Goal: Task Accomplishment & Management: Manage account settings

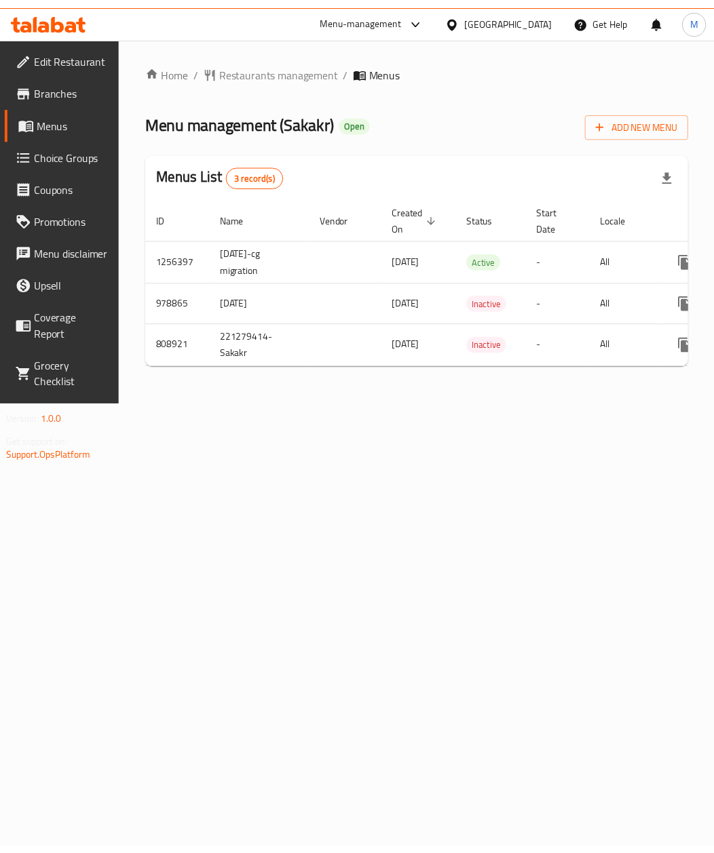
scroll to position [0, 122]
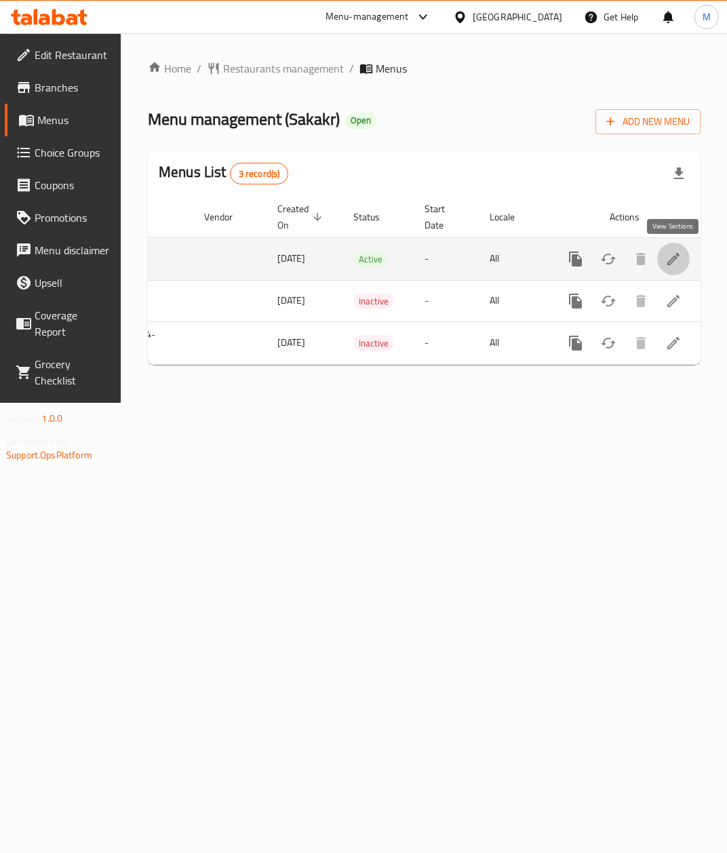
click at [671, 256] on icon "enhanced table" at bounding box center [673, 259] width 16 height 16
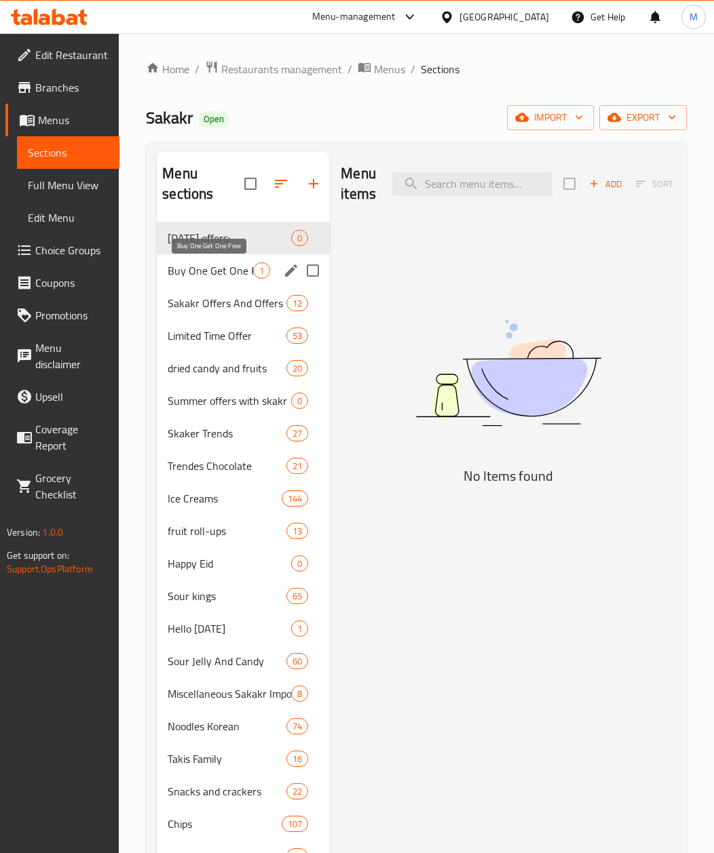
click at [209, 272] on span "Buy One Get One Free" at bounding box center [210, 271] width 85 height 16
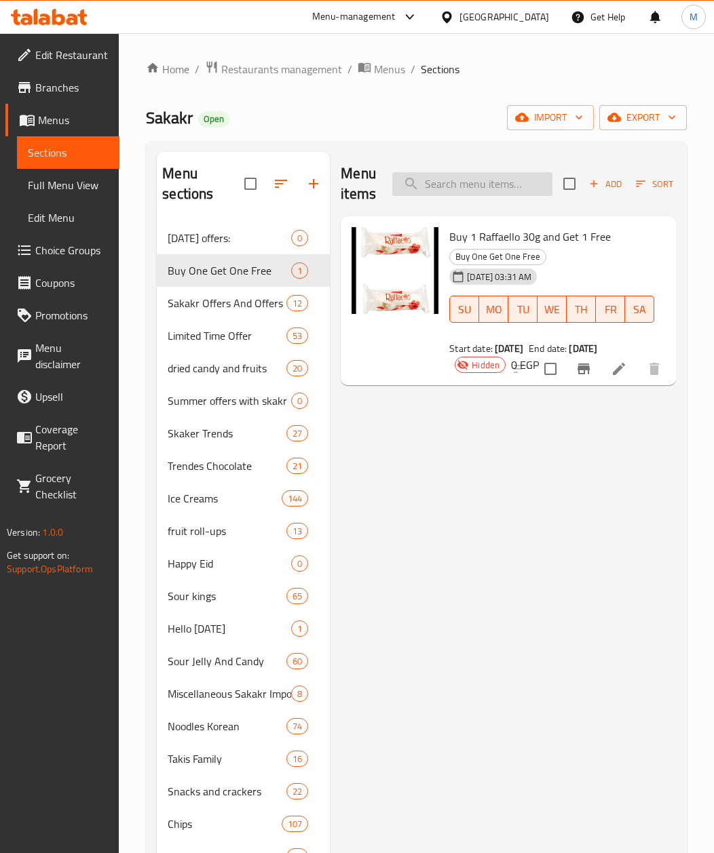
click at [507, 188] on input "search" at bounding box center [472, 184] width 160 height 24
paste input "جيليبون ساور باتش بنكهة كيدز 80 جرام"
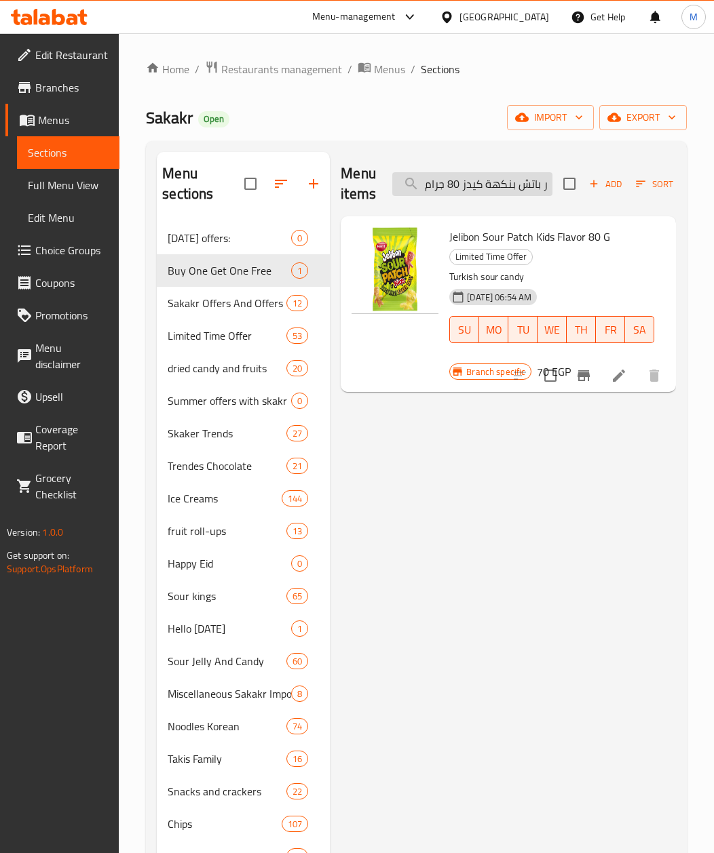
click at [492, 195] on input "جيليبون ساور باتش بنكهة كيدز 80 جرام" at bounding box center [472, 184] width 160 height 24
click at [492, 191] on input "جيليبون ساور باتش بنكهة كيدز 80 جرام" at bounding box center [472, 184] width 160 height 24
paste input "شتري 3 جيليبون ساور باتش بنكهة كيدز 80 جرام واحصل علي 1 مجانا"
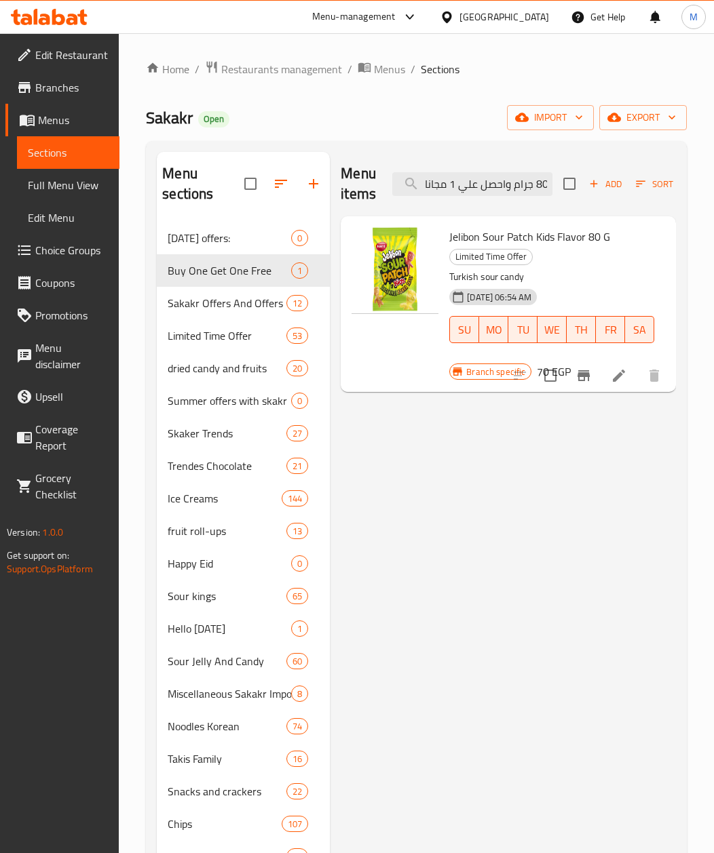
scroll to position [0, 180]
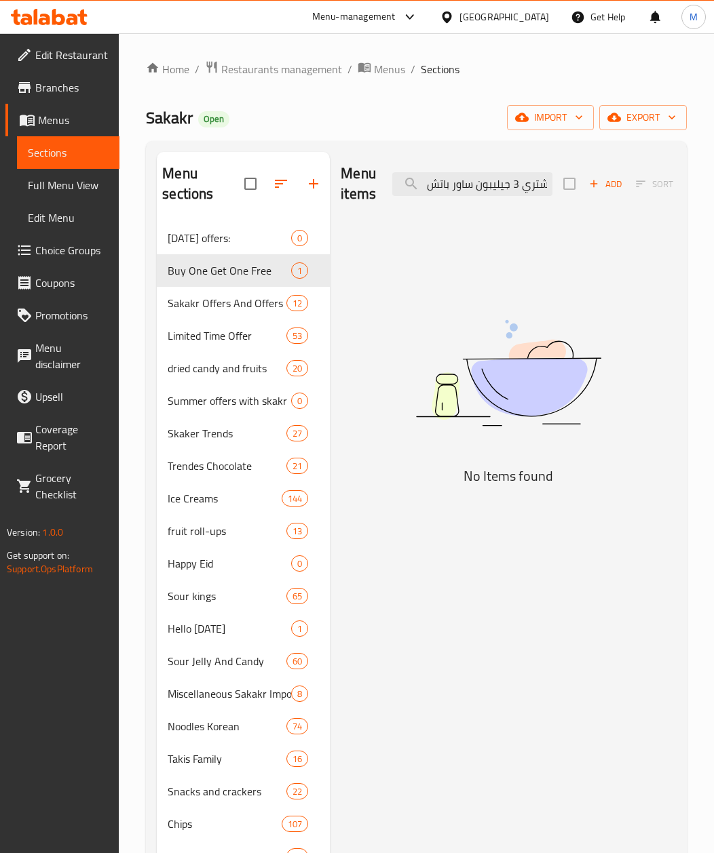
drag, startPoint x: 516, startPoint y: 185, endPoint x: 657, endPoint y: 185, distance: 141.1
click at [657, 185] on div "Menu items اشتري 3 جيليبون ساور باتش بنكهة كيدز 80 جرام واحصل علي 1 مجانا Add S…" at bounding box center [508, 184] width 335 height 64
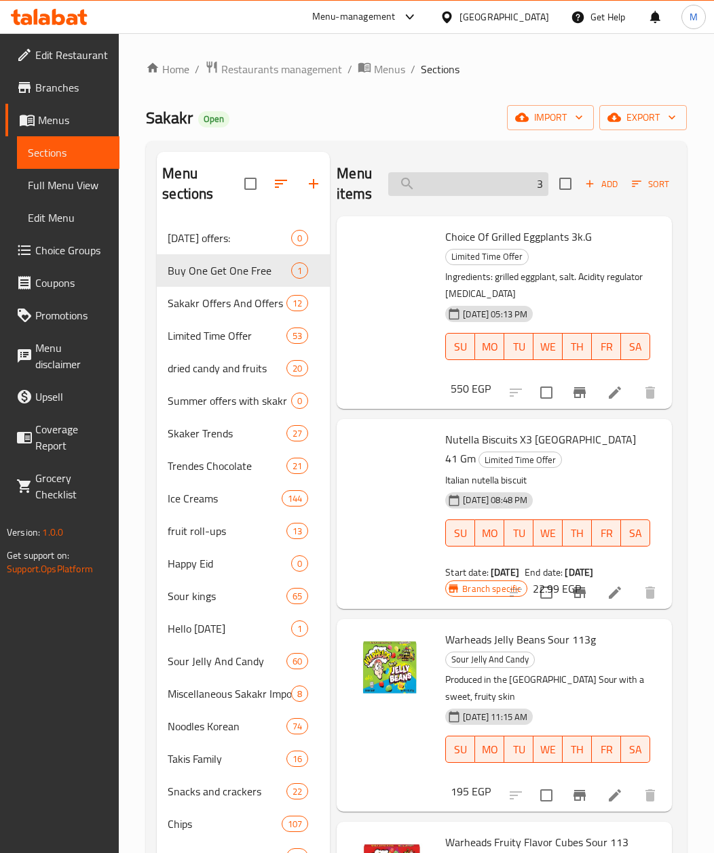
type input "3"
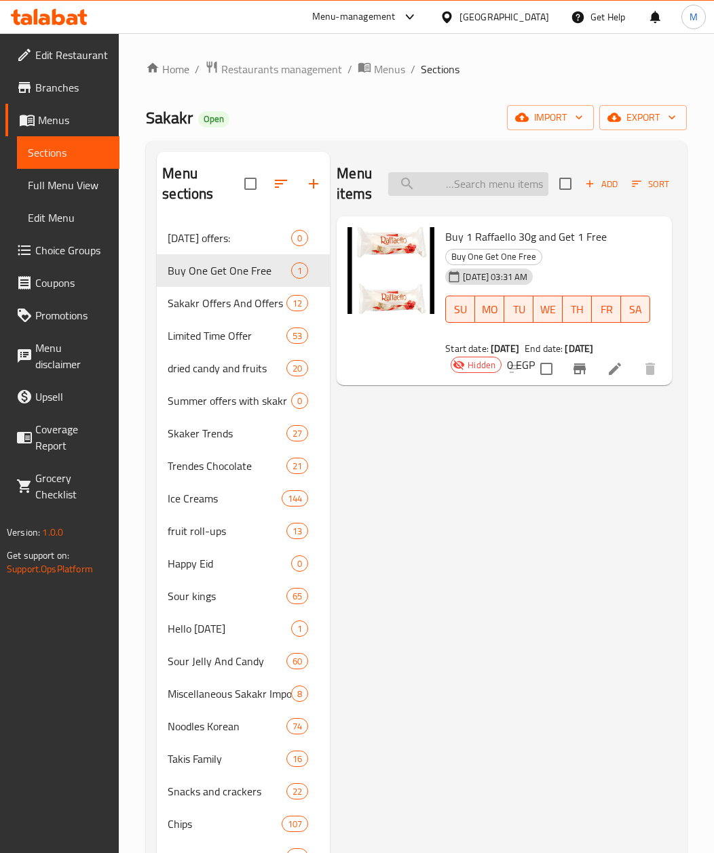
click at [480, 178] on input "search" at bounding box center [468, 184] width 160 height 24
paste input "جيليبون ساور باتش بنكهة كيدز 80 جرام"
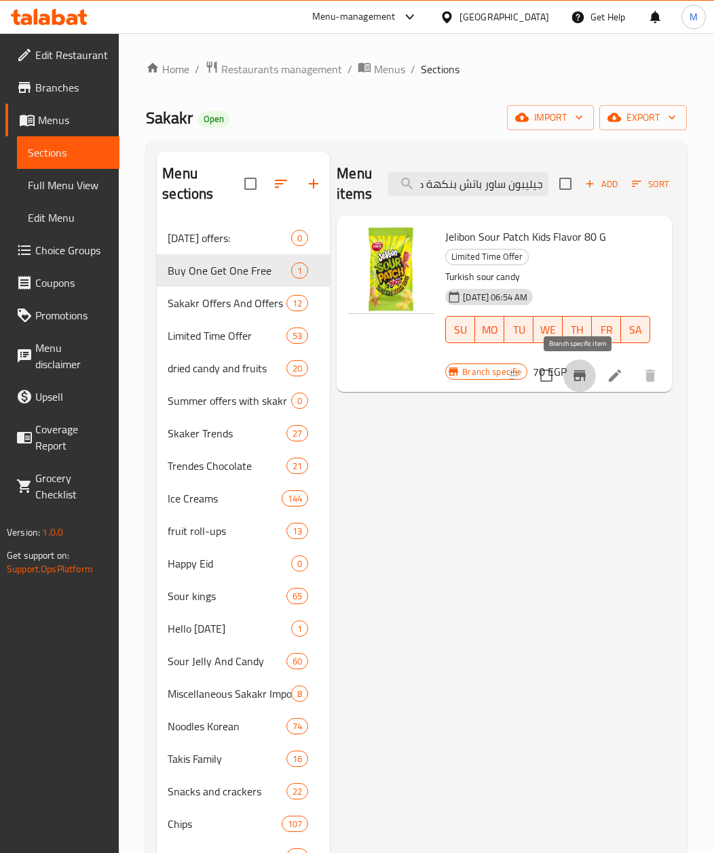
click at [571, 374] on icon "Branch-specific-item" at bounding box center [579, 376] width 16 height 16
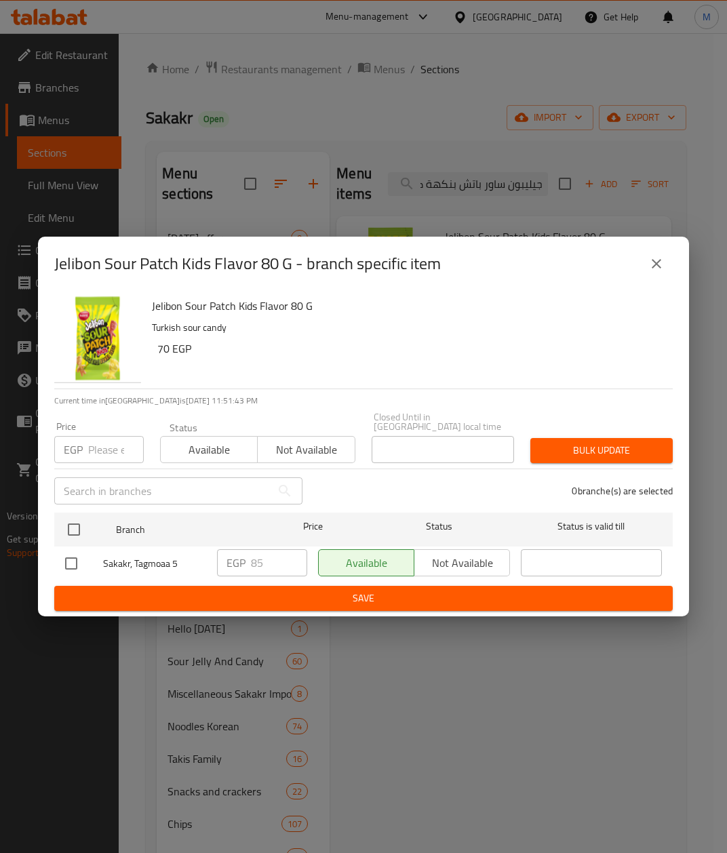
click at [657, 271] on icon "close" at bounding box center [657, 264] width 16 height 16
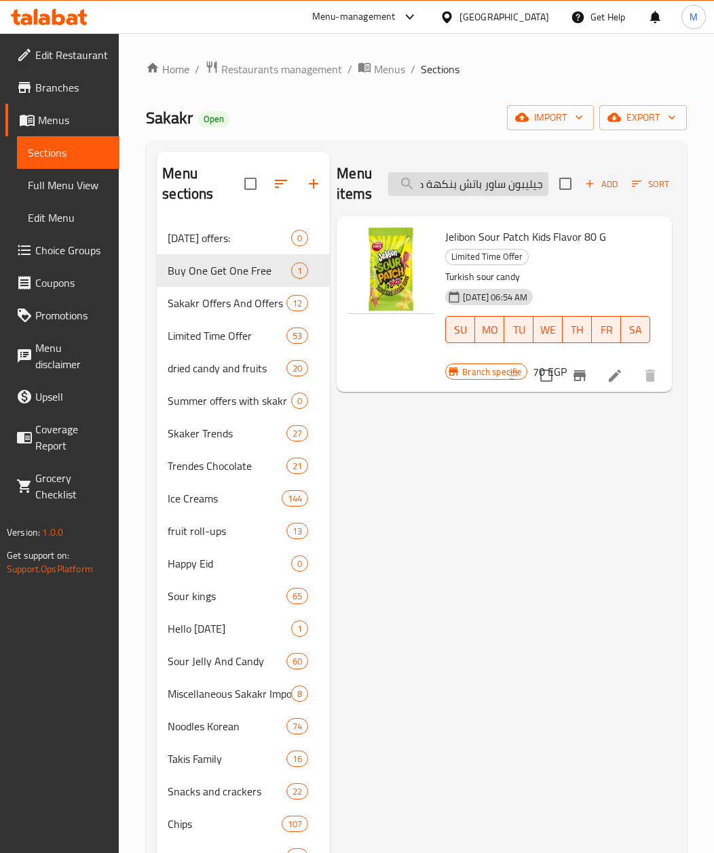
click at [493, 193] on input "جيليبون ساور باتش بنكهة كيدز 80 جرام" at bounding box center [468, 184] width 160 height 24
paste input "تروبيكال"
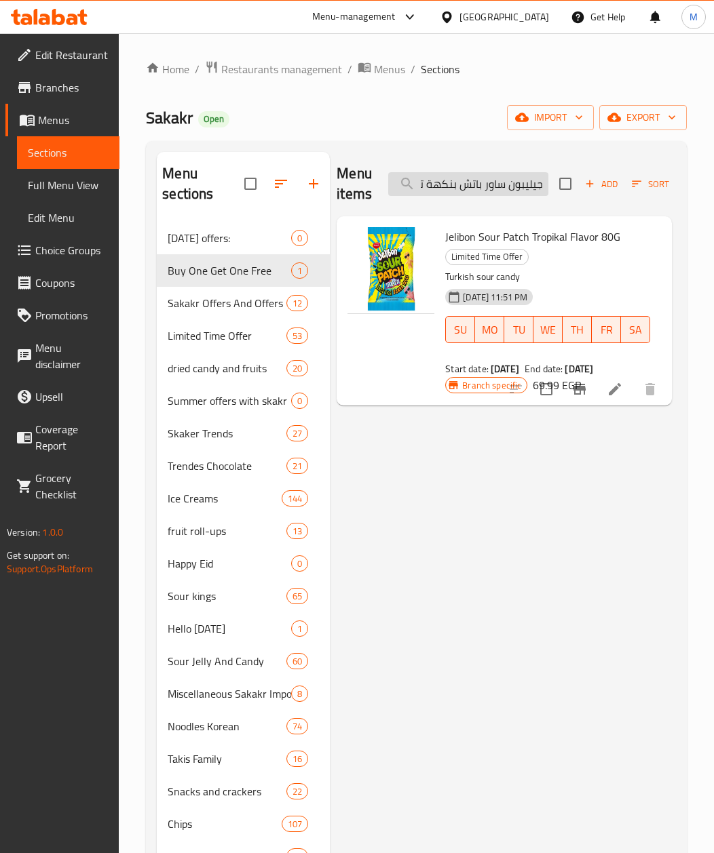
click at [475, 193] on input "جيليبون ساور باتش بنكهة تروبيكال 80 جرام" at bounding box center [468, 184] width 160 height 24
paste input "رينجلز بنكهة الفلفل الحار المكسيكي والليمون اكس لارج 160 ج"
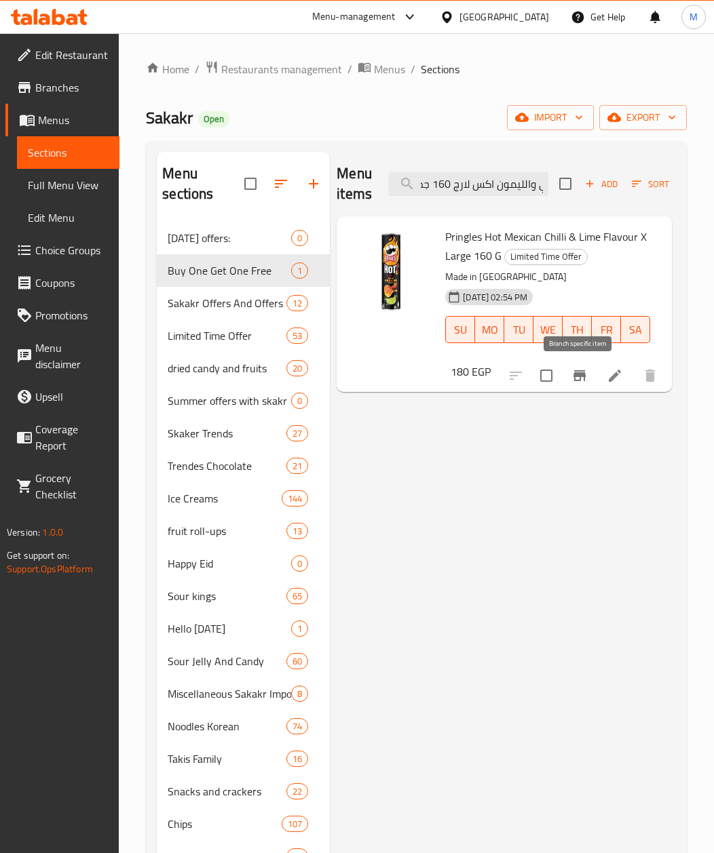
type input "برينجلز بنكهة الفلفل الحار المكسيكي والليمون اكس لارج 160 جم"
click at [573, 374] on icon "Branch-specific-item" at bounding box center [579, 376] width 16 height 16
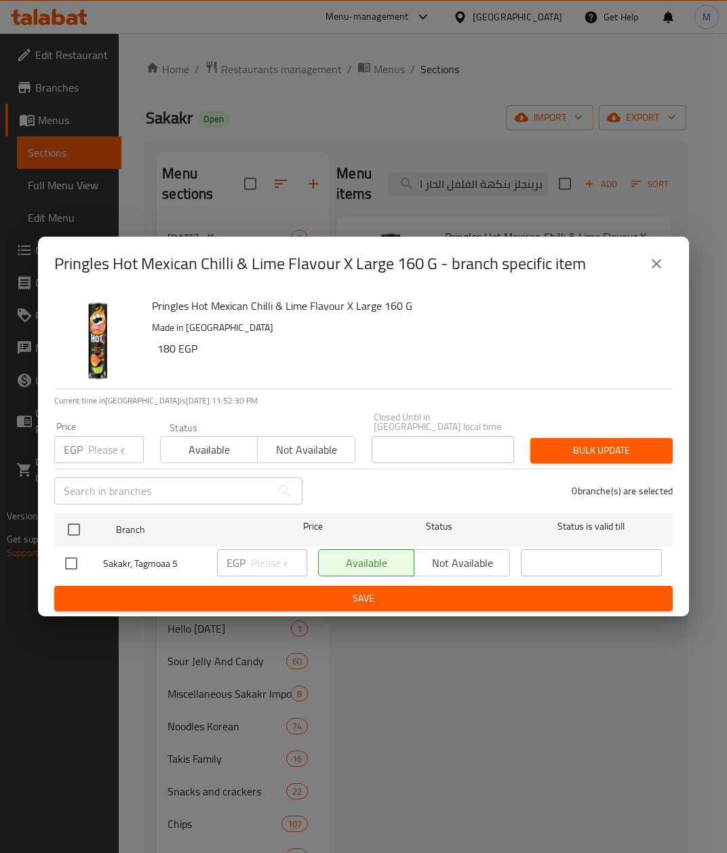
click at [662, 272] on icon "close" at bounding box center [657, 264] width 16 height 16
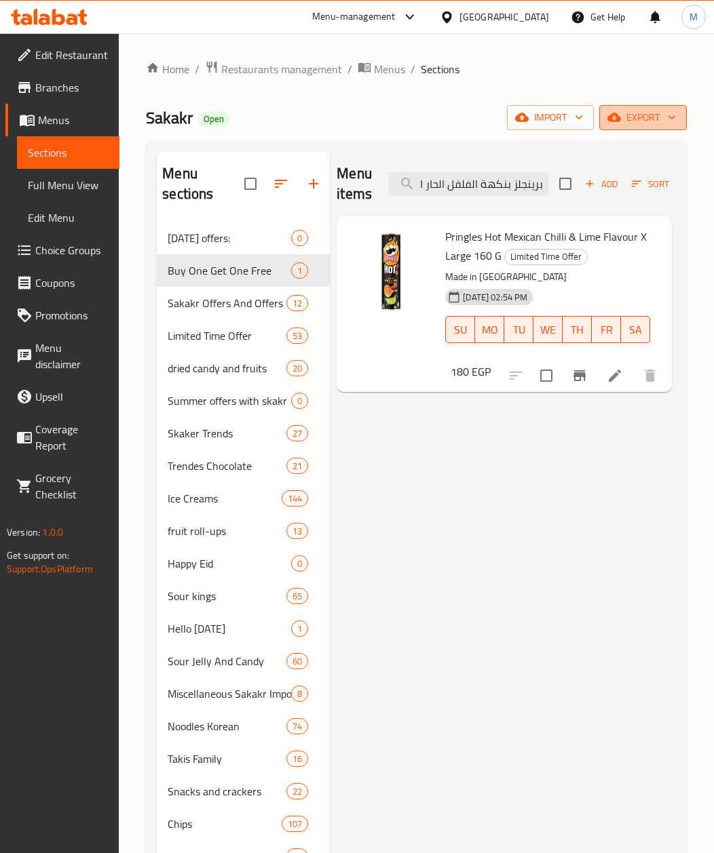
click at [652, 125] on span "export" at bounding box center [643, 117] width 66 height 17
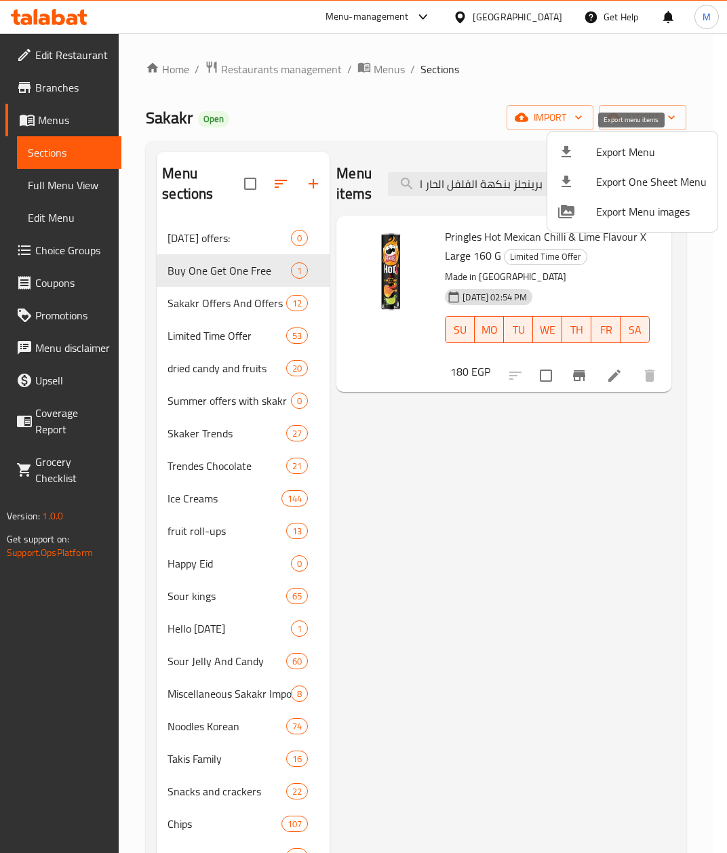
click at [649, 155] on span "Export Menu" at bounding box center [651, 152] width 111 height 16
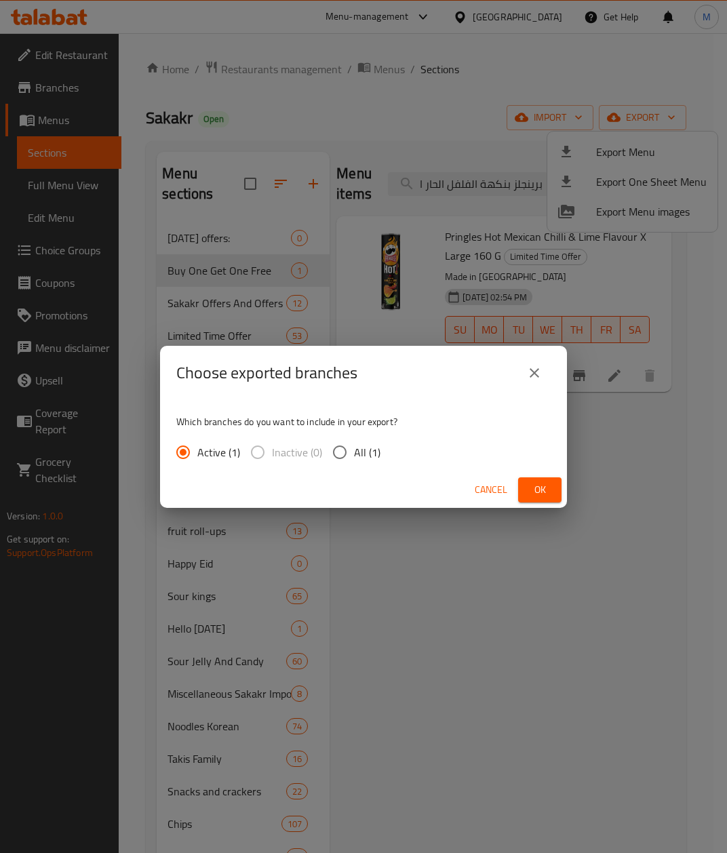
drag, startPoint x: 338, startPoint y: 453, endPoint x: 565, endPoint y: 487, distance: 229.8
click at [345, 453] on input "All (1)" at bounding box center [340, 452] width 28 height 28
radio input "true"
click at [559, 494] on button "Ok" at bounding box center [539, 490] width 43 height 25
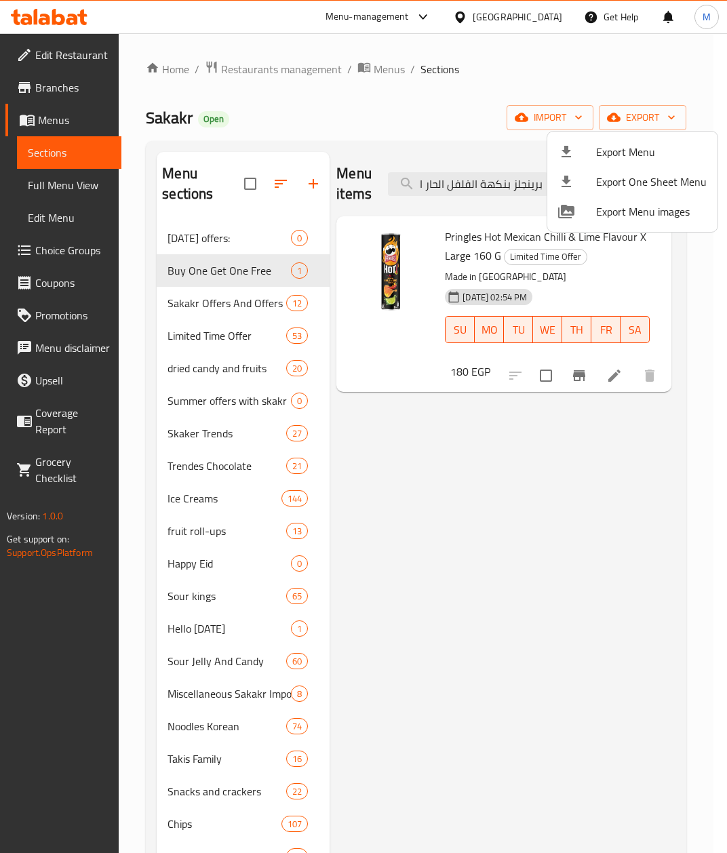
click at [516, 556] on div at bounding box center [363, 426] width 727 height 853
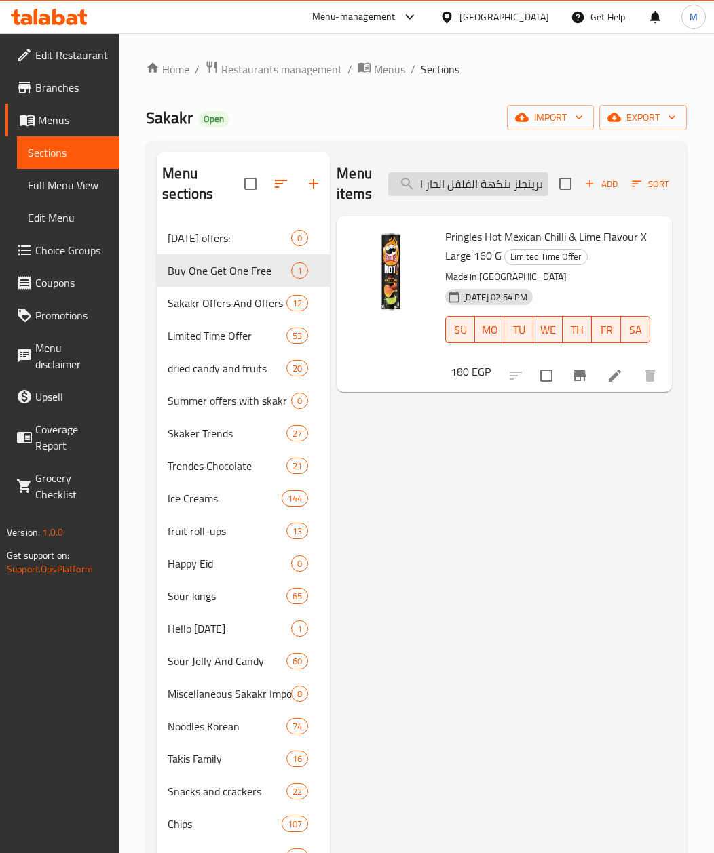
click at [486, 194] on input "برينجلز بنكهة الفلفل الحار المكسيكي والليمون اكس لارج 160 جم" at bounding box center [468, 184] width 160 height 24
paste input "يليبون ساور باتش بنكهة تروبيكال 80 جرا"
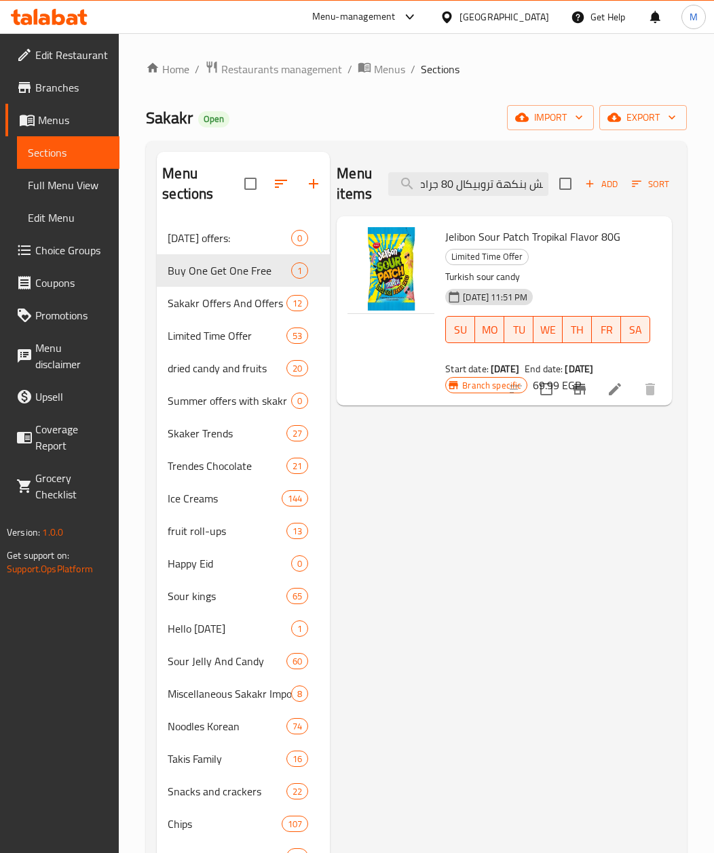
type input "جيليبون ساور باتش بنكهة تروبيكال 80 جرام"
click at [547, 392] on input "checkbox" at bounding box center [546, 389] width 28 height 28
checkbox input "true"
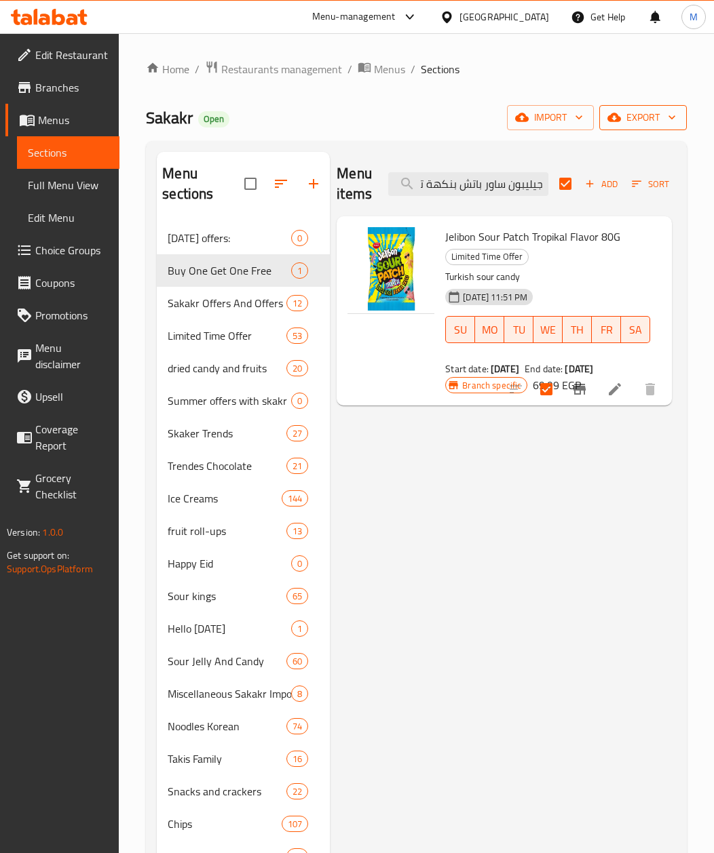
click at [655, 117] on span "export" at bounding box center [643, 117] width 66 height 17
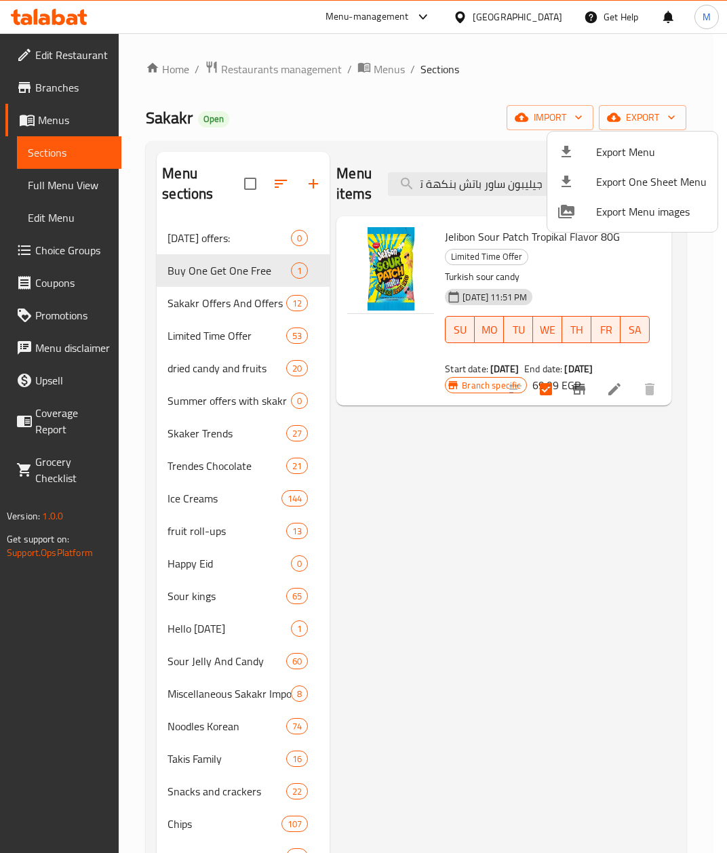
click at [571, 545] on div at bounding box center [363, 426] width 727 height 853
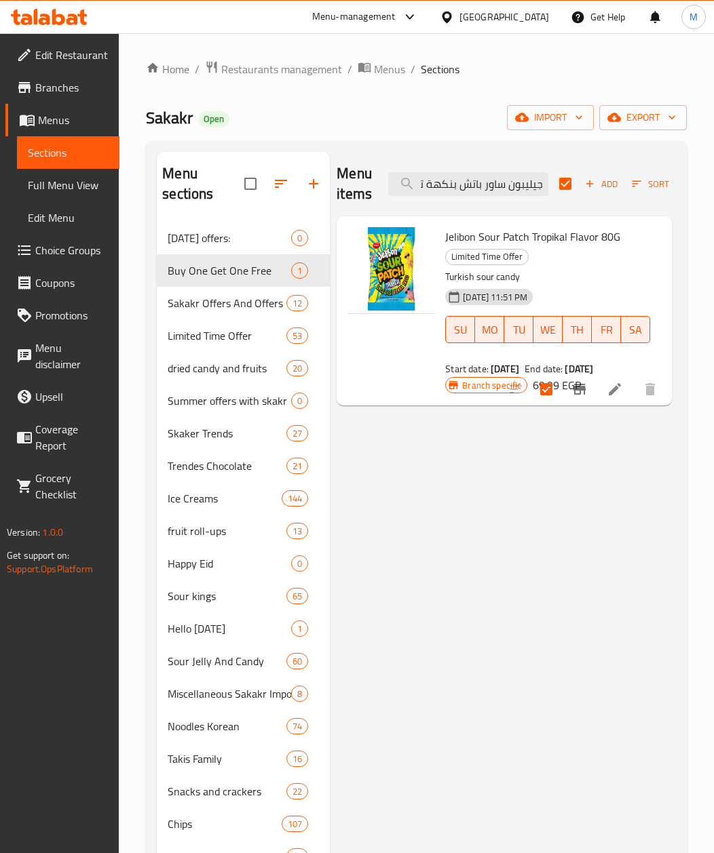
scroll to position [0, 96]
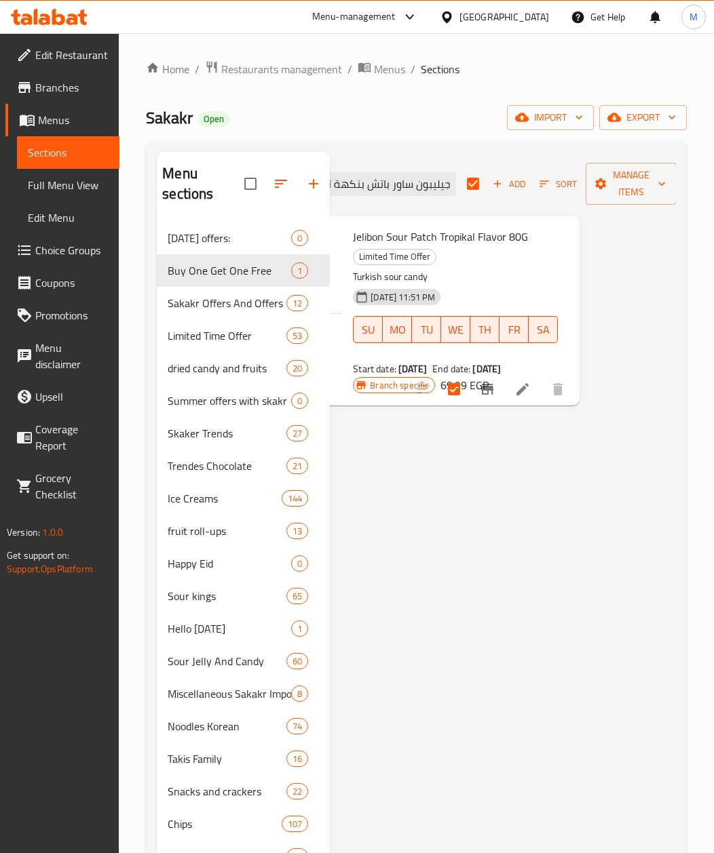
drag, startPoint x: 587, startPoint y: 497, endPoint x: 715, endPoint y: 522, distance: 130.0
click at [714, 522] on html "​ Menu-management [GEOGRAPHIC_DATA] Get Help M Edit Restaurant Branches Menus S…" at bounding box center [357, 426] width 714 height 853
click at [631, 185] on span "Manage items" at bounding box center [630, 184] width 69 height 34
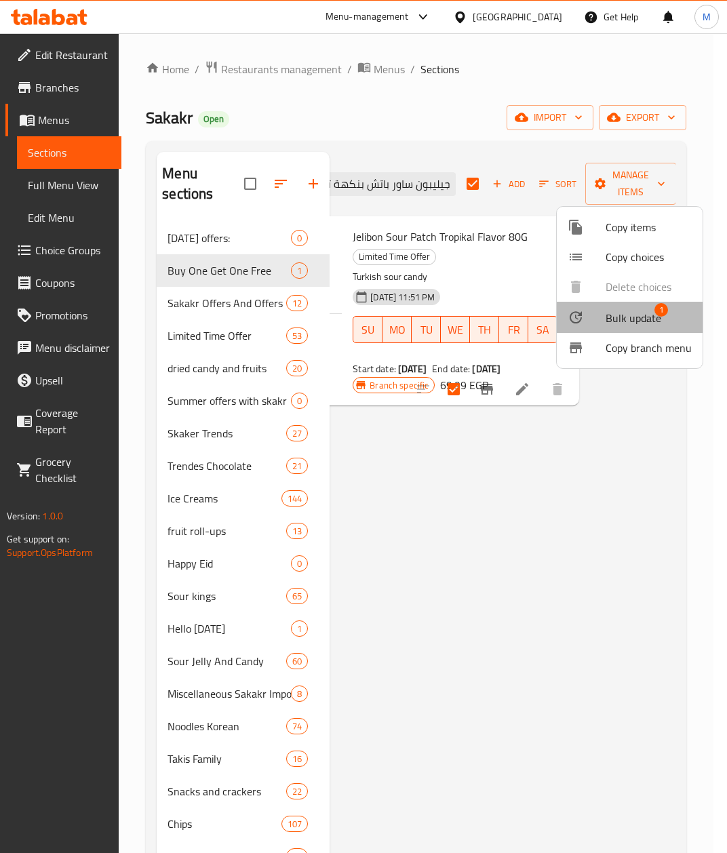
click at [640, 316] on span "Bulk update" at bounding box center [634, 318] width 56 height 16
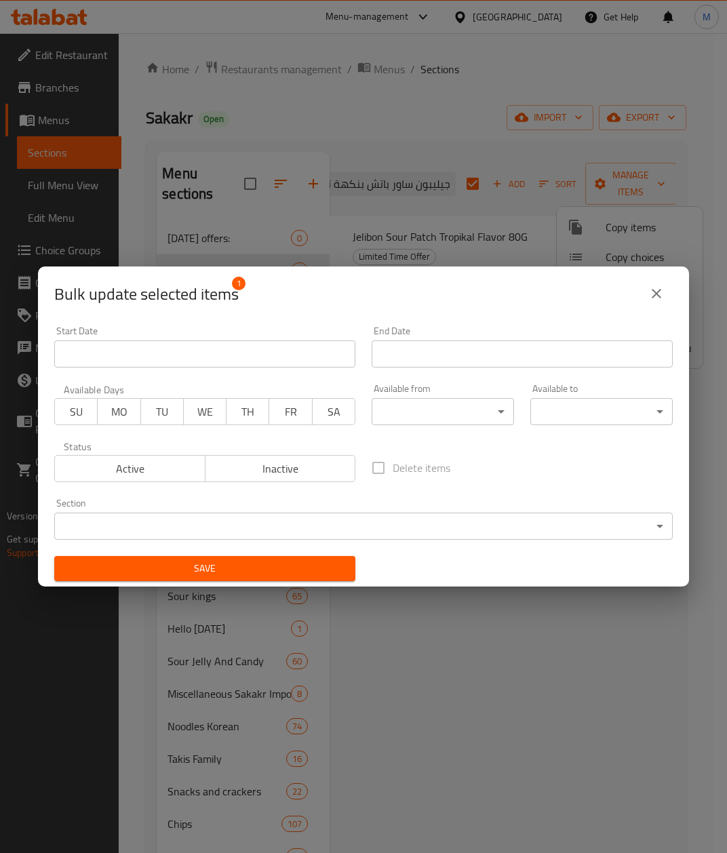
click at [180, 351] on input "Start Date" at bounding box center [204, 354] width 301 height 27
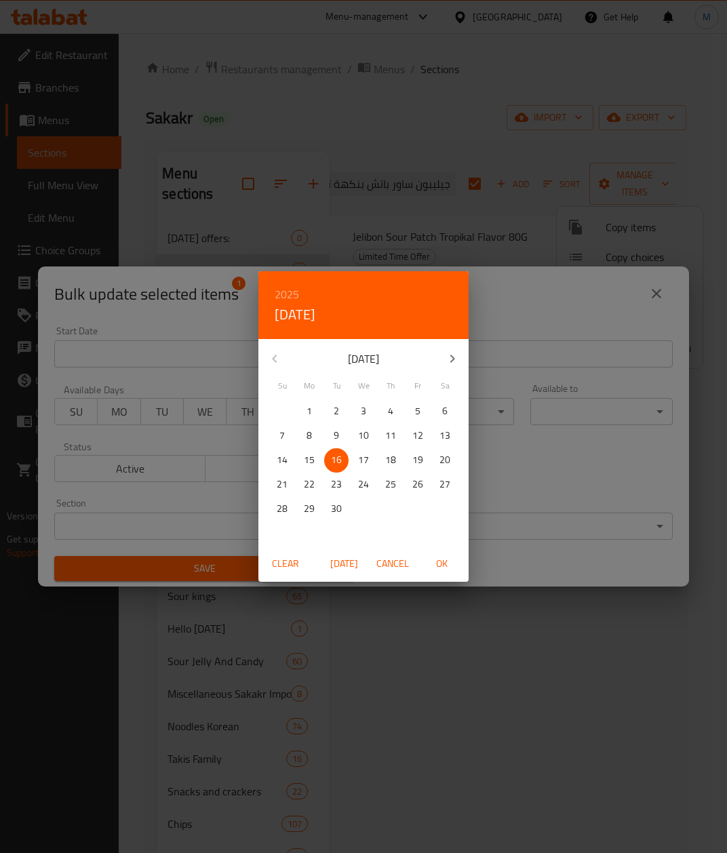
click at [348, 657] on div "2025 Tue, Sep [DATE] Mo Tu We Th Fr Sa 31 1 2 3 4 5 6 7 8 9 10 11 12 13 14 15 1…" at bounding box center [363, 426] width 727 height 853
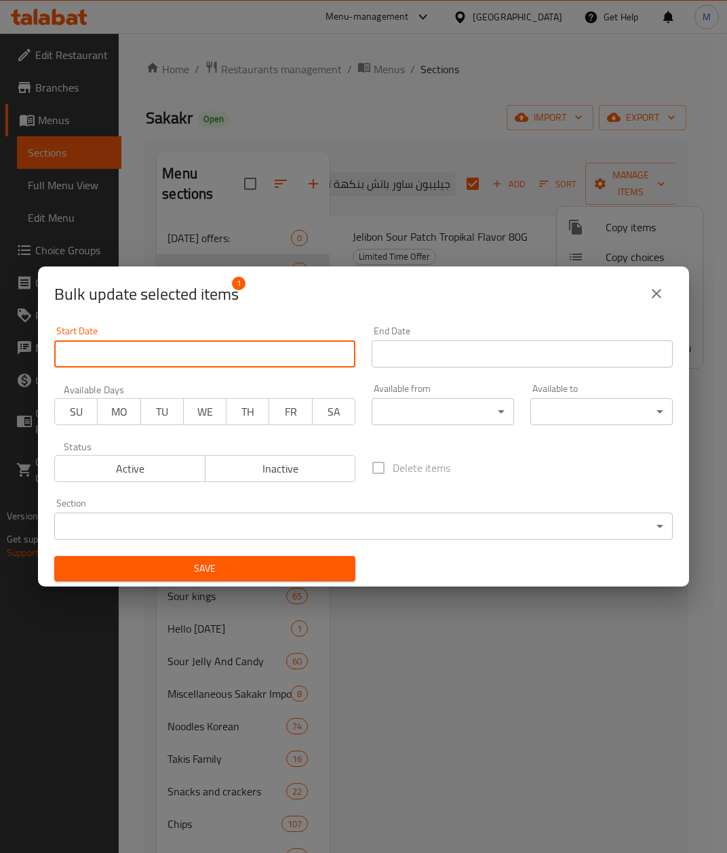
click at [666, 297] on button "close" at bounding box center [656, 293] width 33 height 33
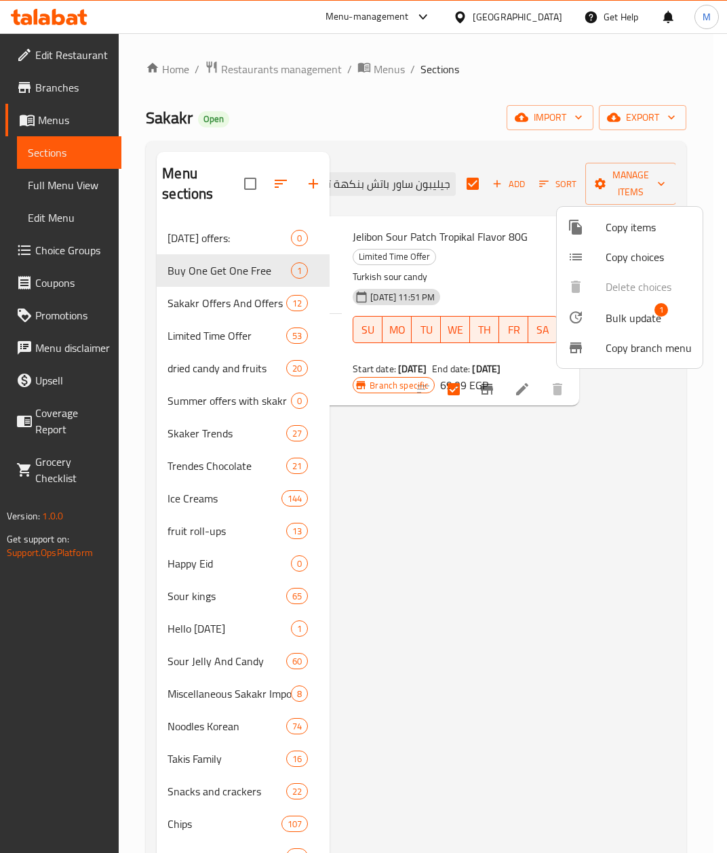
click at [393, 187] on div at bounding box center [363, 426] width 727 height 853
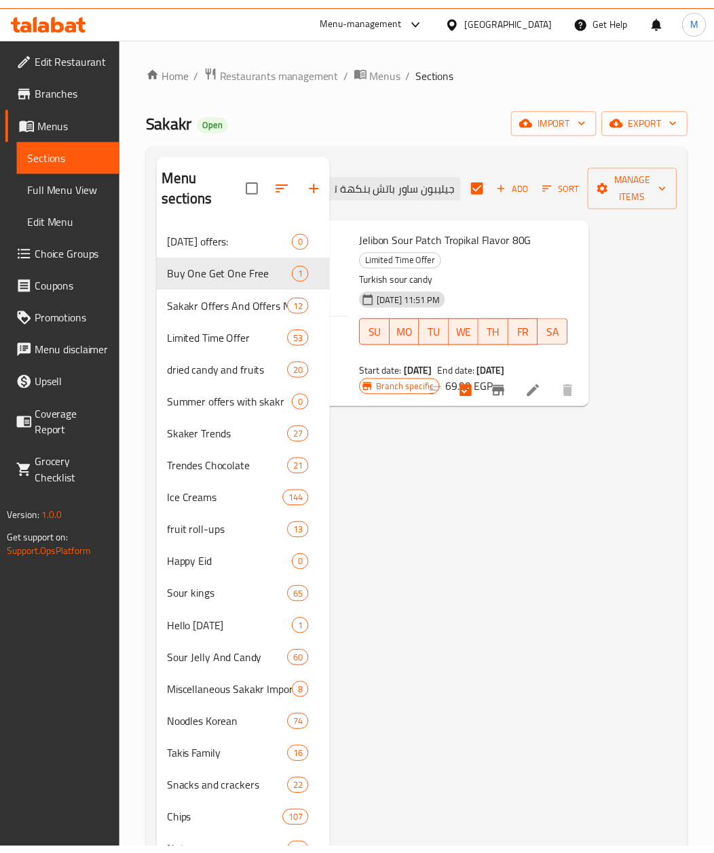
scroll to position [0, 88]
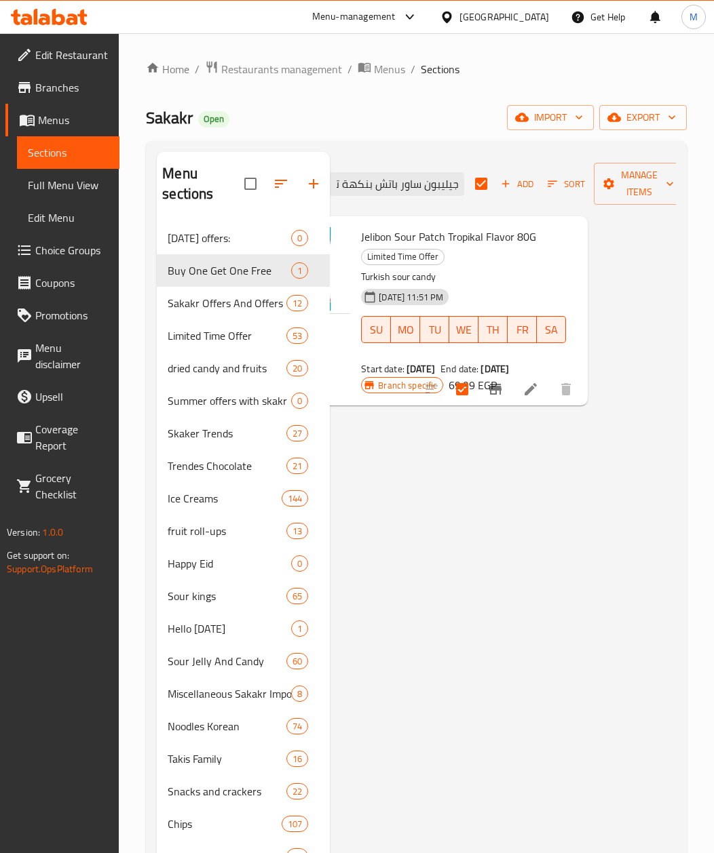
click at [393, 187] on input "جيليبون ساور باتش بنكهة تروبيكال 80 جرام" at bounding box center [384, 184] width 160 height 24
paste input "كيدز"
type input "جيليبون ساور باتش بنكهة كيدز 80 جرام"
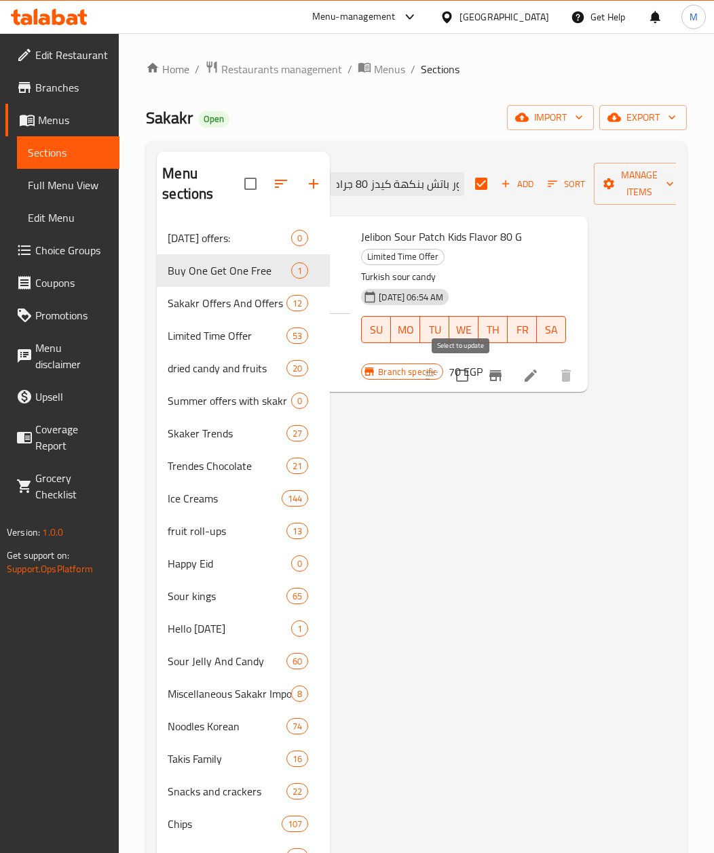
scroll to position [0, 0]
click at [467, 384] on input "checkbox" at bounding box center [462, 376] width 28 height 28
checkbox input "true"
checkbox input "false"
click at [643, 185] on span "Manage items" at bounding box center [638, 184] width 69 height 34
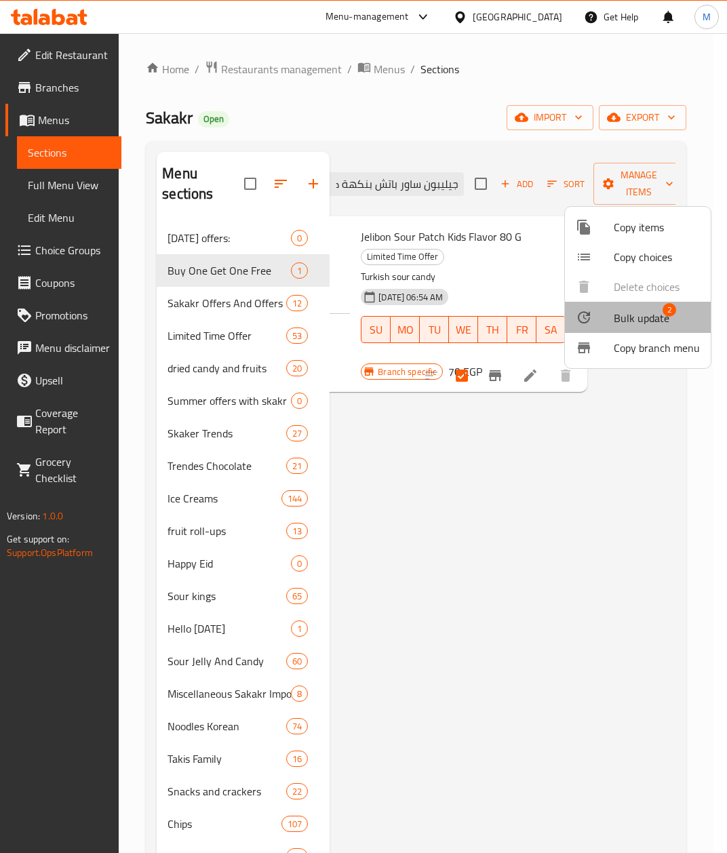
click at [647, 317] on span "Bulk update" at bounding box center [642, 318] width 56 height 16
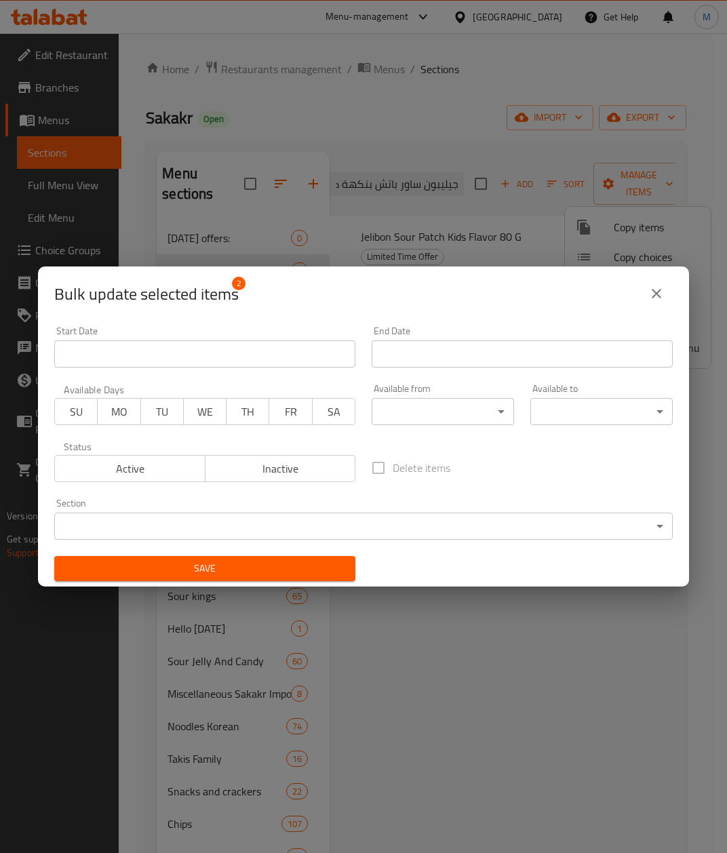
click at [168, 339] on div "Start Date Start Date" at bounding box center [204, 346] width 301 height 41
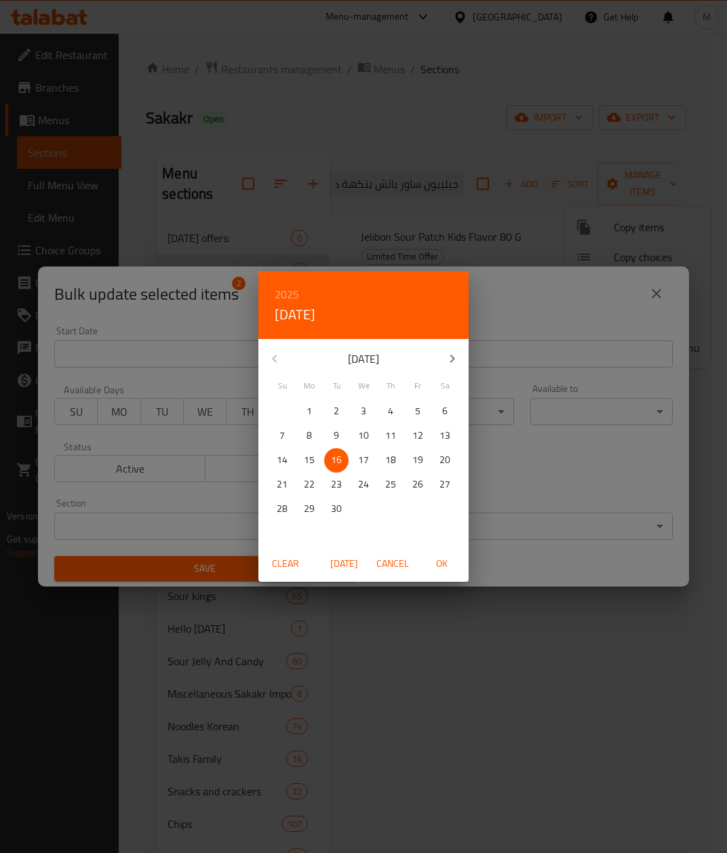
click at [170, 349] on div "2025 Tue, Sep [DATE] Mo Tu We Th Fr Sa 31 1 2 3 4 5 6 7 8 9 10 11 12 13 14 15 1…" at bounding box center [363, 426] width 727 height 853
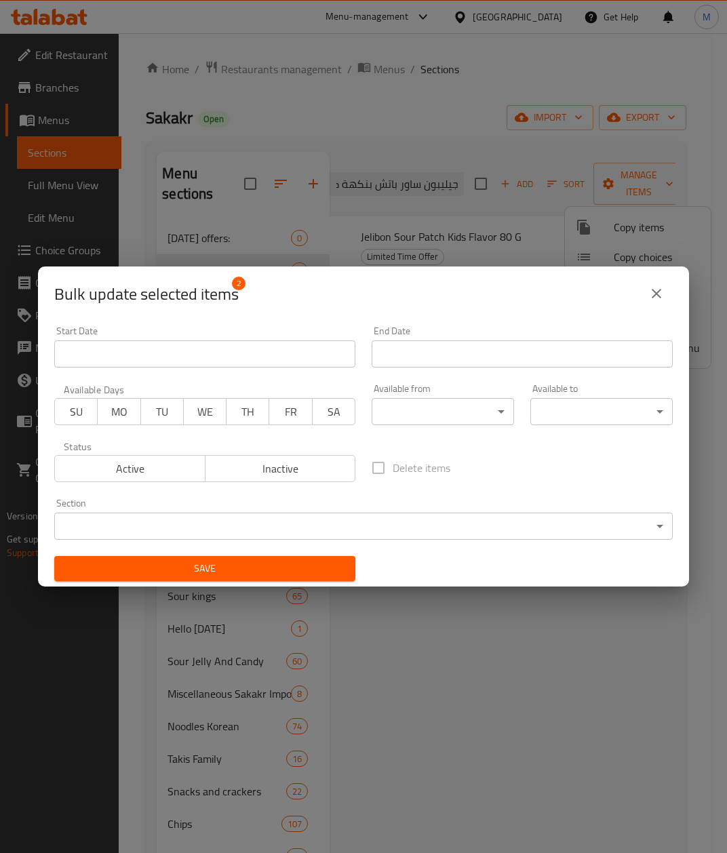
click at [170, 349] on input "Start Date" at bounding box center [204, 354] width 301 height 27
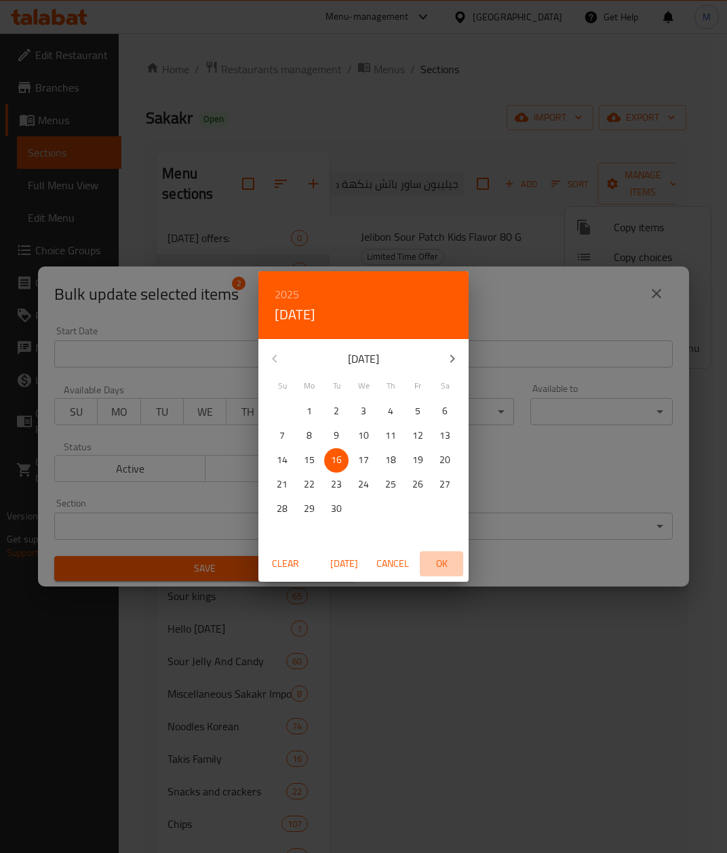
click at [443, 570] on span "OK" at bounding box center [441, 564] width 33 height 17
type input "[DATE]"
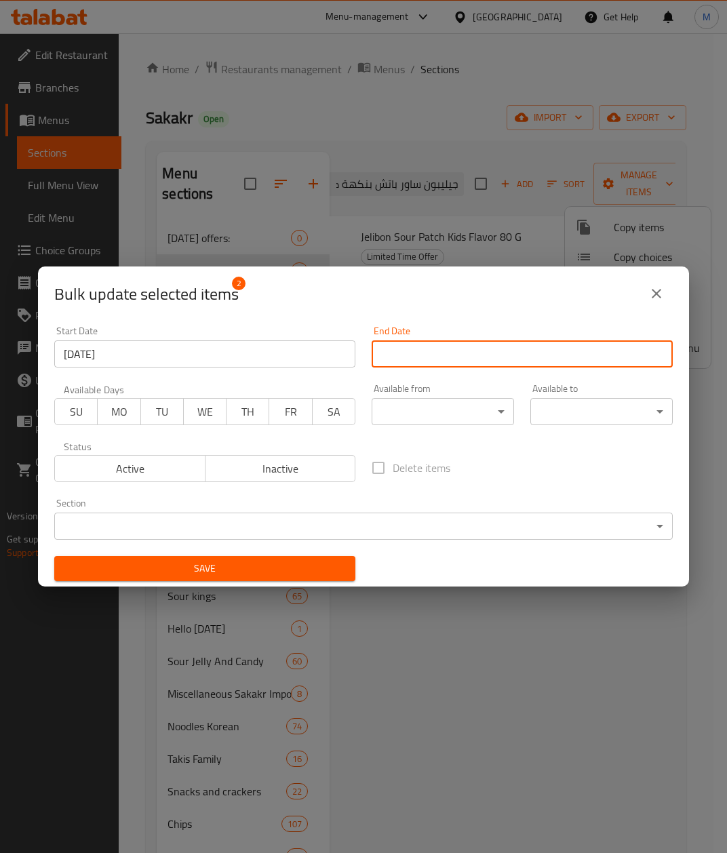
click at [509, 356] on input "Start Date" at bounding box center [522, 354] width 301 height 27
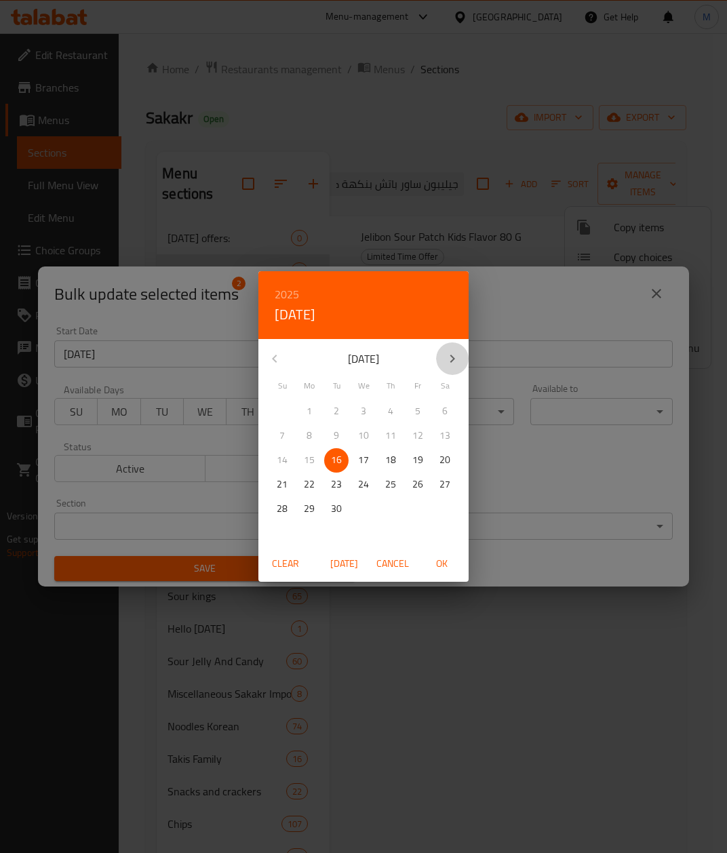
click at [448, 364] on icon "button" at bounding box center [452, 359] width 16 height 16
click at [387, 508] on p "30" at bounding box center [390, 509] width 11 height 17
click at [440, 562] on span "OK" at bounding box center [441, 564] width 33 height 17
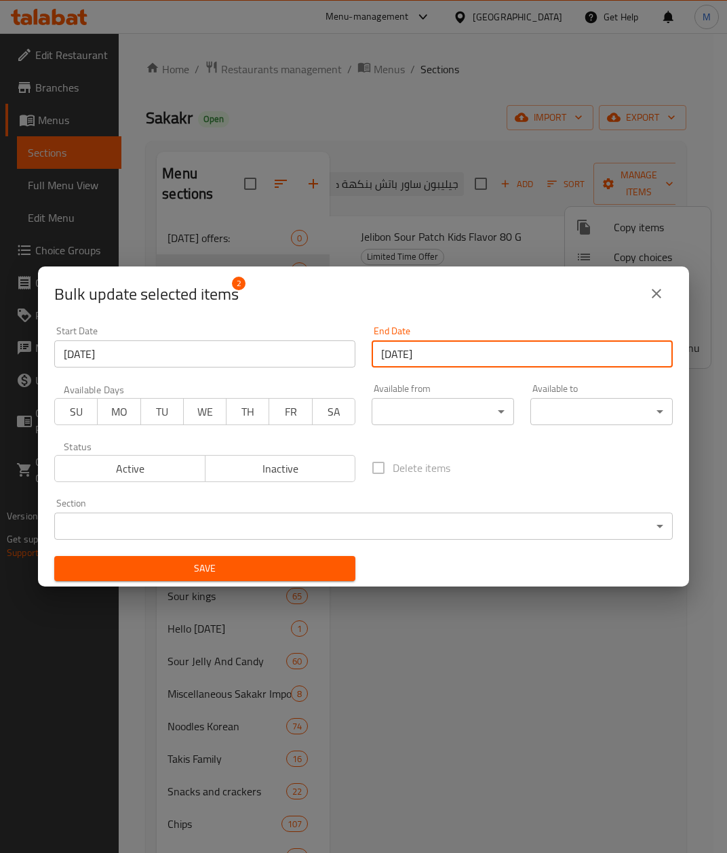
click at [426, 357] on input "[DATE]" at bounding box center [522, 354] width 301 height 27
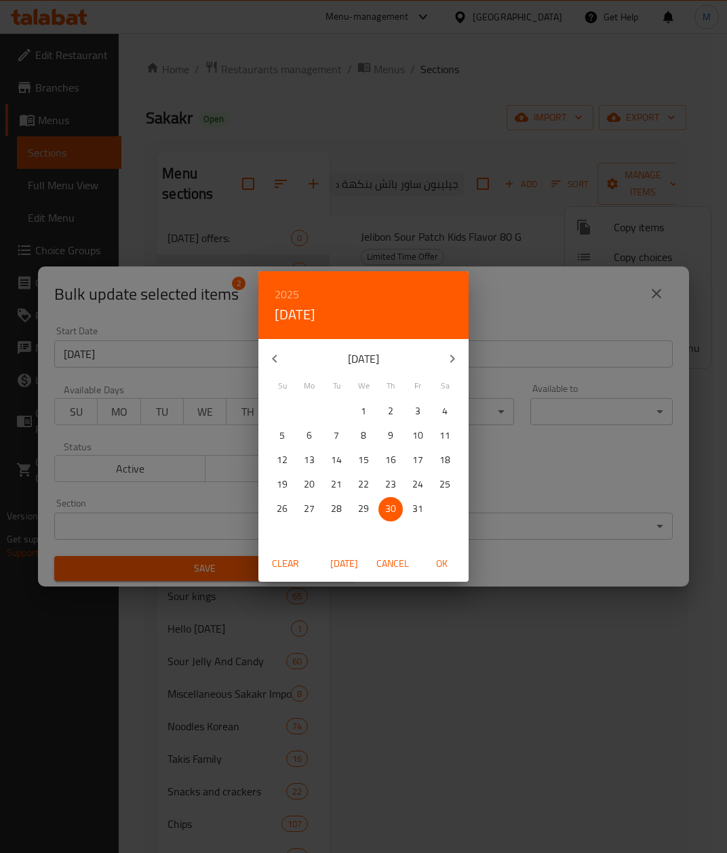
click at [448, 369] on button "button" at bounding box center [452, 359] width 33 height 33
click at [274, 535] on span "30" at bounding box center [282, 533] width 24 height 17
click at [440, 570] on span "OK" at bounding box center [441, 564] width 33 height 17
type input "[DATE]"
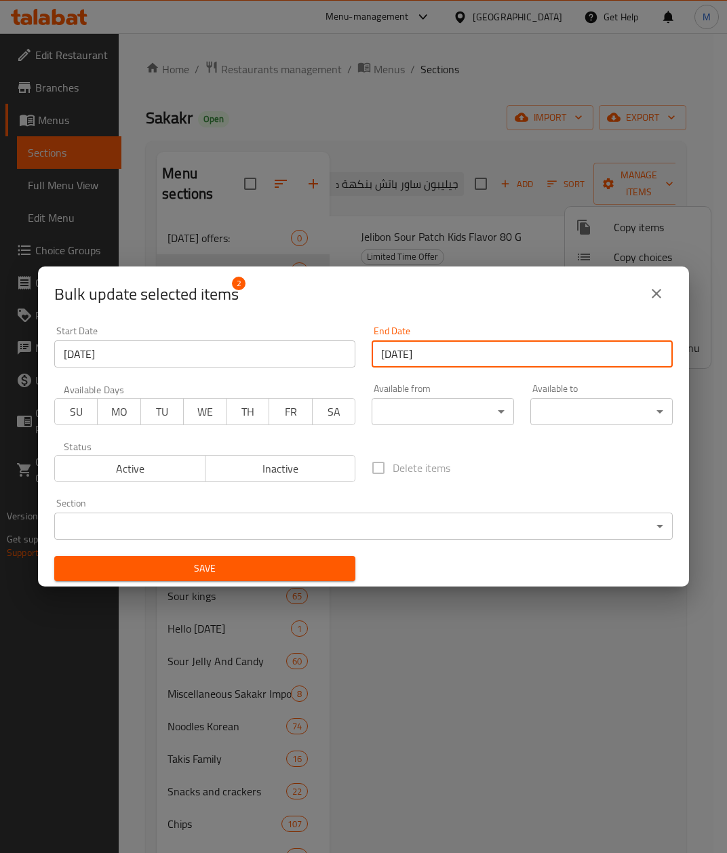
click at [258, 562] on span "Save" at bounding box center [204, 568] width 279 height 17
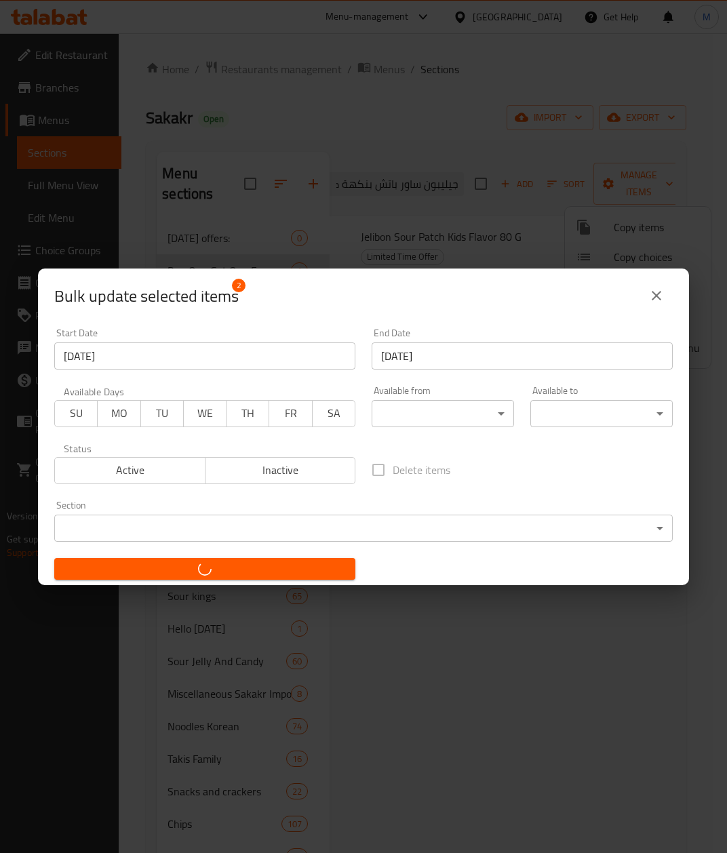
checkbox input "false"
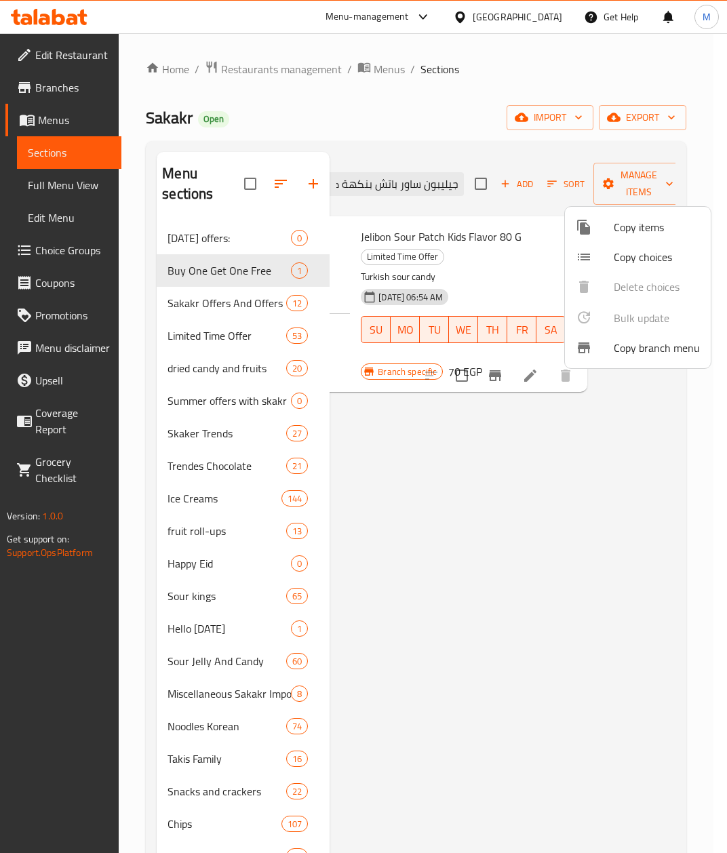
click at [540, 469] on div at bounding box center [363, 426] width 727 height 853
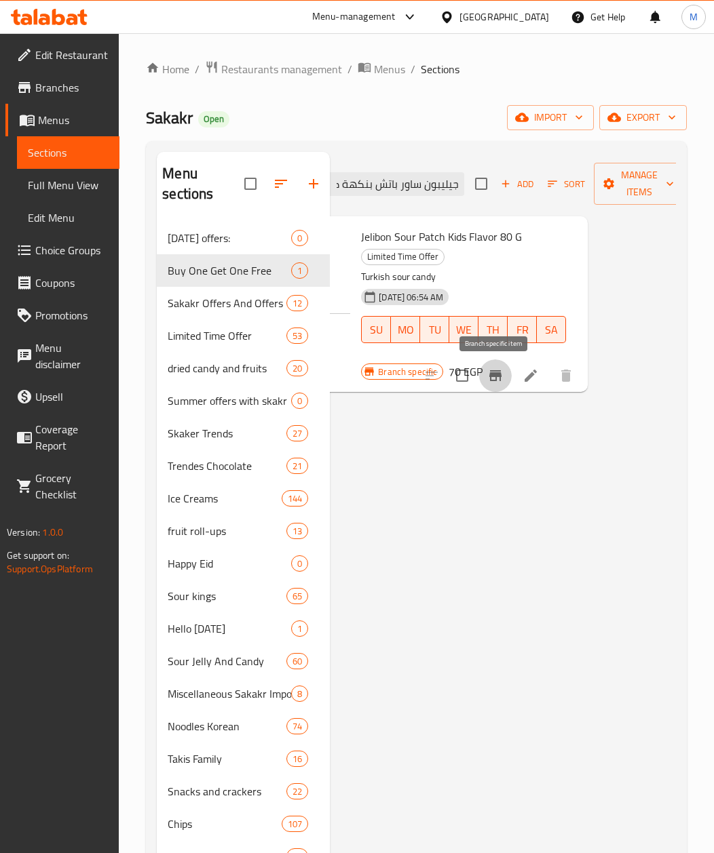
click at [484, 375] on button "Branch-specific-item" at bounding box center [495, 376] width 33 height 33
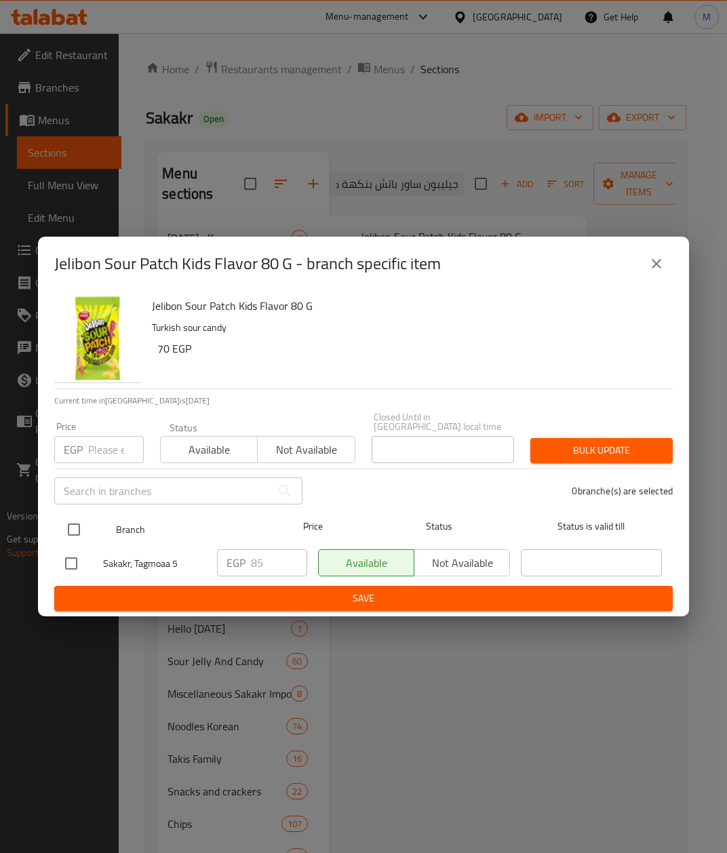
click at [509, 661] on div "Jelibon Sour Patch Kids Flavor 80 G - branch specific item Jelibon Sour Patch K…" at bounding box center [363, 426] width 727 height 853
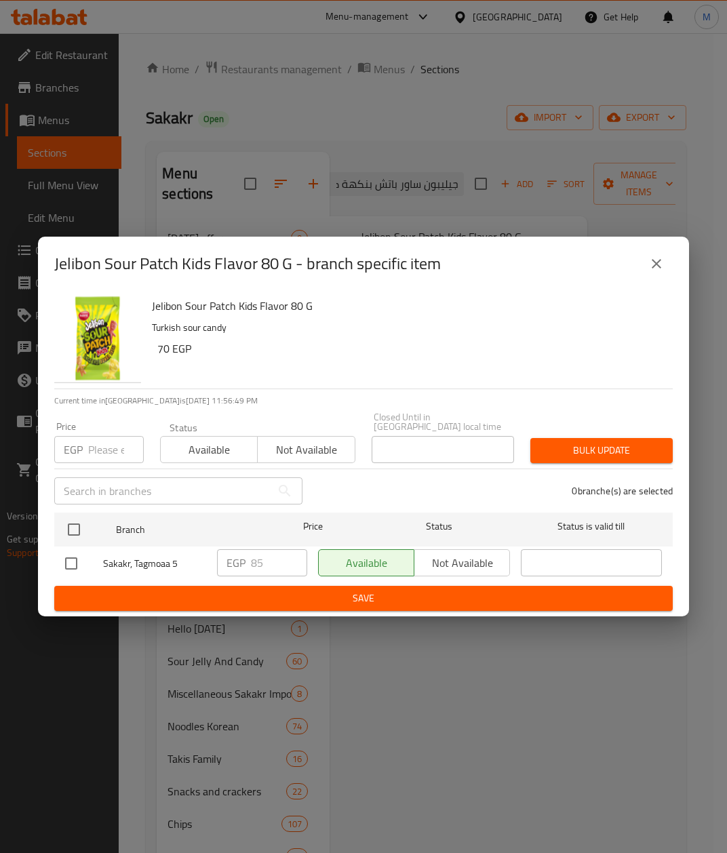
click at [661, 262] on icon "close" at bounding box center [657, 264] width 16 height 16
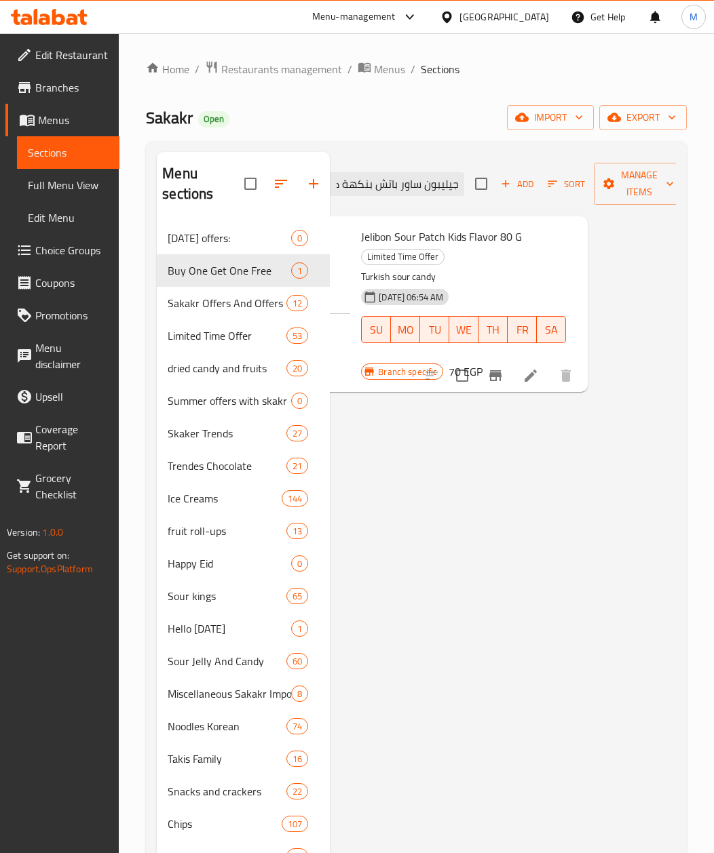
drag, startPoint x: 449, startPoint y: 672, endPoint x: 429, endPoint y: 452, distance: 220.7
click at [387, 183] on input "جيليبون ساور باتش بنكهة كيدز 80 جرام" at bounding box center [384, 184] width 160 height 24
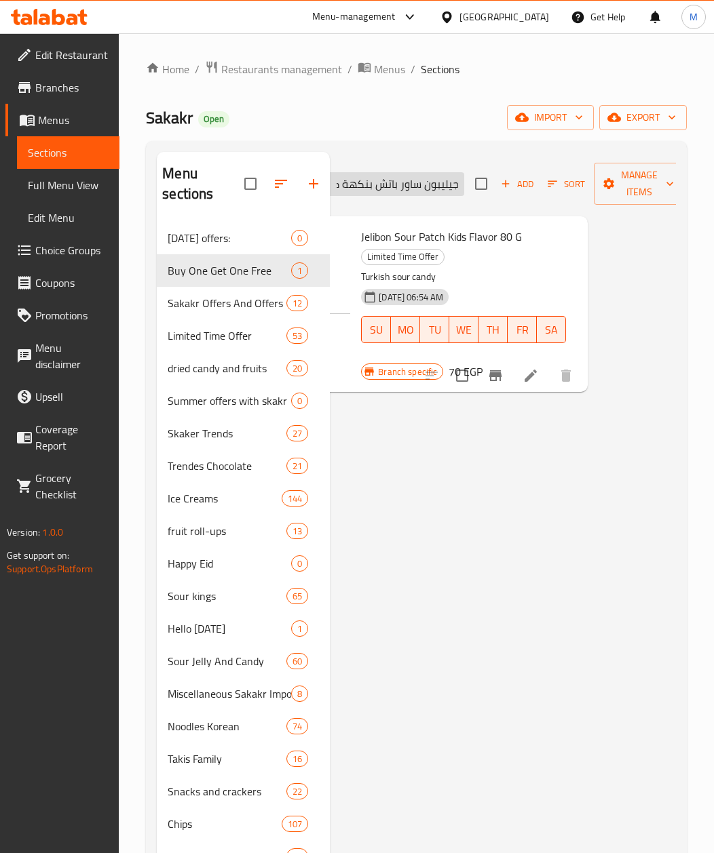
click at [387, 183] on input "جيليبون ساور باتش بنكهة كيدز 80 جرام" at bounding box center [384, 184] width 160 height 24
paste input "تروبيكال"
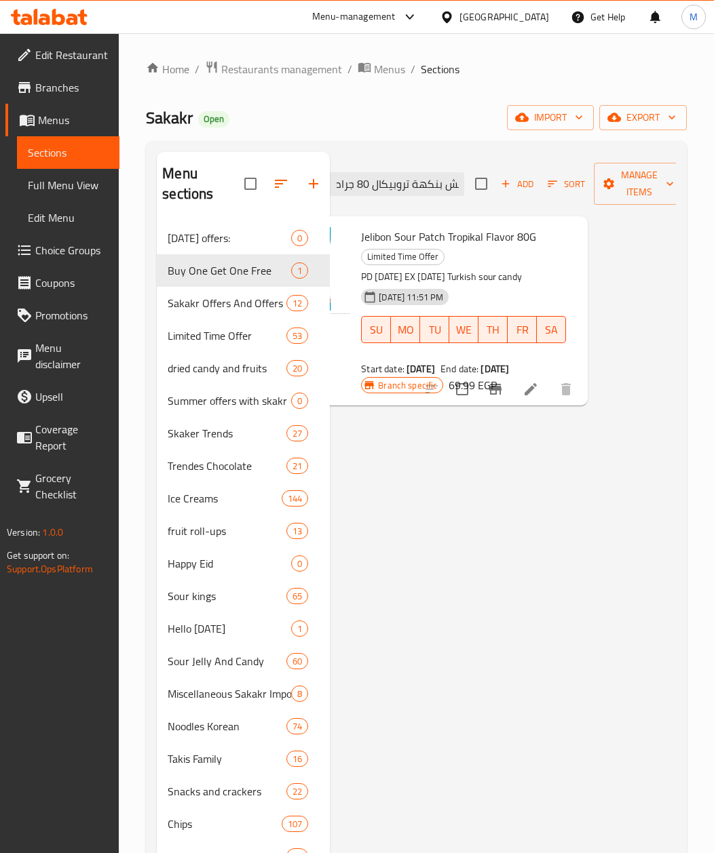
type input "جيليبون ساور باتش بنكهة تروبيكال 80 جرام"
click at [460, 404] on input "checkbox" at bounding box center [462, 389] width 28 height 28
checkbox input "true"
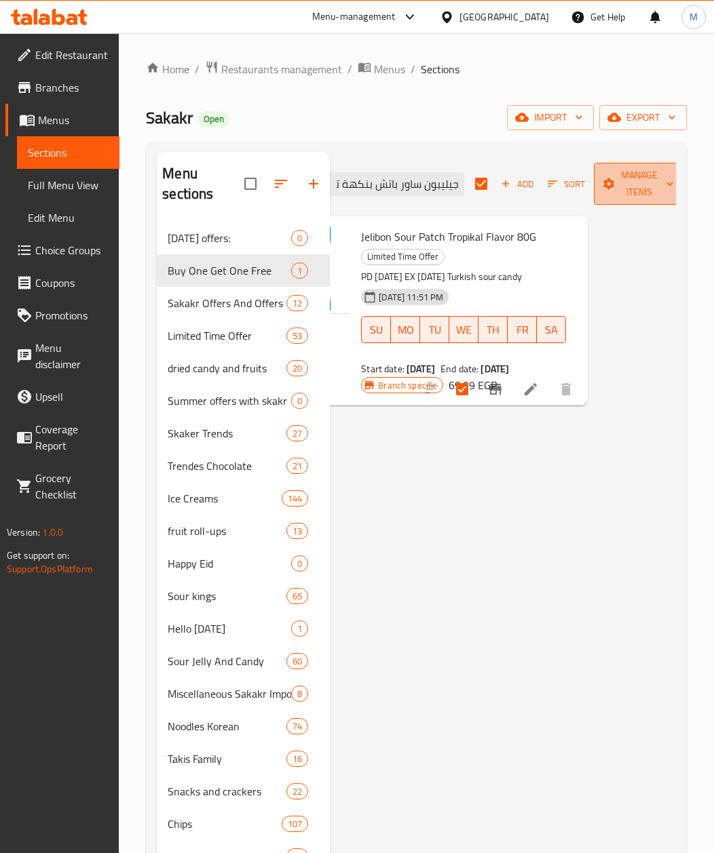
click at [628, 182] on span "Manage items" at bounding box center [638, 184] width 69 height 34
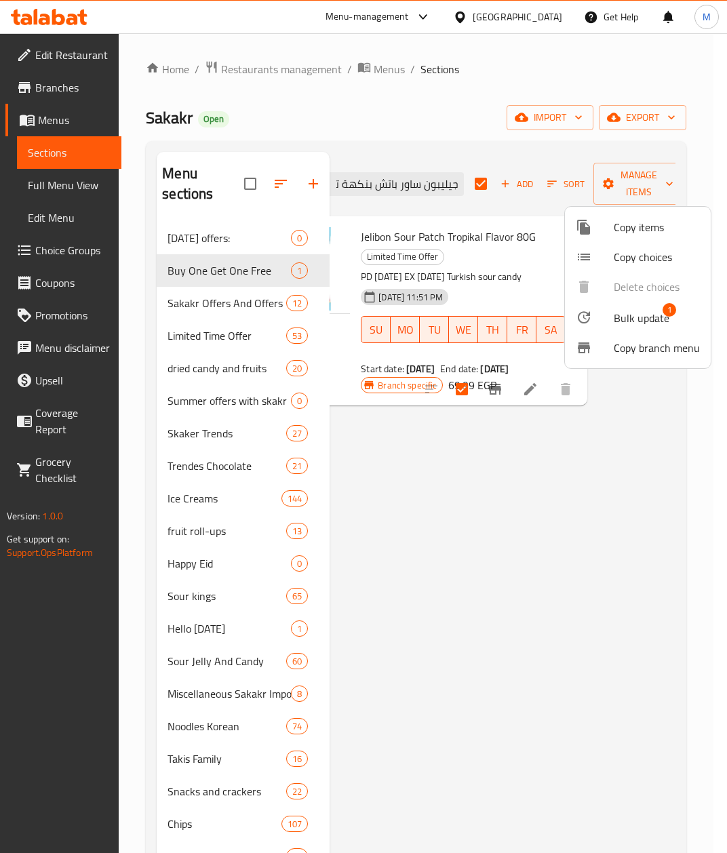
click at [658, 310] on span "Bulk update" at bounding box center [642, 318] width 56 height 16
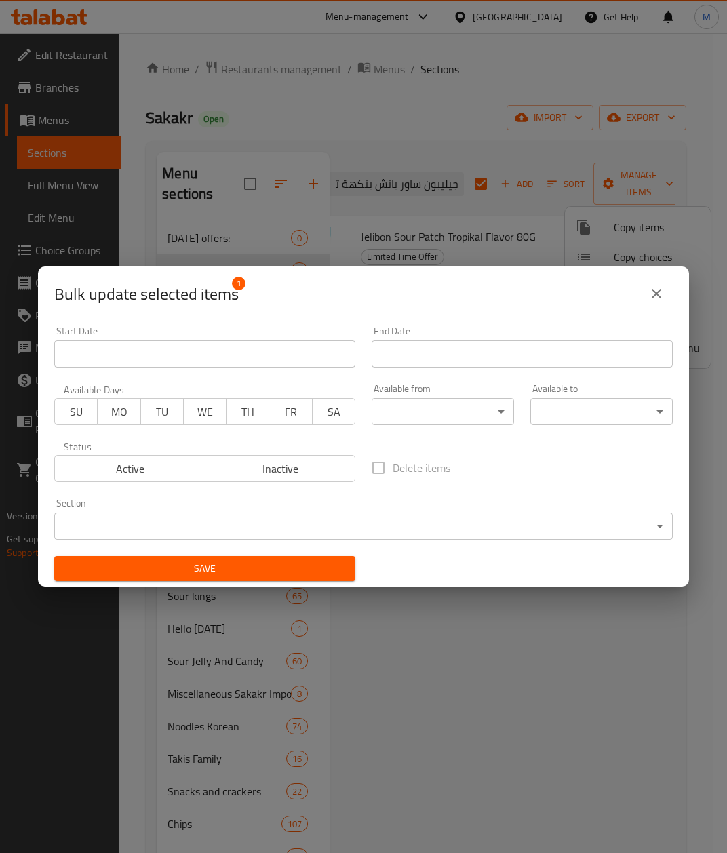
click at [150, 354] on input "Start Date" at bounding box center [204, 354] width 301 height 27
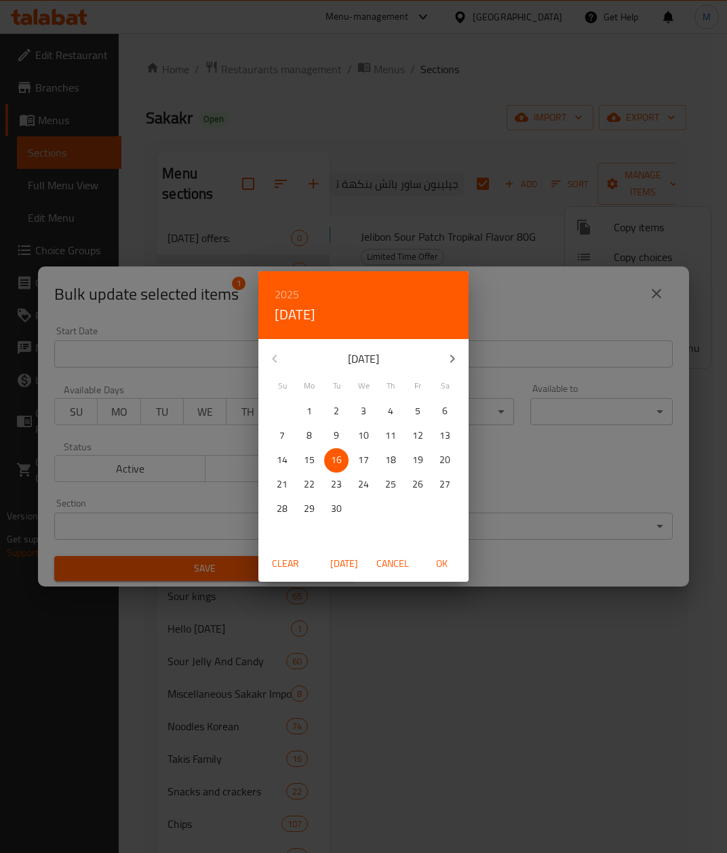
click at [448, 563] on span "OK" at bounding box center [441, 564] width 33 height 17
type input "[DATE]"
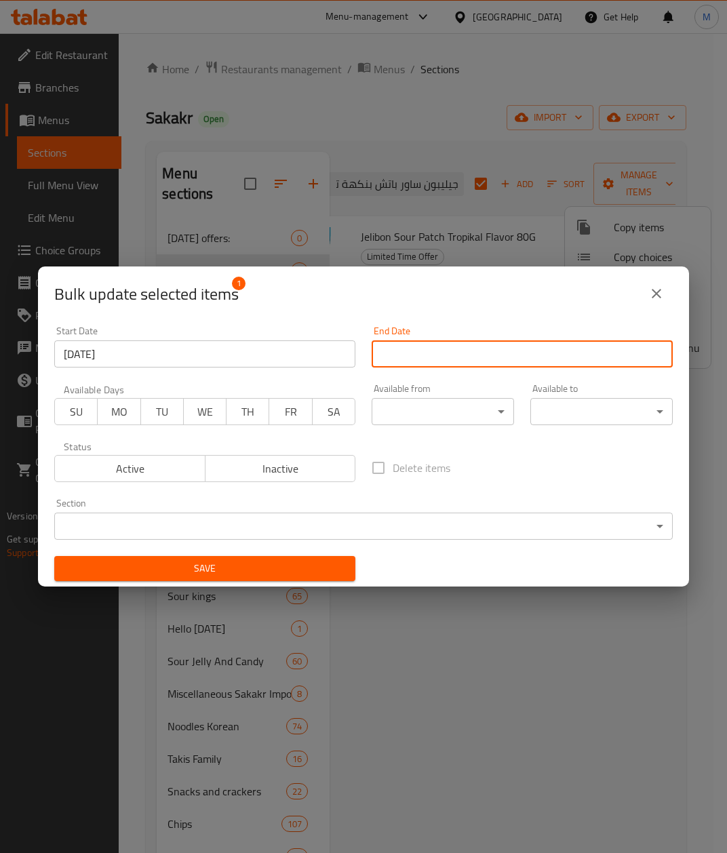
click at [486, 364] on input "Start Date" at bounding box center [522, 354] width 301 height 27
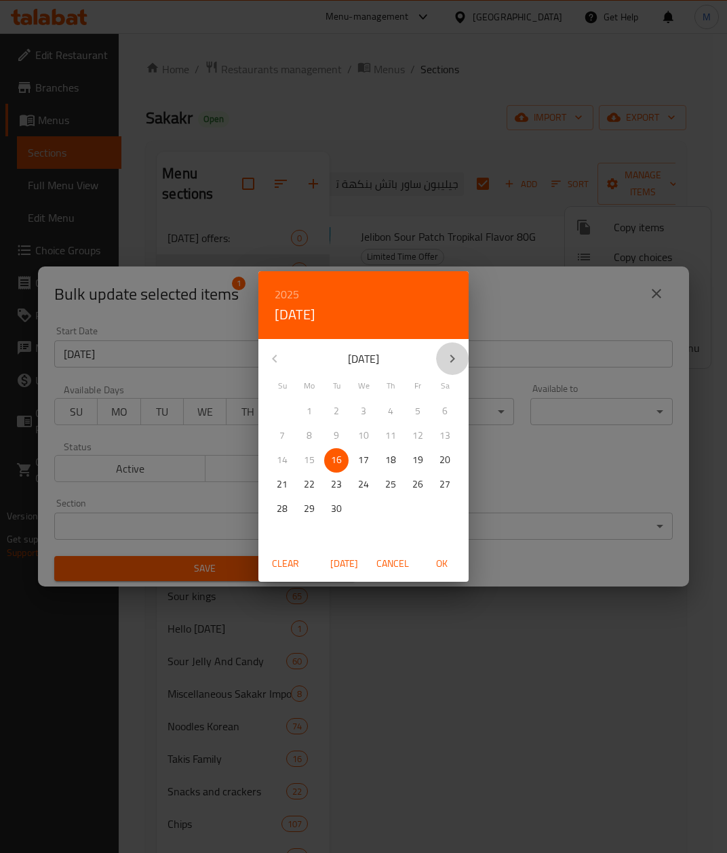
click at [449, 362] on icon "button" at bounding box center [452, 359] width 16 height 16
click at [291, 533] on span "30" at bounding box center [282, 533] width 24 height 17
click at [448, 564] on span "OK" at bounding box center [441, 564] width 33 height 17
type input "[DATE]"
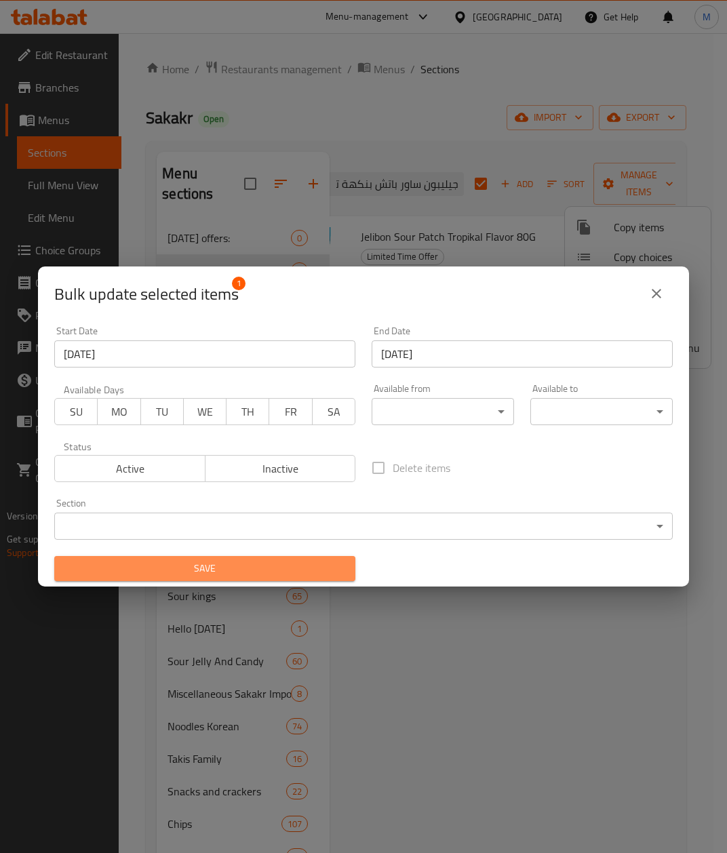
click at [225, 563] on span "Save" at bounding box center [204, 568] width 279 height 17
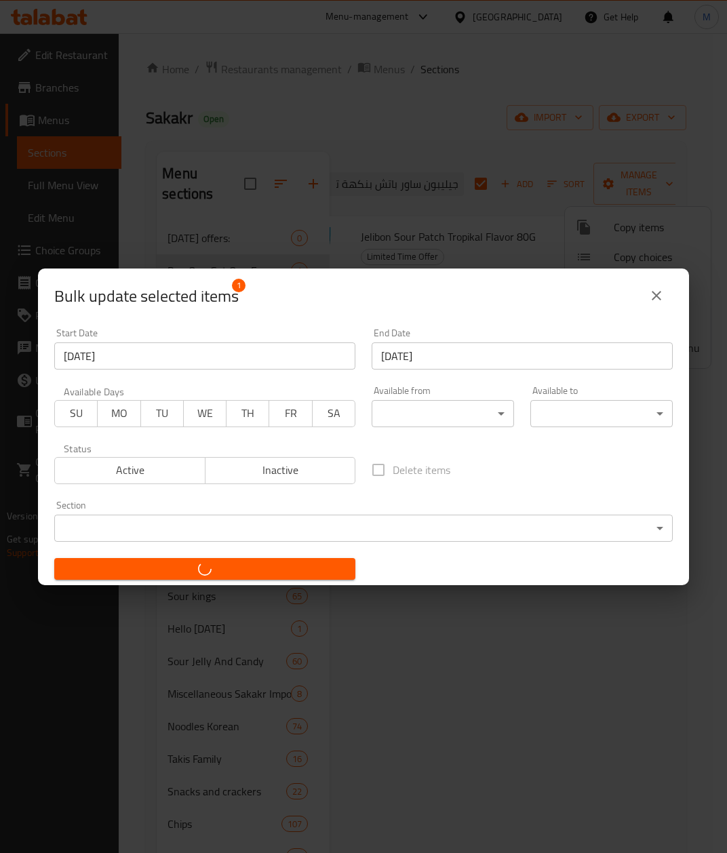
checkbox input "false"
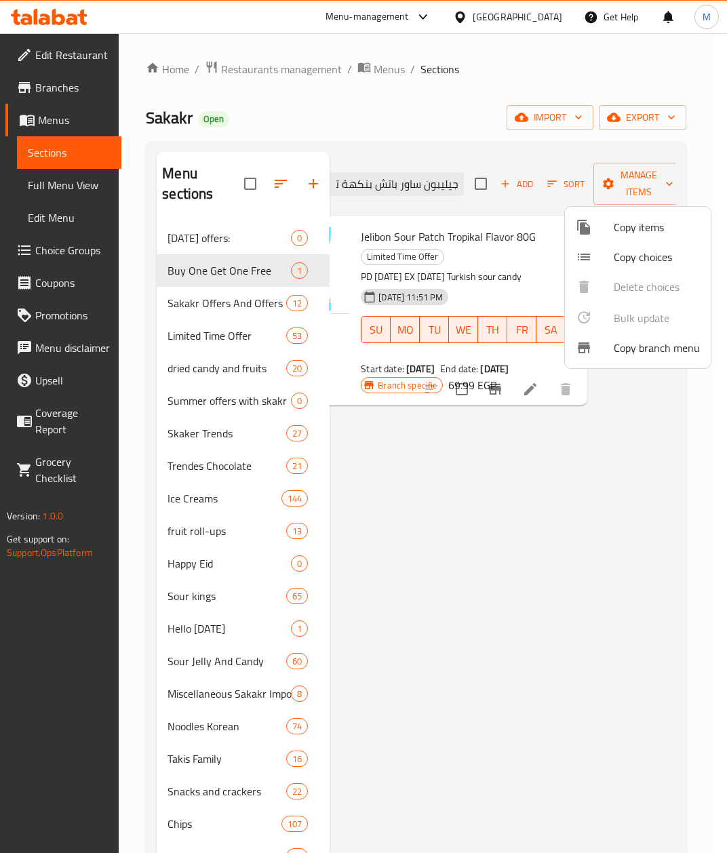
click at [616, 730] on div at bounding box center [363, 426] width 727 height 853
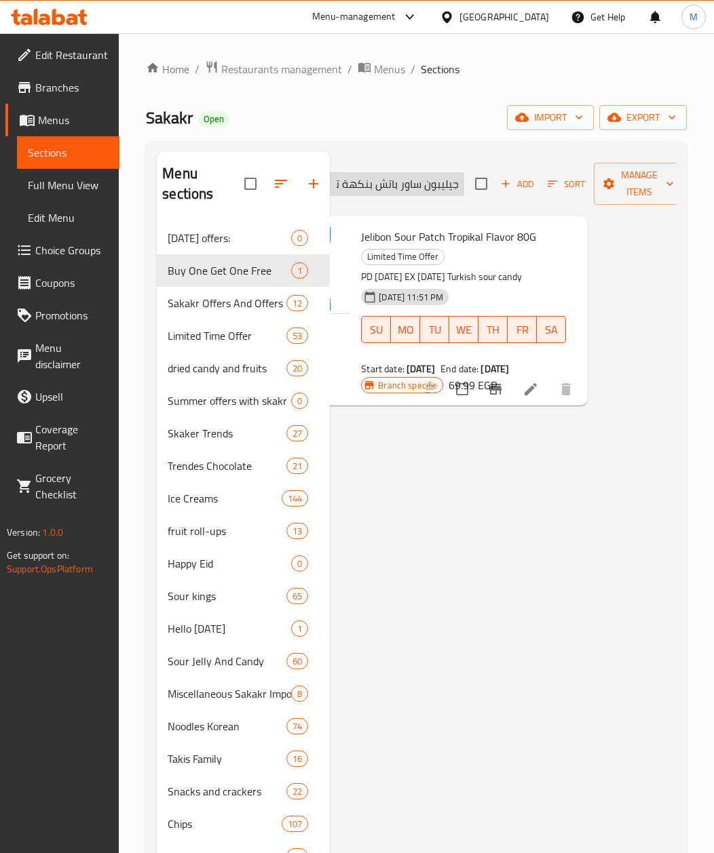
click at [416, 190] on input "جيليبون ساور باتش بنكهة تروبيكال 80 جرام" at bounding box center [384, 184] width 160 height 24
paste input "شتري 2 جيليبون ساور باتش بنكهة الخوخ 80 جرام واحصل علي 1 مجانا"
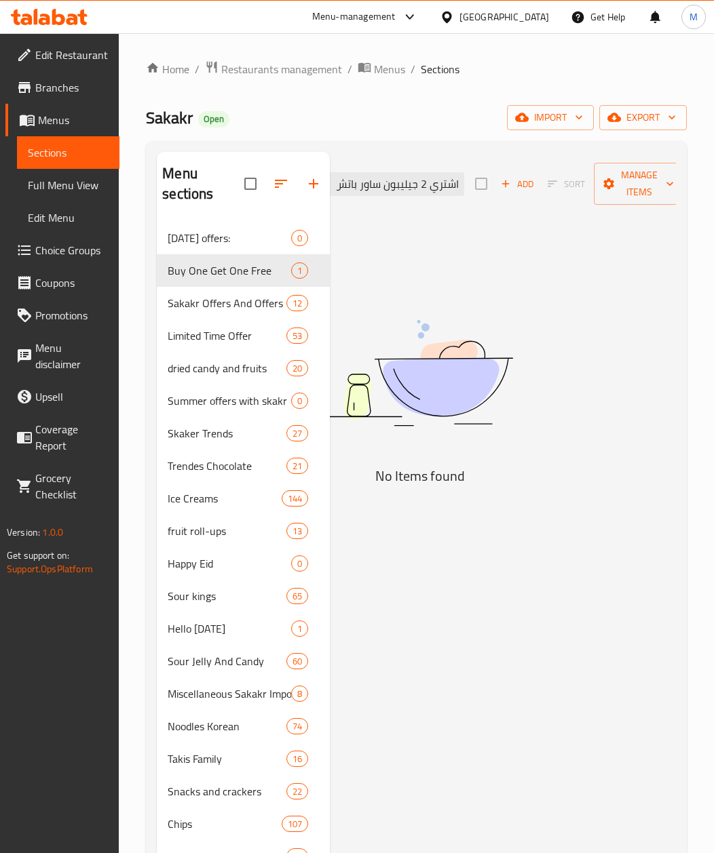
drag, startPoint x: 510, startPoint y: 761, endPoint x: 490, endPoint y: 507, distance: 254.5
click at [427, 189] on input "اشتري 2 جيليبون ساور باتش بنكهة الخوخ 80 جرام واحصل علي 1 مجانا" at bounding box center [384, 184] width 160 height 24
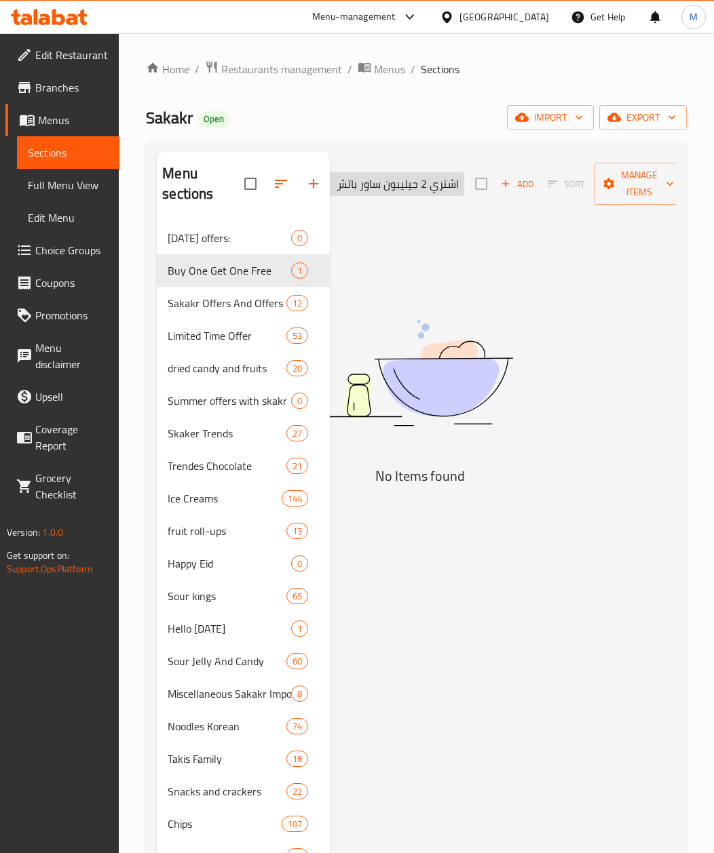
paste input "رينجلز بنكهة الفلفل الحار المكسيكي والليمون اكس لارج 160 جم"
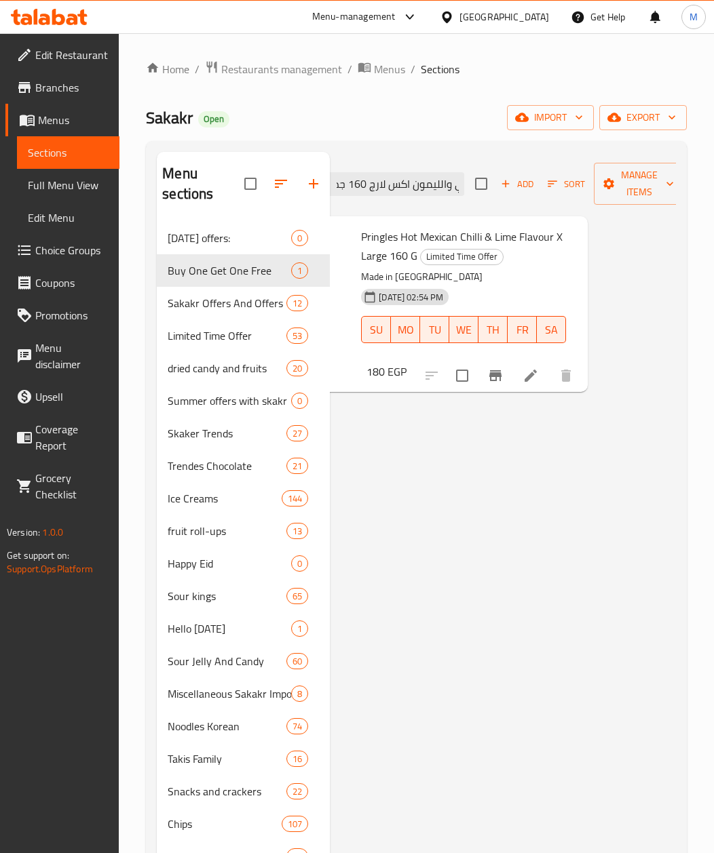
type input "برينجلز بنكهة الفلفل الحار المكسيكي والليمون اكس لارج 160 جم"
drag, startPoint x: 377, startPoint y: 574, endPoint x: 479, endPoint y: 460, distance: 152.8
click at [499, 370] on icon "Branch-specific-item" at bounding box center [495, 376] width 16 height 16
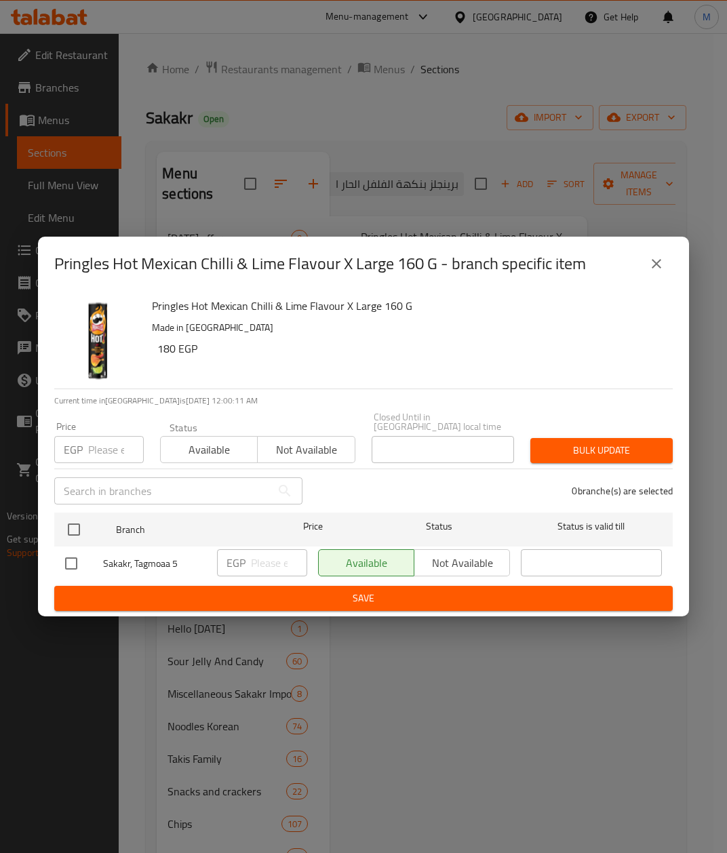
click at [562, 739] on div "Pringles Hot Mexican Chilli & Lime Flavour X Large 160 G - branch specific item…" at bounding box center [363, 426] width 727 height 853
click at [666, 258] on button "close" at bounding box center [656, 264] width 33 height 33
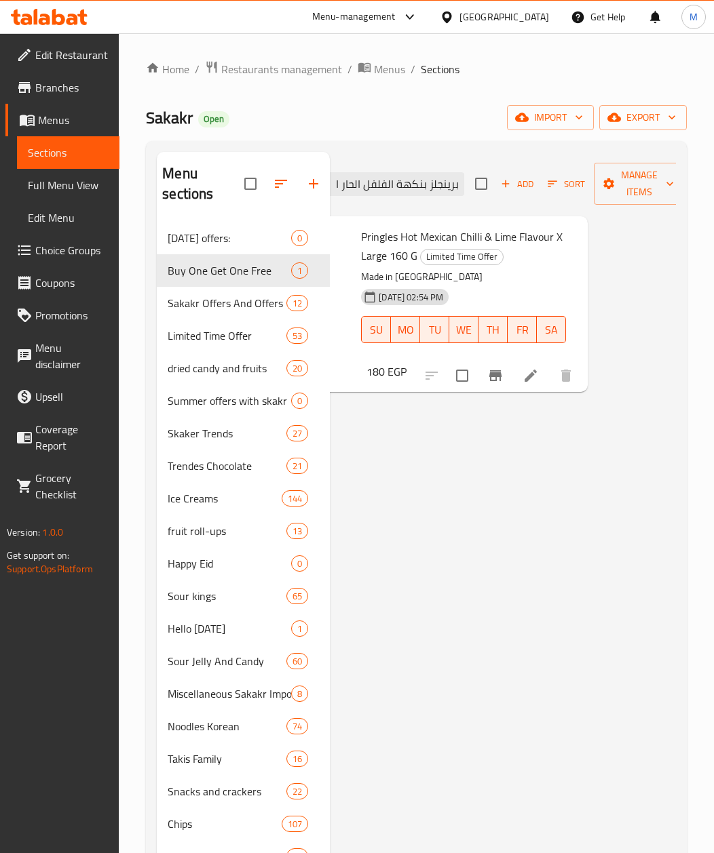
click at [467, 373] on input "checkbox" at bounding box center [462, 376] width 28 height 28
checkbox input "true"
click at [643, 191] on span "Manage items" at bounding box center [638, 184] width 69 height 34
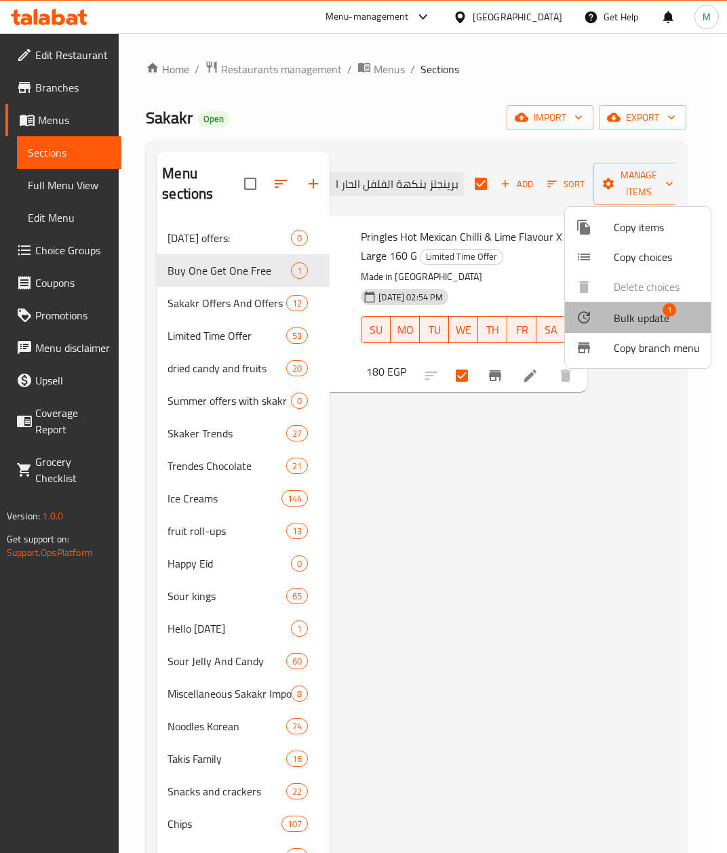
click at [647, 307] on li "Bulk update 1" at bounding box center [638, 317] width 146 height 31
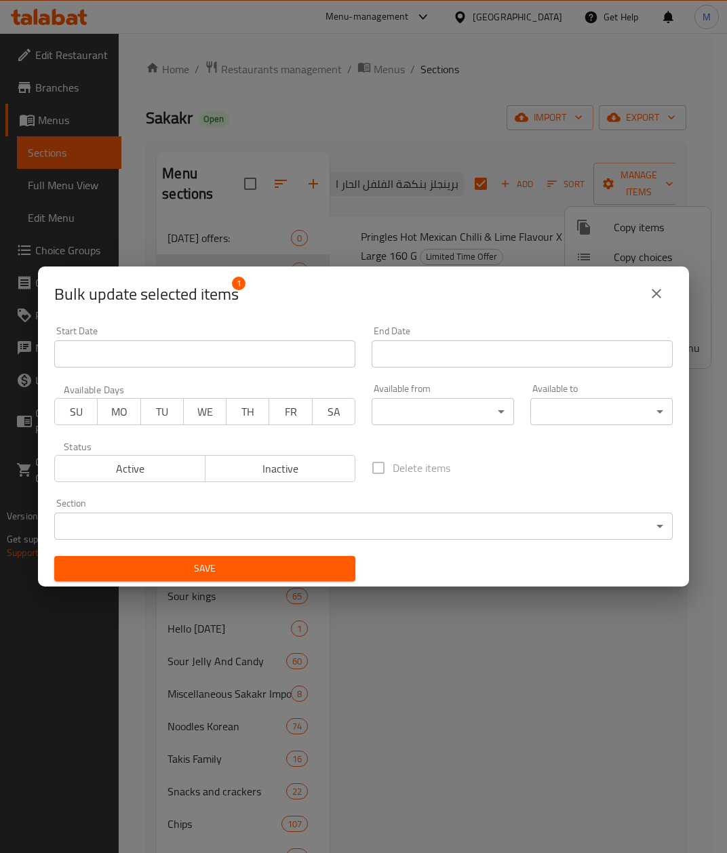
click at [142, 355] on input "Start Date" at bounding box center [204, 354] width 301 height 27
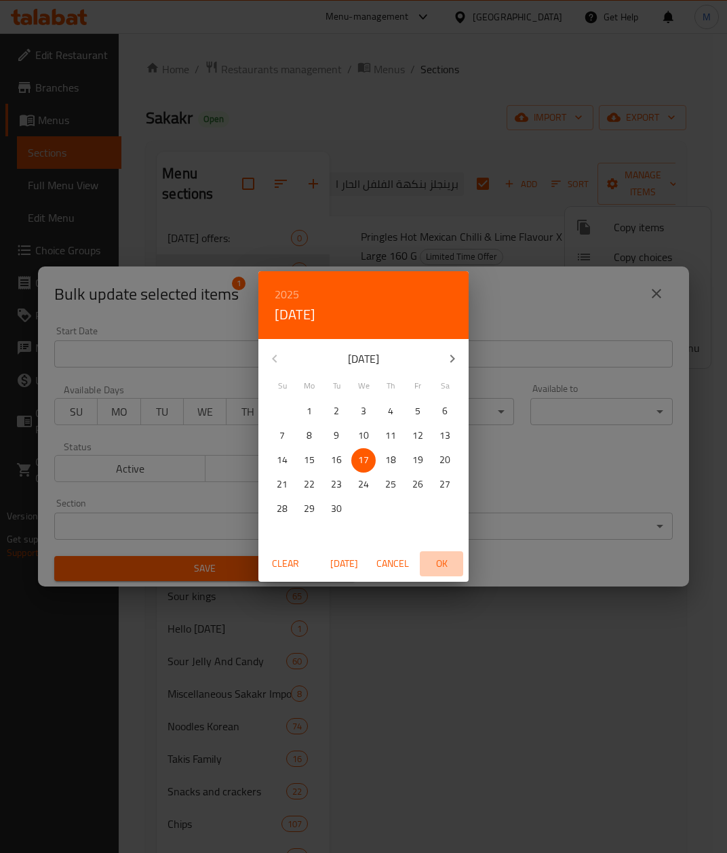
click at [442, 564] on span "OK" at bounding box center [441, 564] width 33 height 17
type input "[DATE]"
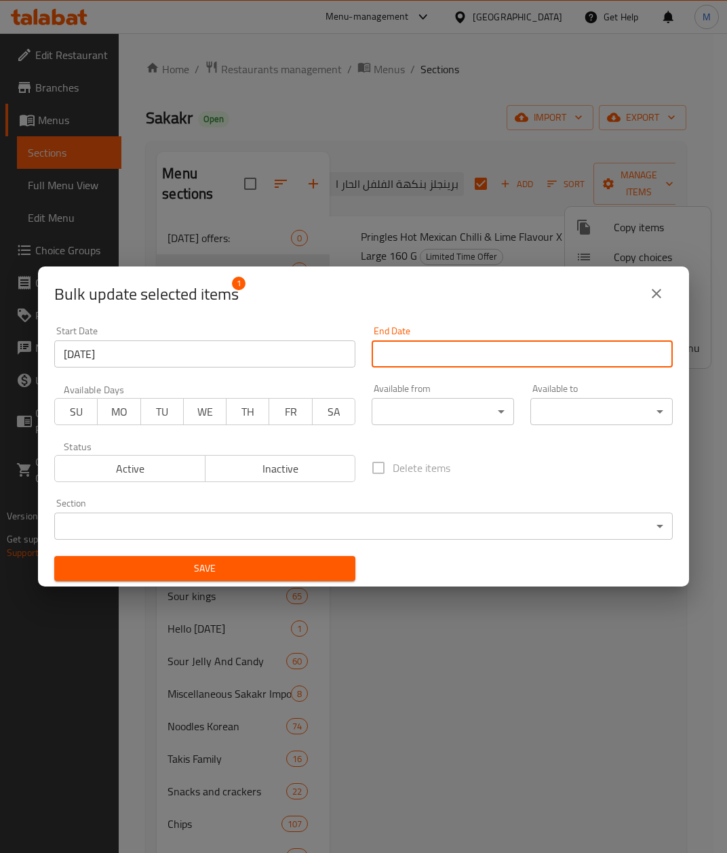
click at [484, 366] on input "Start Date" at bounding box center [522, 354] width 301 height 27
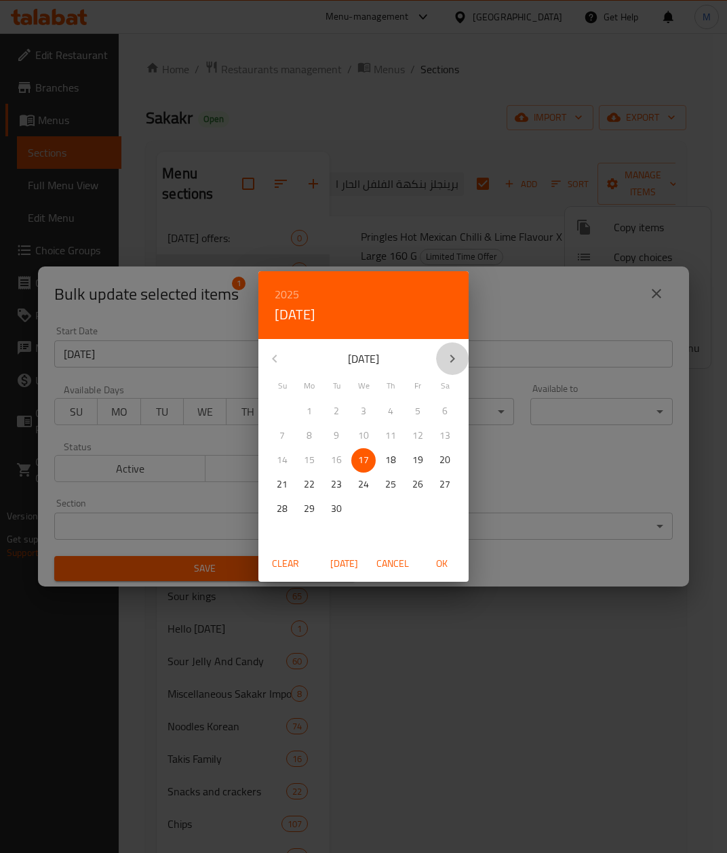
click at [453, 354] on icon "button" at bounding box center [452, 359] width 16 height 16
click at [286, 532] on p "30" at bounding box center [282, 533] width 11 height 17
drag, startPoint x: 441, startPoint y: 557, endPoint x: 307, endPoint y: 565, distance: 133.9
click at [442, 557] on span "OK" at bounding box center [441, 564] width 33 height 17
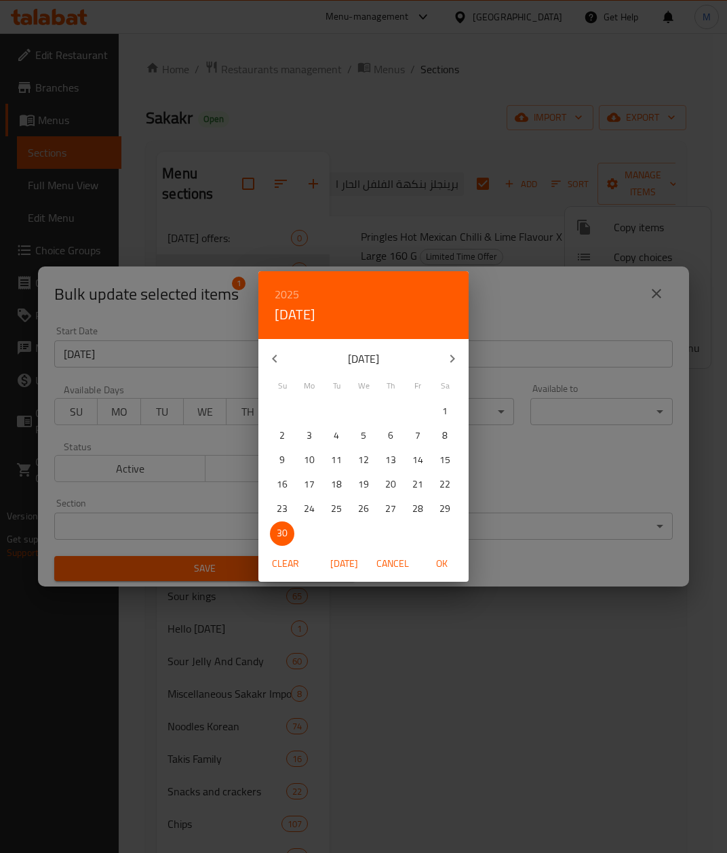
type input "[DATE]"
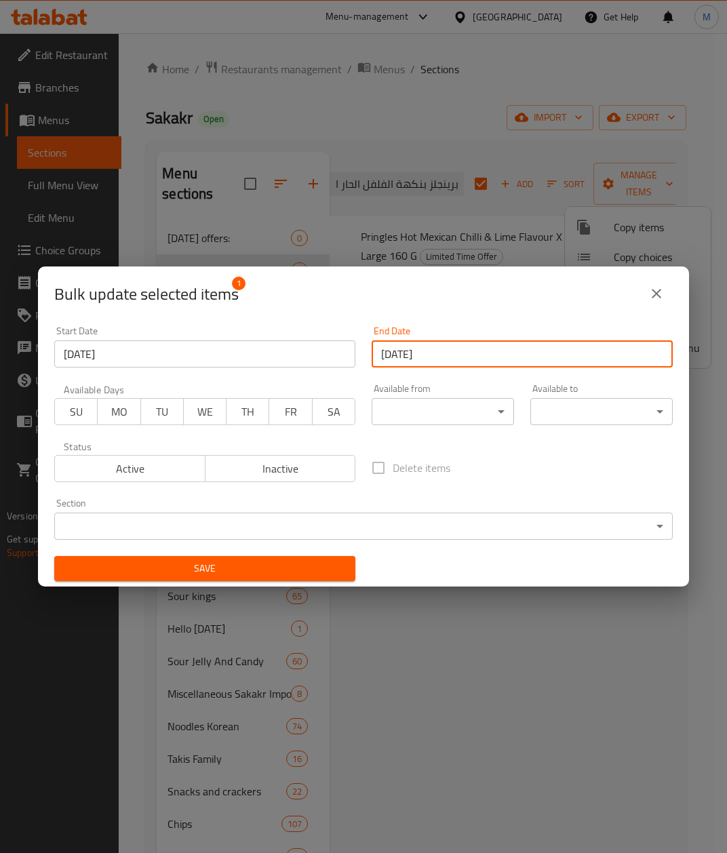
click at [247, 562] on span "Save" at bounding box center [204, 568] width 279 height 17
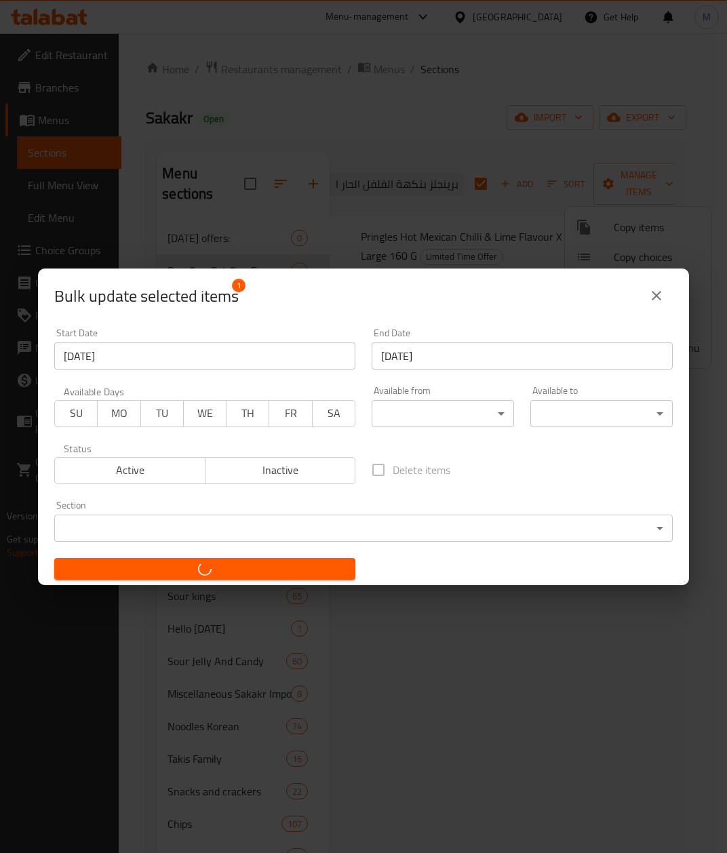
checkbox input "false"
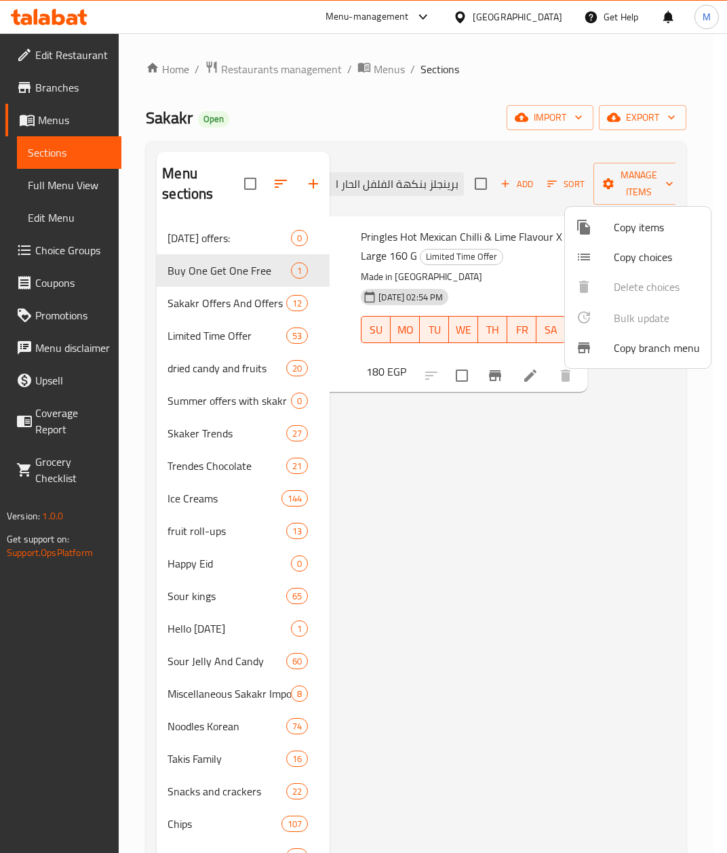
click at [533, 631] on div at bounding box center [363, 426] width 727 height 853
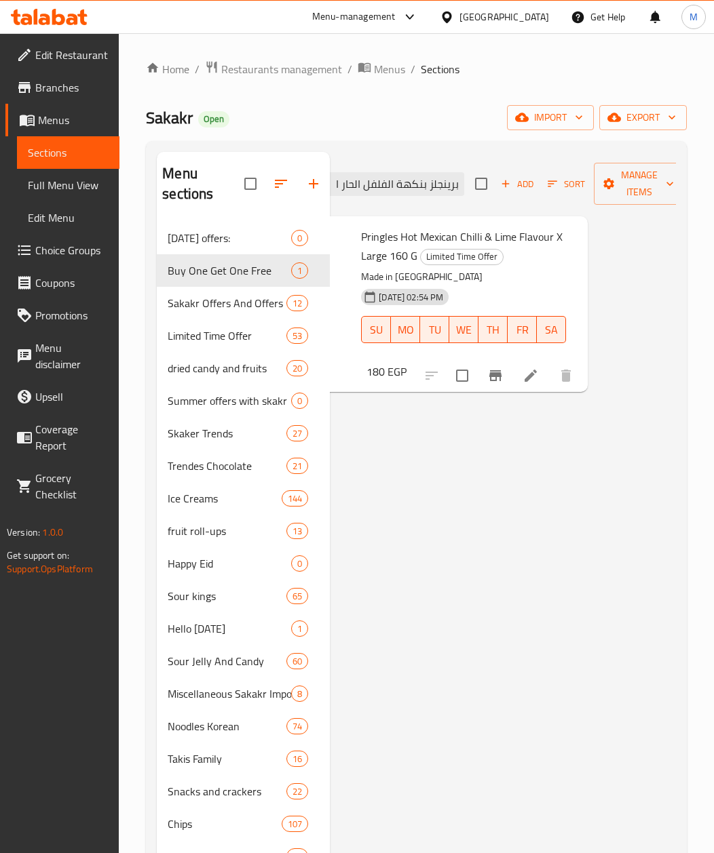
click at [427, 198] on div "Menu items برينجلز بنكهة الفلفل الحار المكسيكي والليمون اكس لارج 160 جم Add Sor…" at bounding box center [419, 184] width 335 height 64
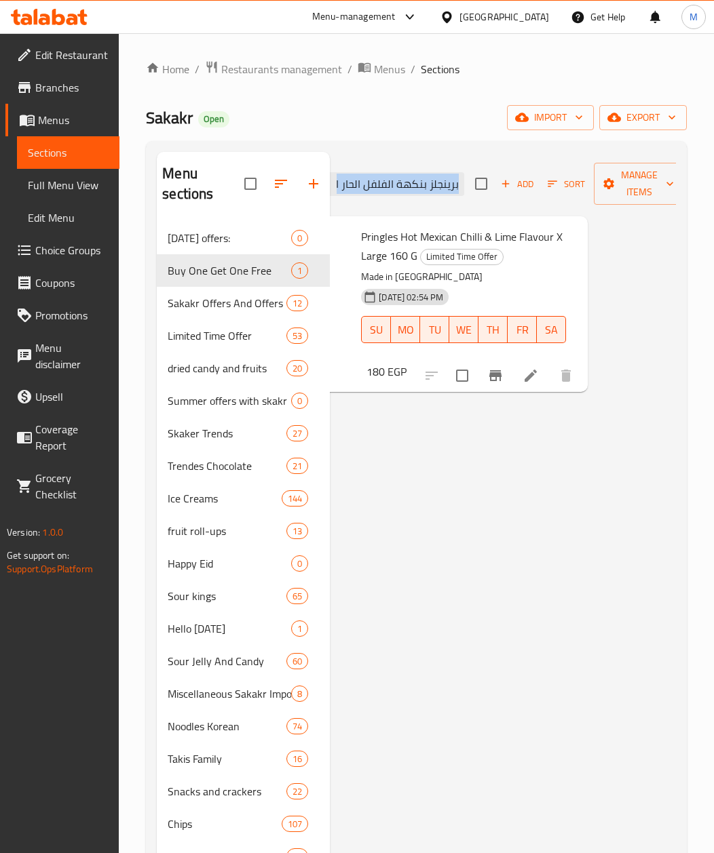
click at [427, 198] on div "Menu items برينجلز بنكهة الفلفل الحار المكسيكي والليمون اكس لارج 160 جم Add Sor…" at bounding box center [419, 184] width 335 height 64
click at [422, 191] on input "برينجلز بنكهة الفلفل الحار المكسيكي والليمون اكس لارج 160 جم" at bounding box center [384, 184] width 160 height 24
paste input "يليبون ساور باتش بنكهة كيدز 80 جرا"
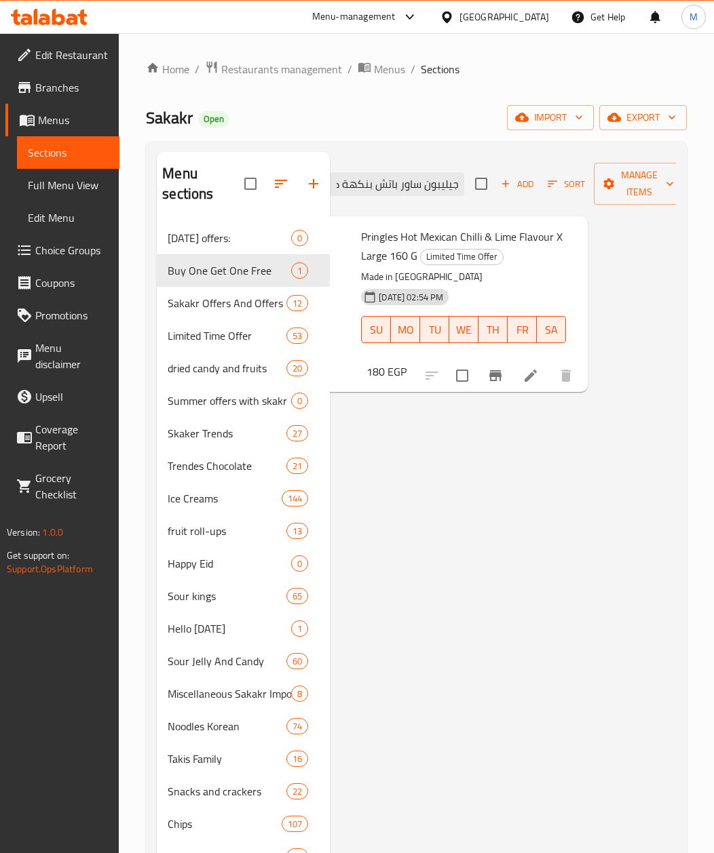
scroll to position [0, -52]
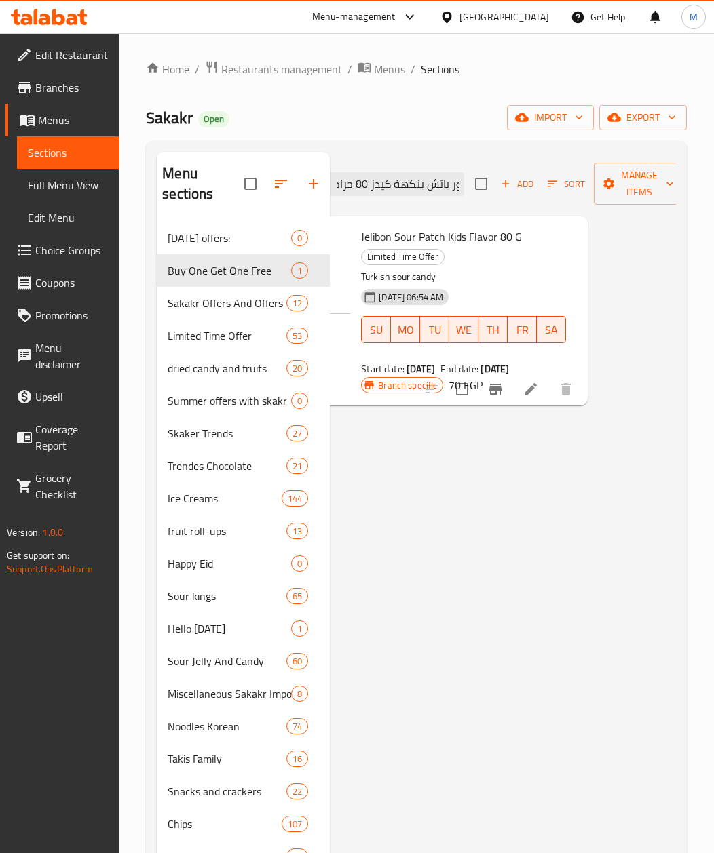
click at [457, 244] on span "Jelibon Sour Patch Kids Flavor 80 G" at bounding box center [441, 237] width 161 height 20
copy h6 "Jelibon Sour Patch Kids Flavor 80 G"
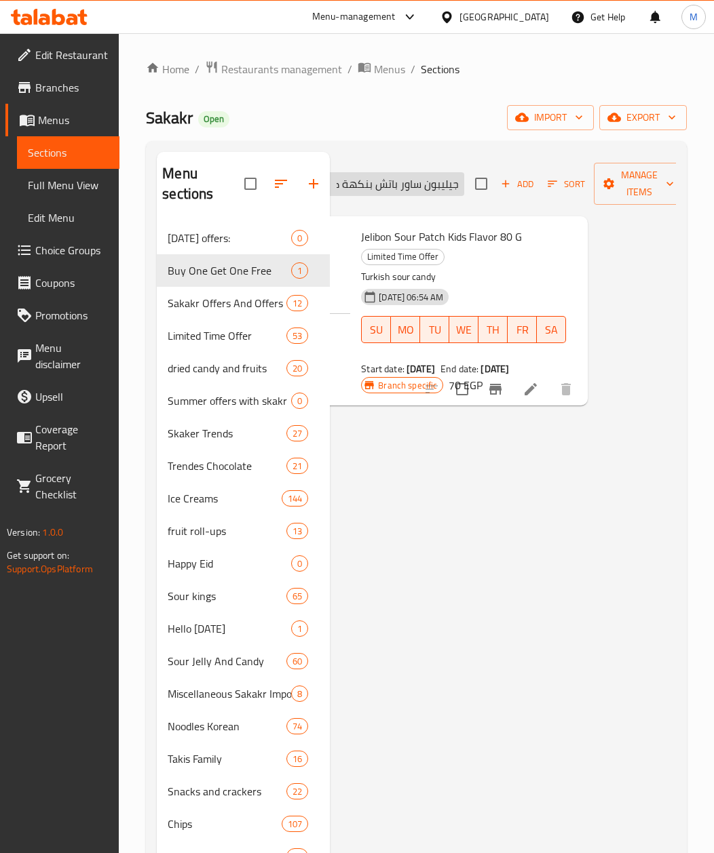
click at [408, 189] on input "جيليبون ساور باتش بنكهة كيدز 80 جرام" at bounding box center [384, 184] width 160 height 24
paste input "شتري 3 جيليبون ساور باتش بنكهة كيدز 80 جرام واحصل علي 1 مجانا"
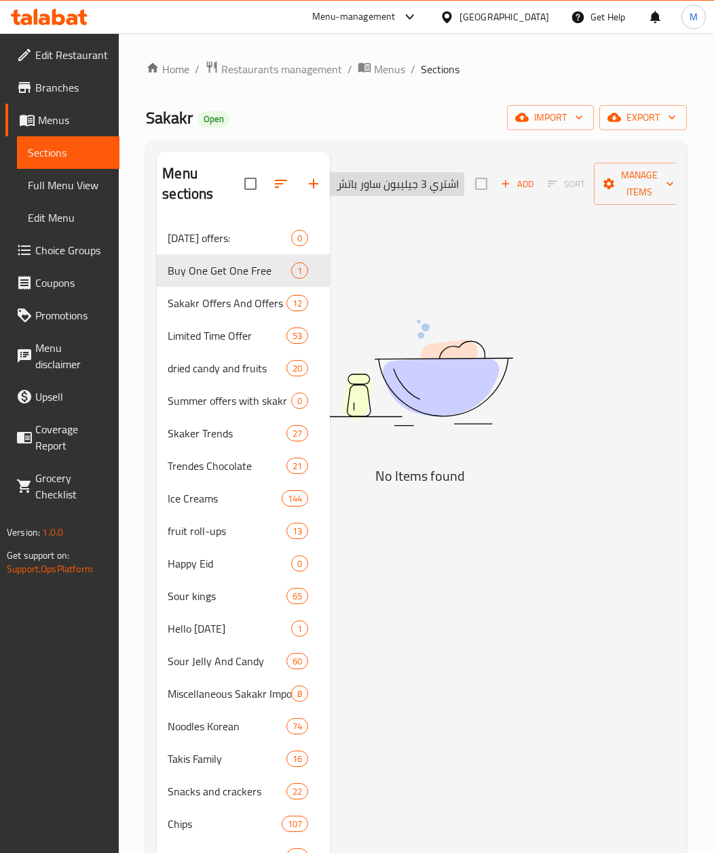
click at [438, 186] on input "اشتري 3 جيليبون ساور باتش بنكهة كيدز 80 جرام واحصل علي 1 مجانا" at bounding box center [384, 184] width 160 height 24
paste input "يليبون ساور باتش بنكهة تروبيكال 80 جرام"
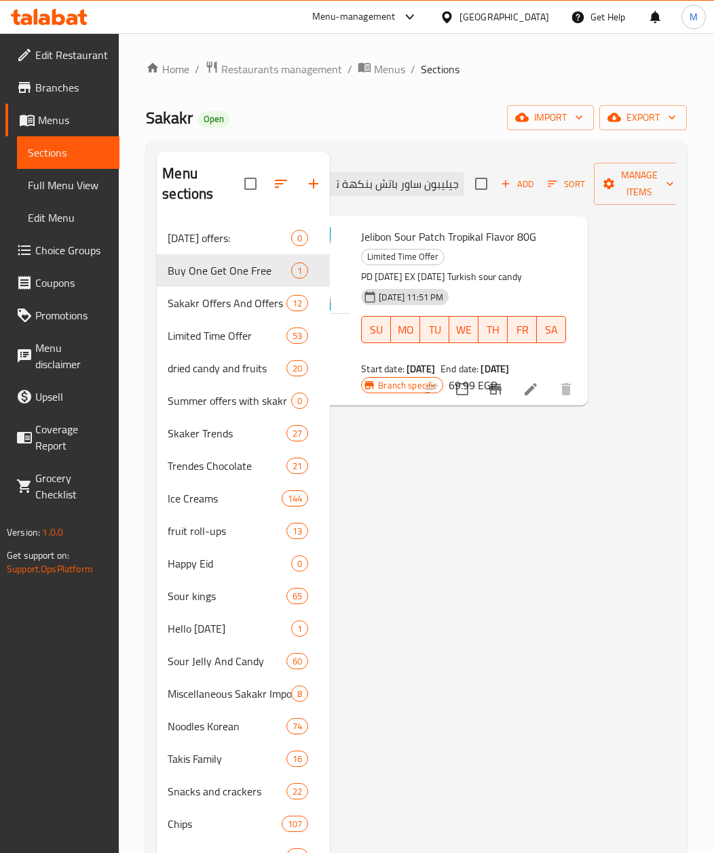
click at [454, 235] on span "Jelibon Sour Patch Tropikal Flavor 80G" at bounding box center [448, 237] width 175 height 20
copy h6 "Jelibon Sour Patch Tropikal Flavor 80G"
click at [484, 239] on span "Jelibon Sour Patch Tropikal Flavor 80G" at bounding box center [448, 237] width 175 height 20
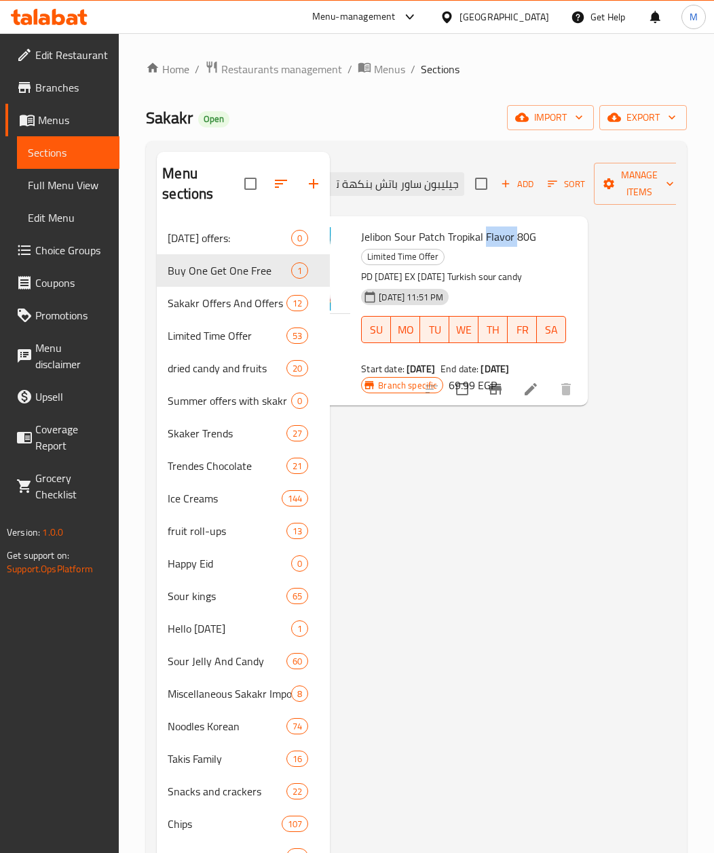
click at [484, 239] on span "Jelibon Sour Patch Tropikal Flavor 80G" at bounding box center [448, 237] width 175 height 20
click at [408, 185] on input "جيليبون ساور باتش بنكهة تروبيكال 80 جرام" at bounding box center [384, 184] width 160 height 24
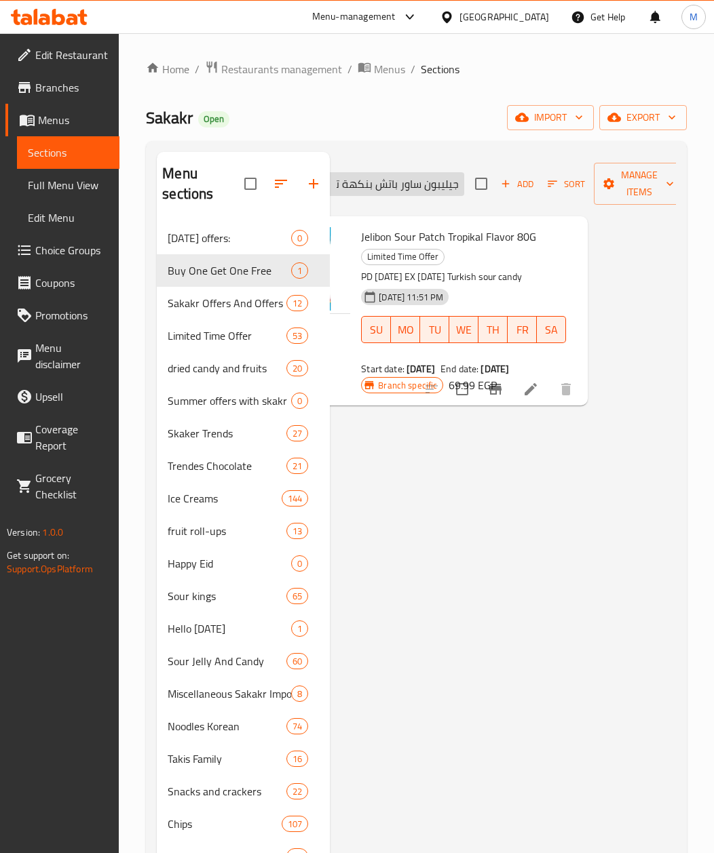
paste input "رينجلز بنكهة الفلفل الحار المكسيكي والليمون اكس لارج 160 ج"
type input "برينجلز بنكهة الفلفل الحار المكسيكي والليمون اكس لارج 160 جم"
click at [446, 232] on span "Pringles Hot Mexican Chilli & Lime Flavour X Large 160 G" at bounding box center [461, 246] width 201 height 39
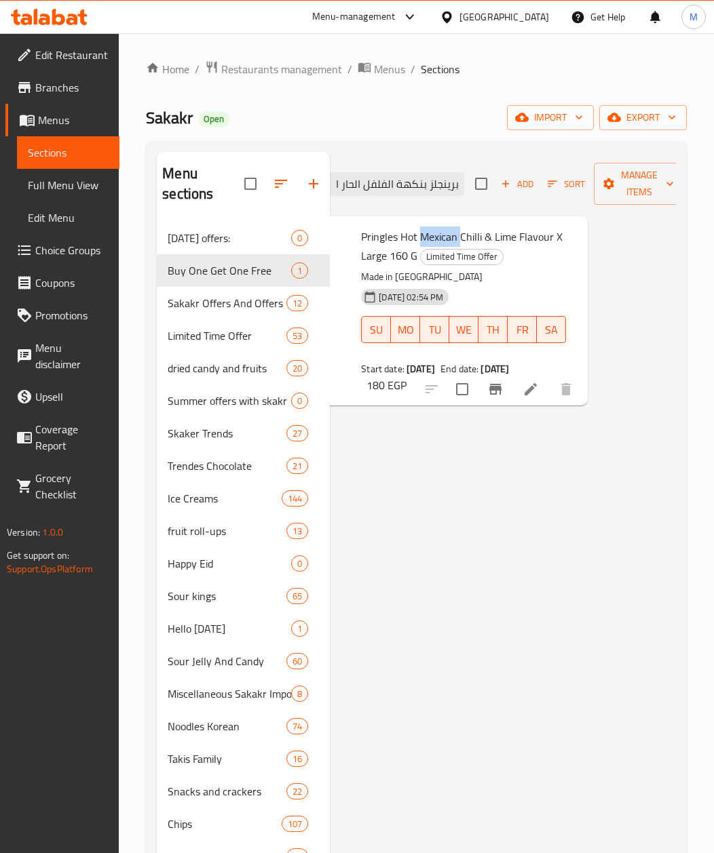
click at [446, 232] on span "Pringles Hot Mexican Chilli & Lime Flavour X Large 160 G" at bounding box center [461, 246] width 201 height 39
copy h6 "Pringles Hot Mexican Chilli & Lime Flavour X Large 160 G"
click at [293, 117] on div "Sakakr Open import export" at bounding box center [416, 117] width 541 height 25
click at [457, 383] on input "checkbox" at bounding box center [462, 389] width 28 height 28
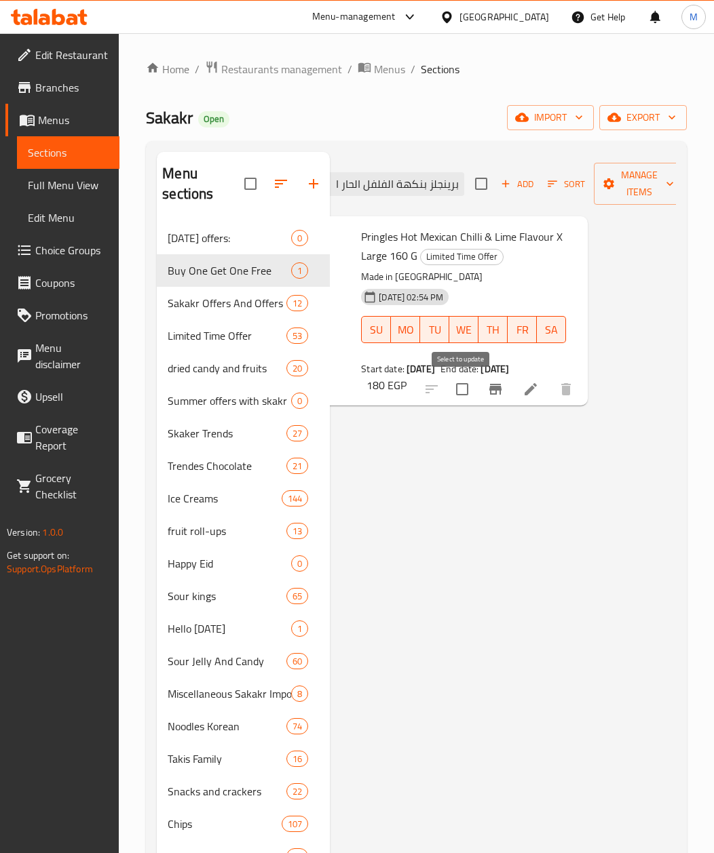
checkbox input "true"
click at [657, 180] on span "Manage items" at bounding box center [638, 184] width 69 height 34
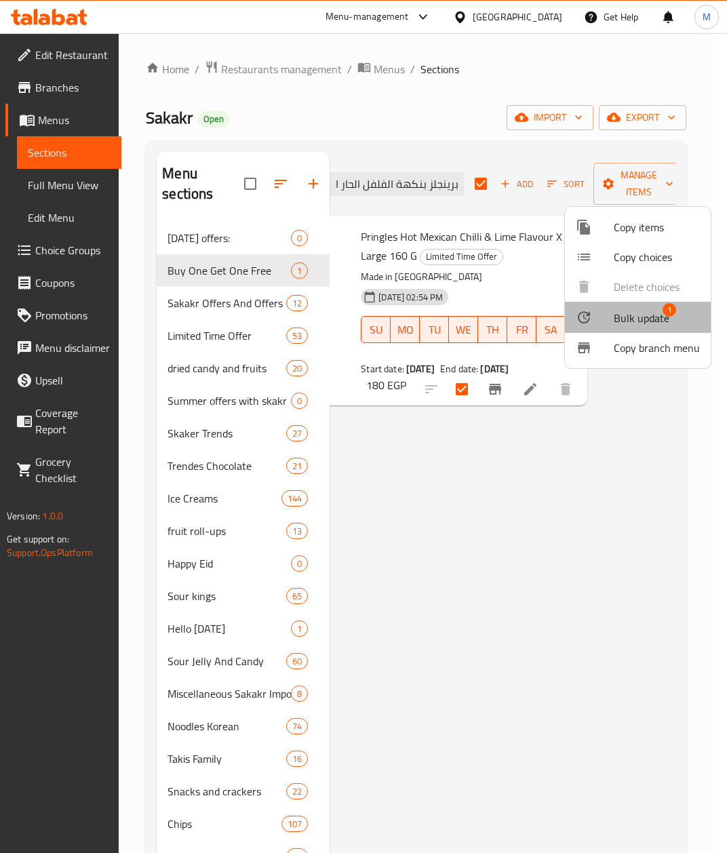
click at [652, 322] on span "Bulk update" at bounding box center [642, 318] width 56 height 16
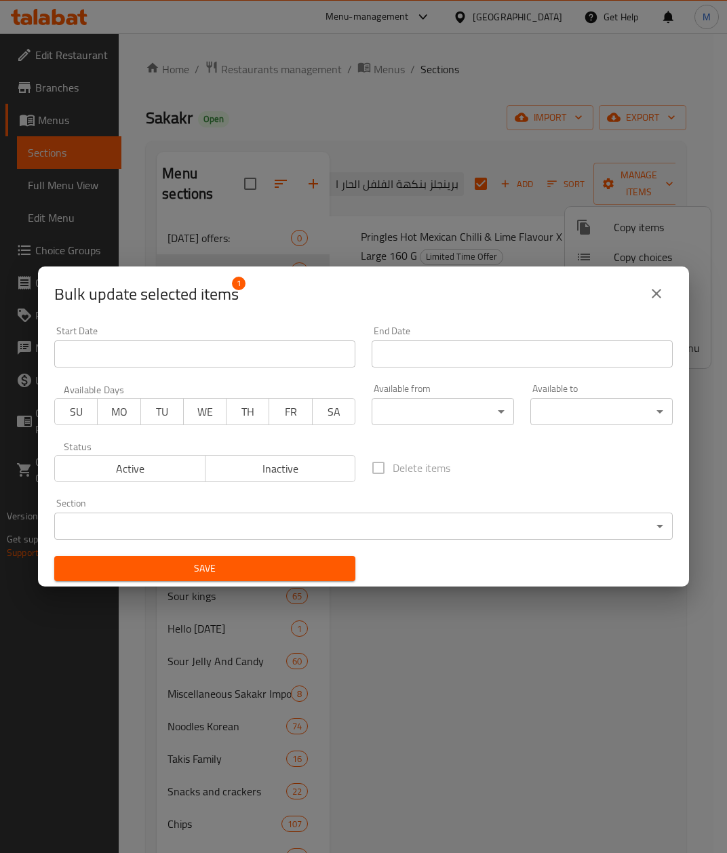
click at [426, 357] on input "Start Date" at bounding box center [522, 354] width 301 height 27
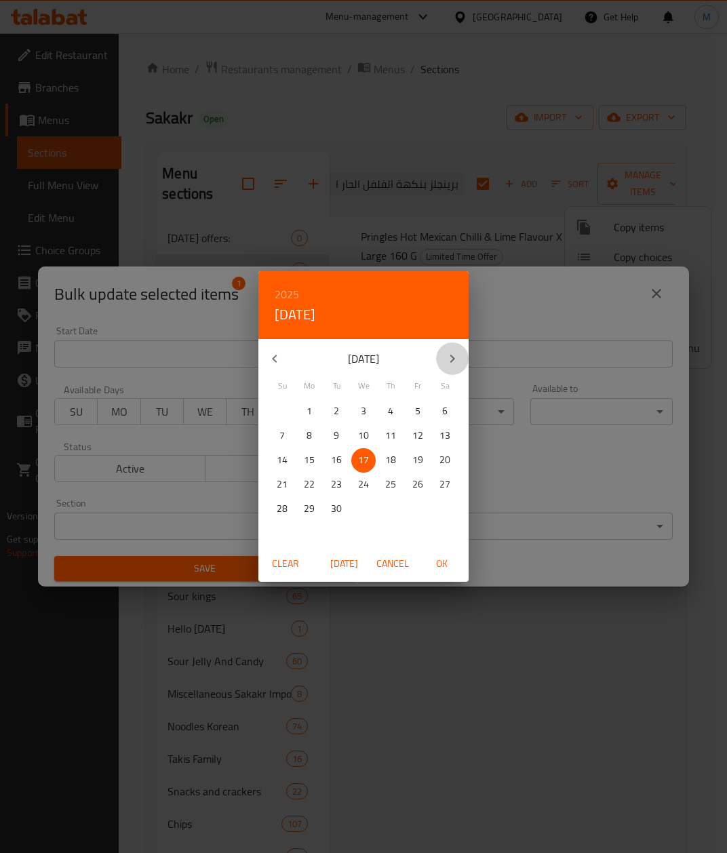
click at [452, 354] on icon "button" at bounding box center [452, 359] width 16 height 16
click at [288, 530] on span "30" at bounding box center [282, 533] width 24 height 17
drag, startPoint x: 446, startPoint y: 578, endPoint x: 443, endPoint y: 568, distance: 10.1
click at [448, 575] on div "Clear [DATE] Cancel OK" at bounding box center [363, 564] width 210 height 36
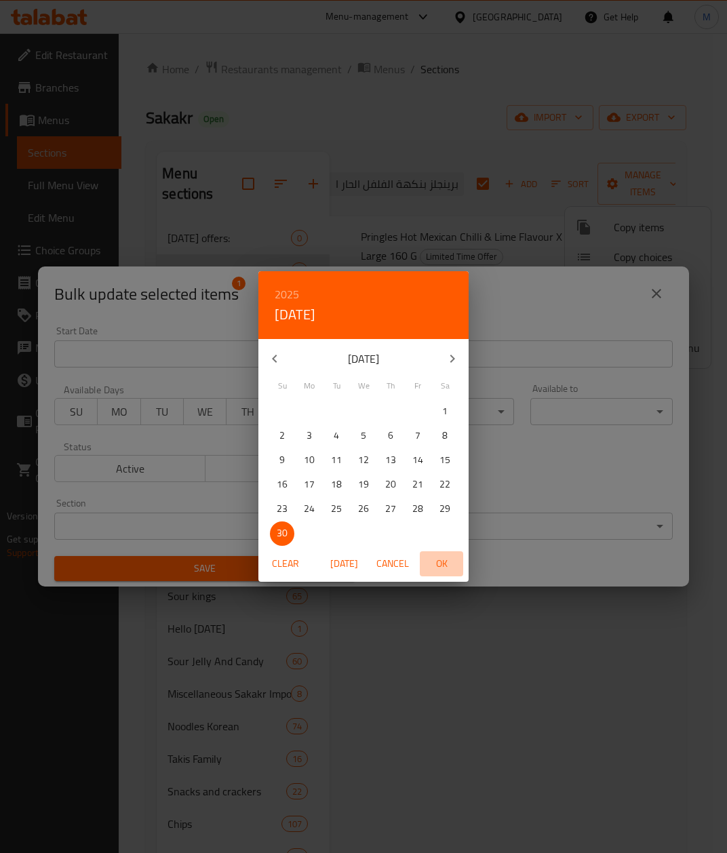
click at [443, 568] on span "OK" at bounding box center [441, 564] width 33 height 17
type input "[DATE]"
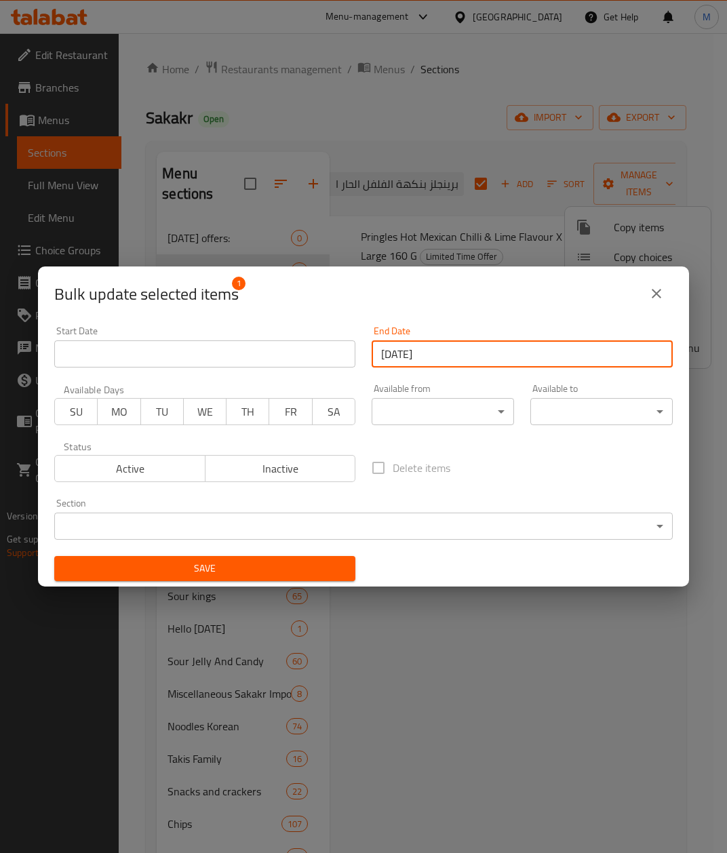
click at [279, 575] on span "Save" at bounding box center [204, 568] width 279 height 17
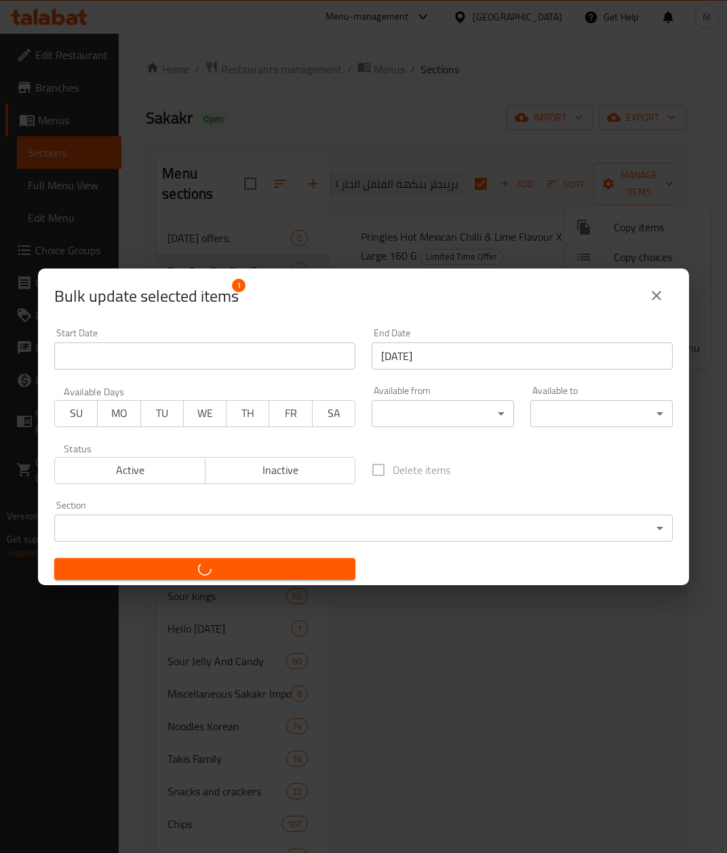
checkbox input "false"
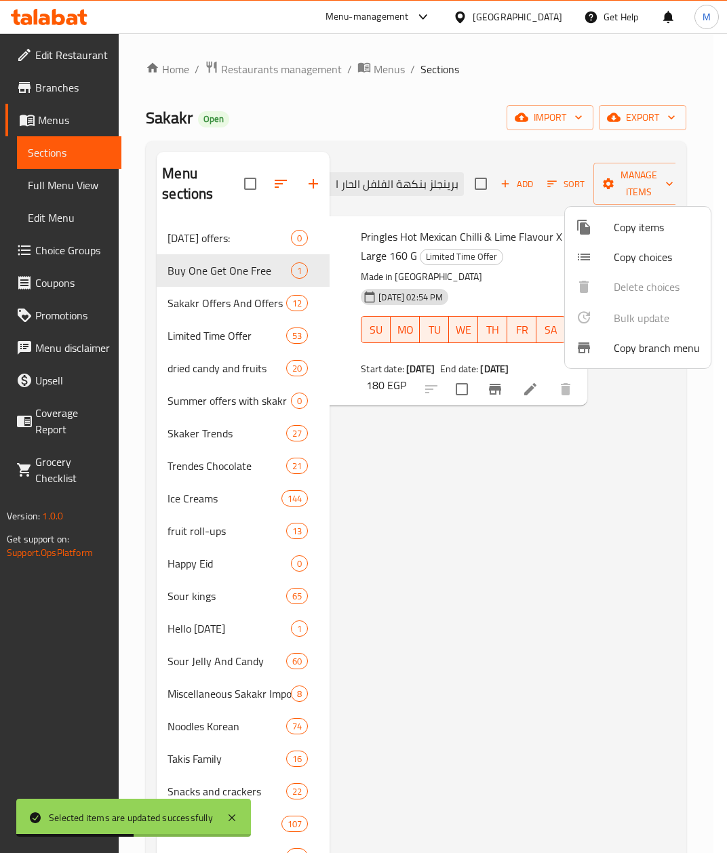
click at [492, 502] on div at bounding box center [363, 426] width 727 height 853
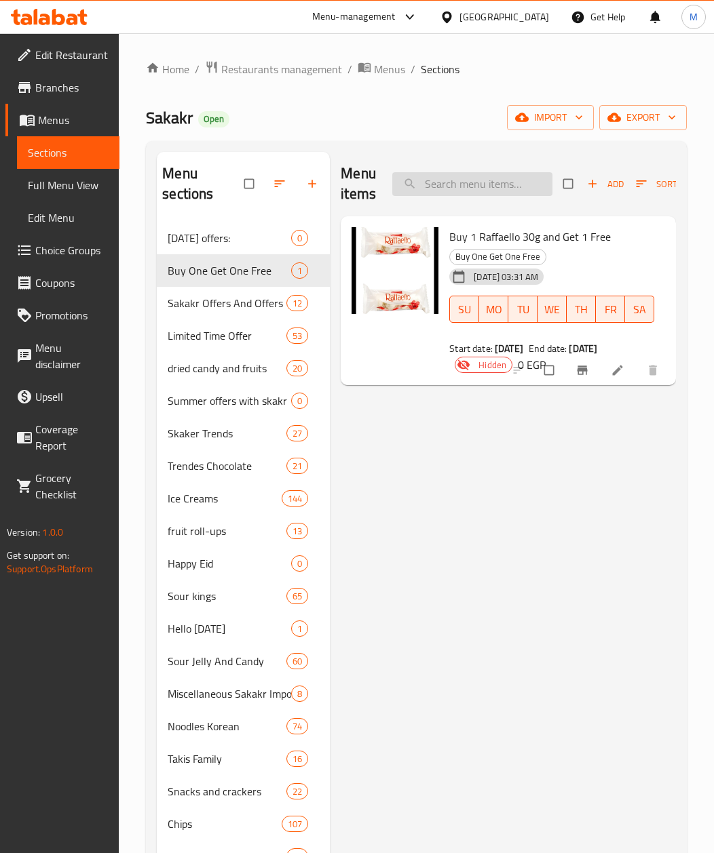
click at [467, 189] on input "search" at bounding box center [472, 184] width 160 height 24
paste input "Pringles Hot Mexican Chilli & Lime Flavour X Large"
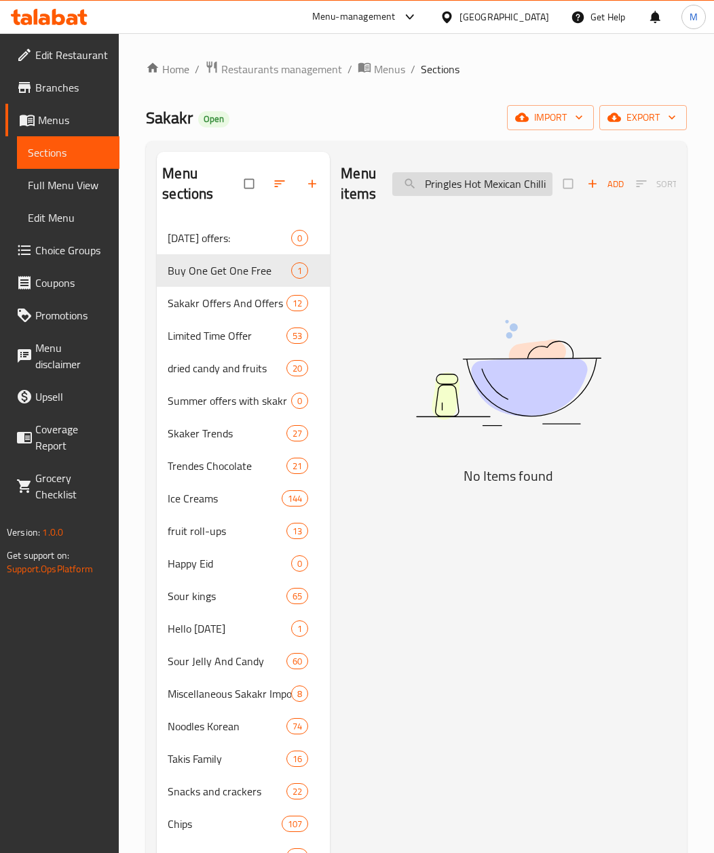
click at [495, 182] on input "Pringles Hot Mexican Chilli & Lime Flavour X Large" at bounding box center [472, 184] width 160 height 24
paste input "160 G"
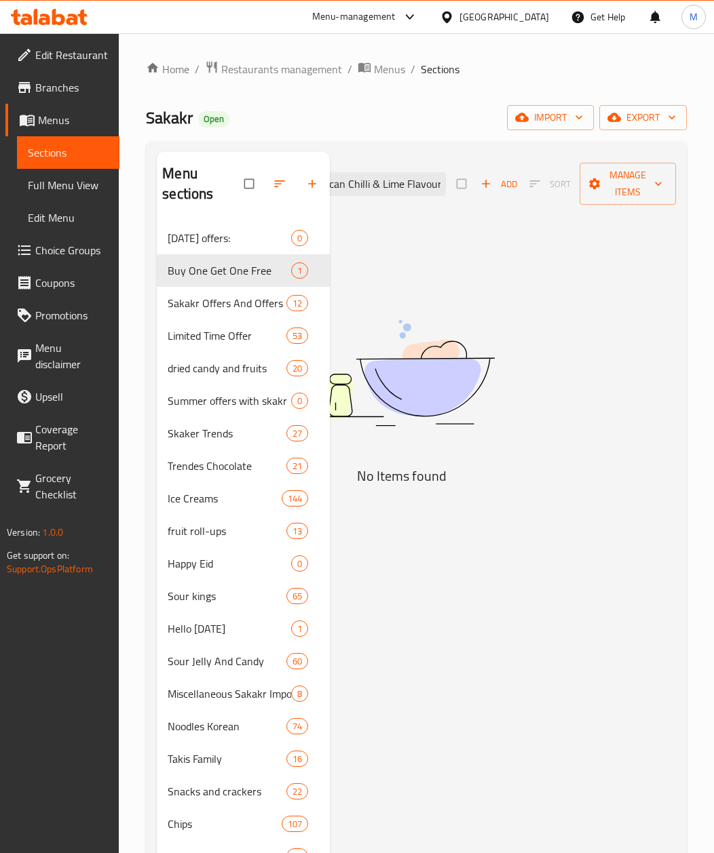
drag, startPoint x: 484, startPoint y: 182, endPoint x: 830, endPoint y: 182, distance: 346.7
click at [714, 182] on html "​ Menu-management [GEOGRAPHIC_DATA] Get Help M Edit Restaurant Branches Menus S…" at bounding box center [357, 426] width 714 height 853
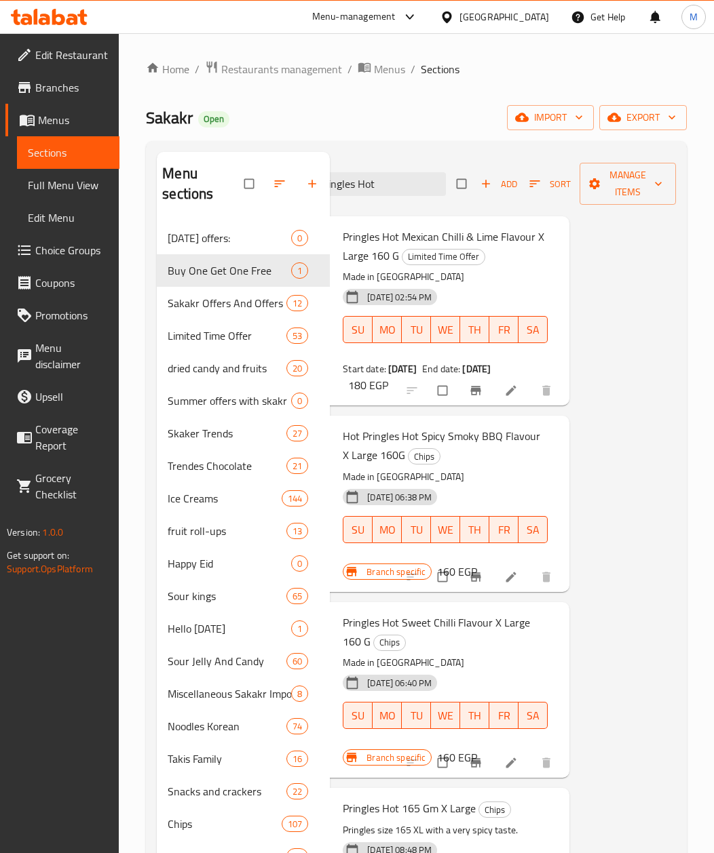
type input "Pringles Hot"
click at [537, 273] on p "Made in [GEOGRAPHIC_DATA]" at bounding box center [445, 277] width 205 height 17
click at [444, 388] on input "checkbox" at bounding box center [443, 391] width 28 height 26
checkbox input "true"
click at [622, 189] on span "Manage items" at bounding box center [627, 184] width 75 height 34
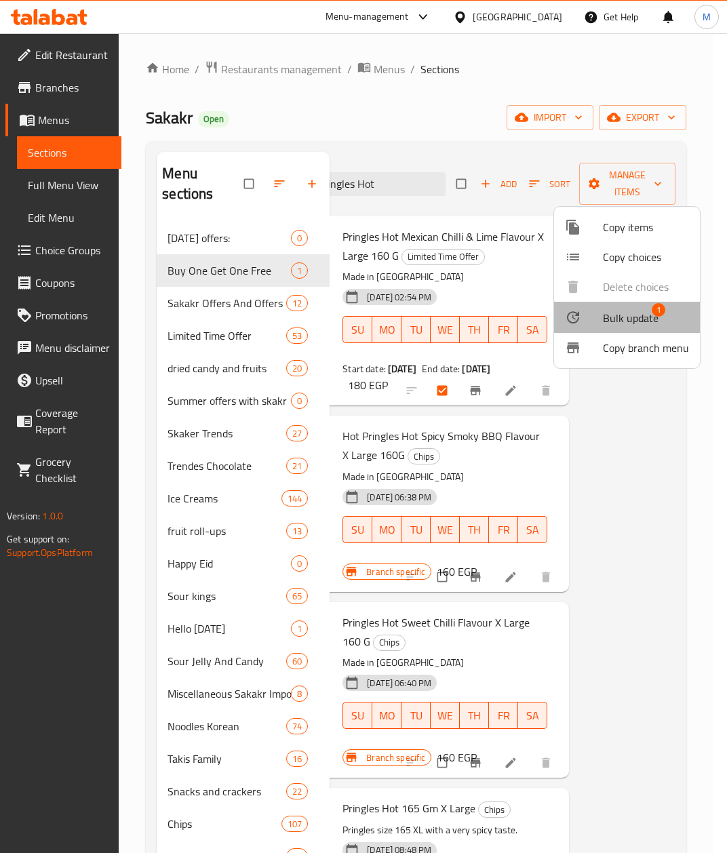
click at [652, 309] on span "1" at bounding box center [659, 310] width 14 height 14
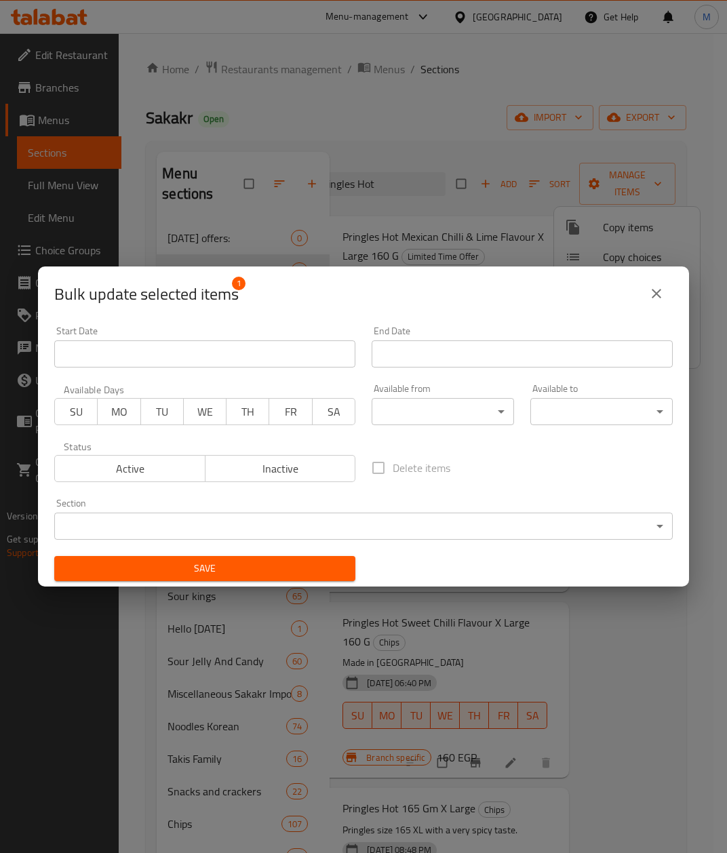
click at [432, 354] on input "Start Date" at bounding box center [522, 354] width 301 height 27
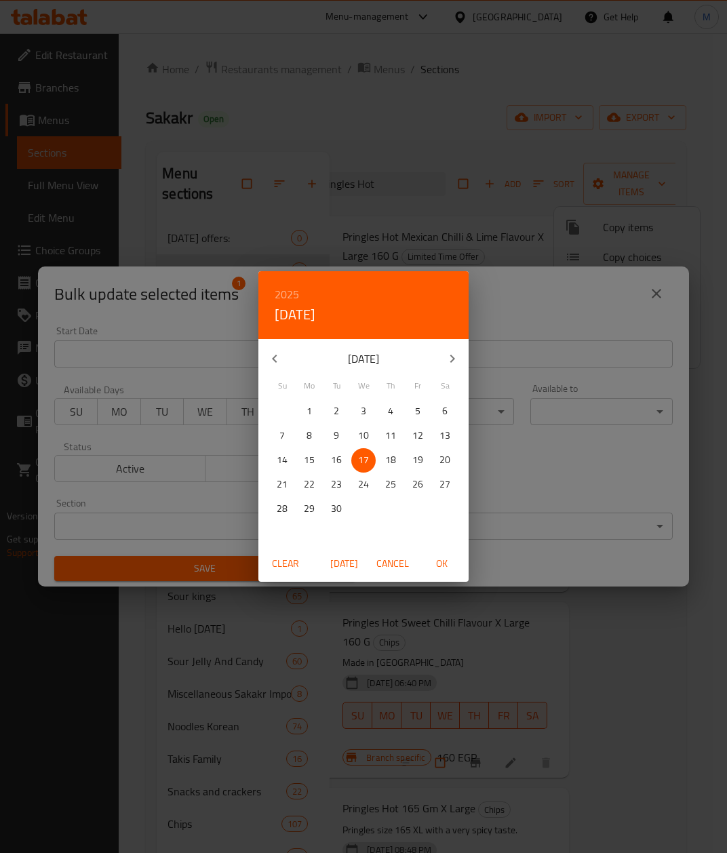
click at [451, 362] on icon "button" at bounding box center [452, 359] width 16 height 16
click at [275, 532] on span "30" at bounding box center [282, 533] width 24 height 17
click at [442, 568] on span "OK" at bounding box center [441, 564] width 33 height 17
type input "[DATE]"
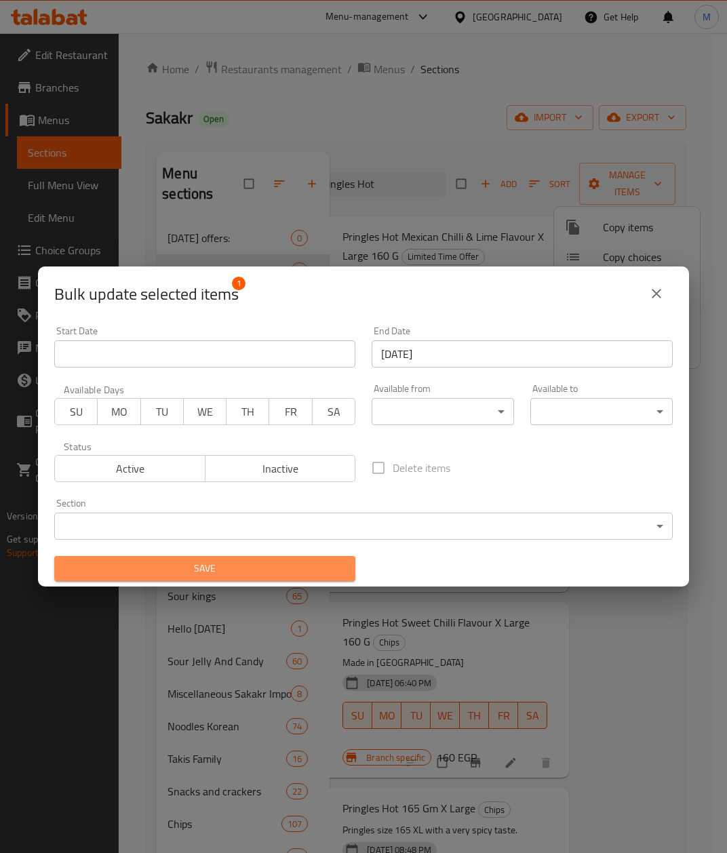
click at [261, 564] on span "Save" at bounding box center [204, 568] width 279 height 17
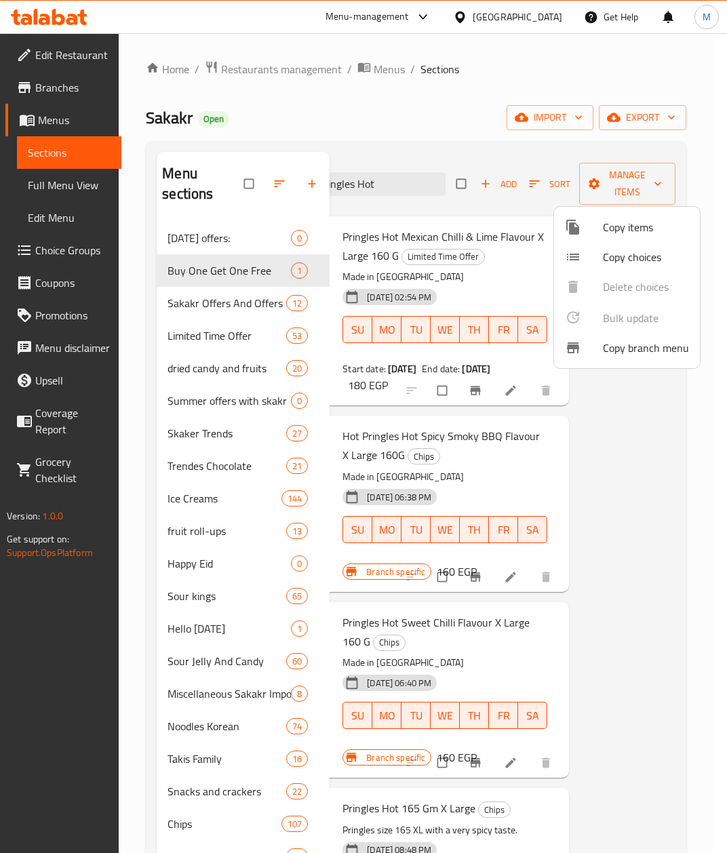
click at [319, 102] on div at bounding box center [363, 426] width 727 height 853
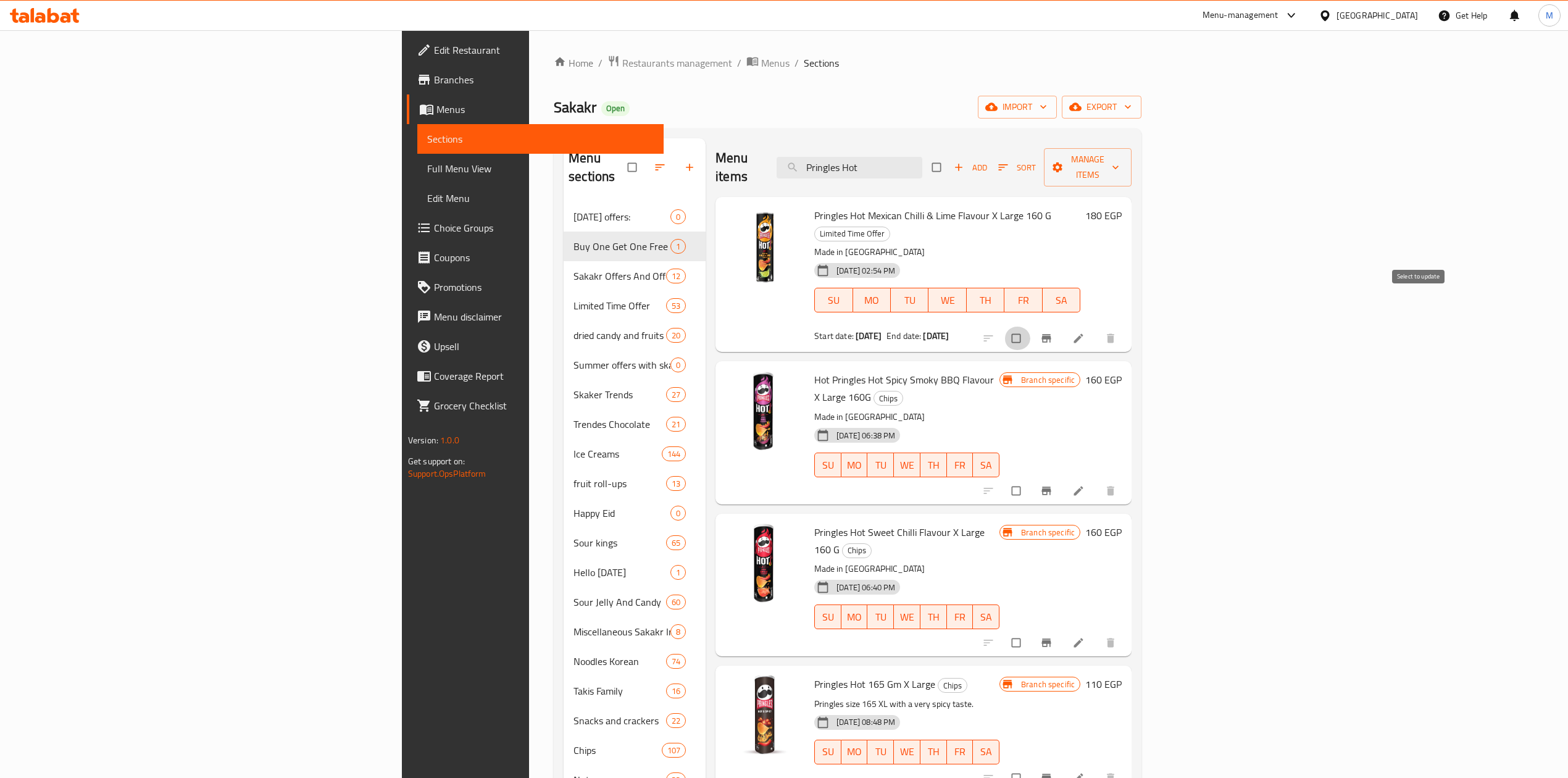
click at [662, 327] on input "checkbox" at bounding box center [1017, 338] width 25 height 24
checkbox input "true"
click at [662, 172] on div "Menu items Pringles Hot Add Sort Manage items" at bounding box center [923, 167] width 416 height 58
click at [662, 159] on span "Manage items" at bounding box center [1087, 167] width 68 height 31
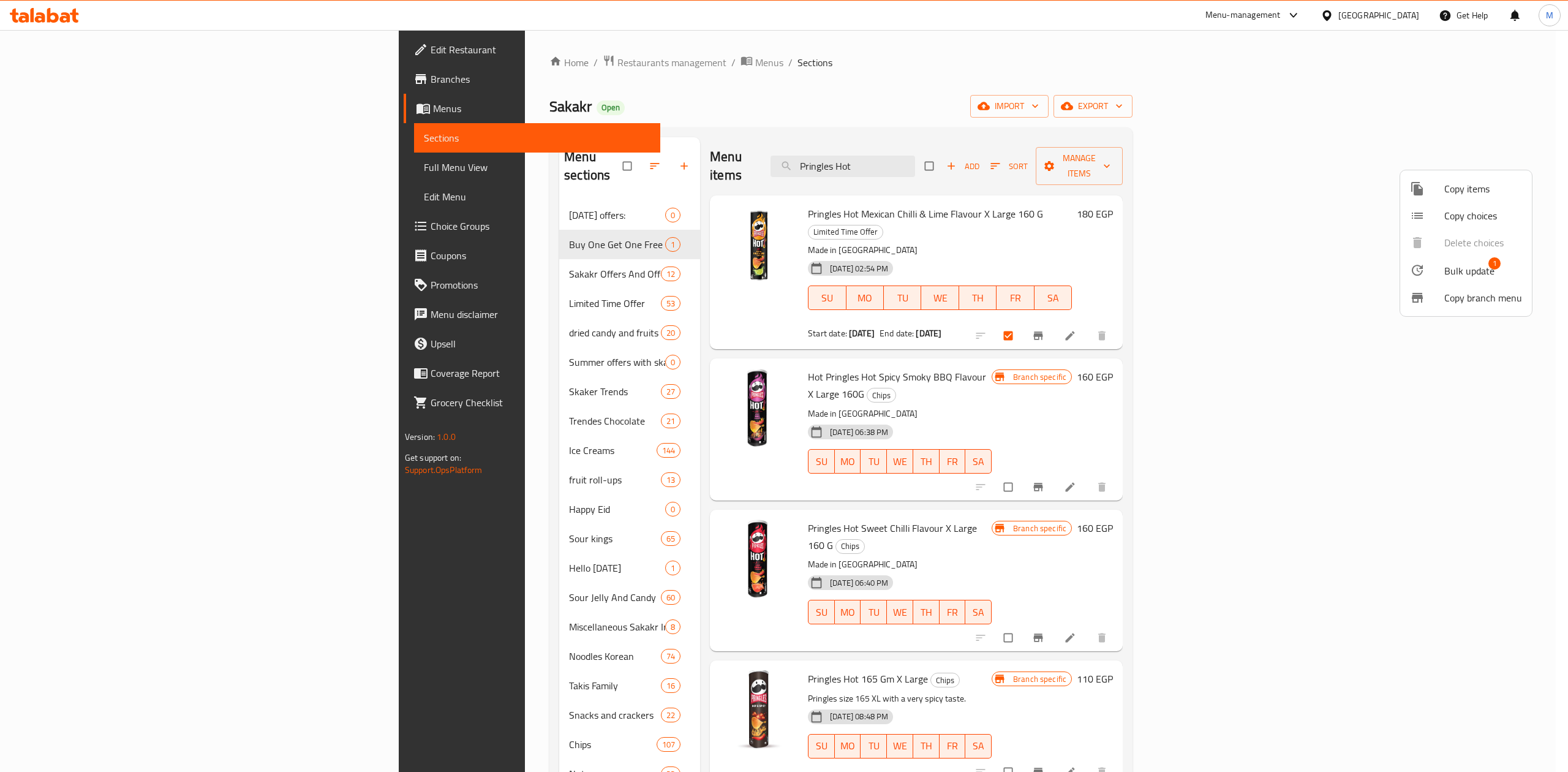
click at [656, 344] on div at bounding box center [784, 386] width 1568 height 772
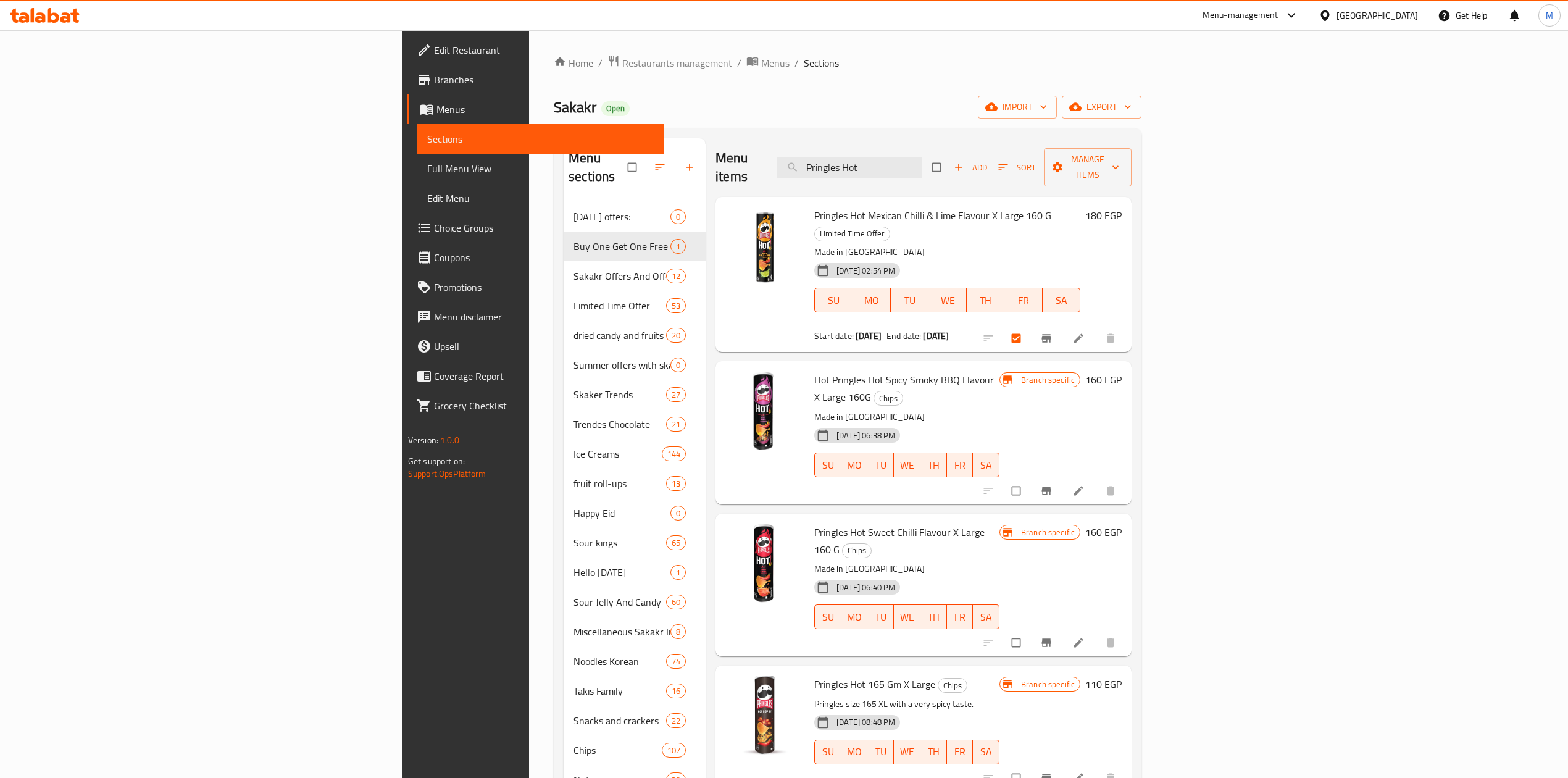
click at [662, 332] on icon at bounding box center [1078, 338] width 13 height 13
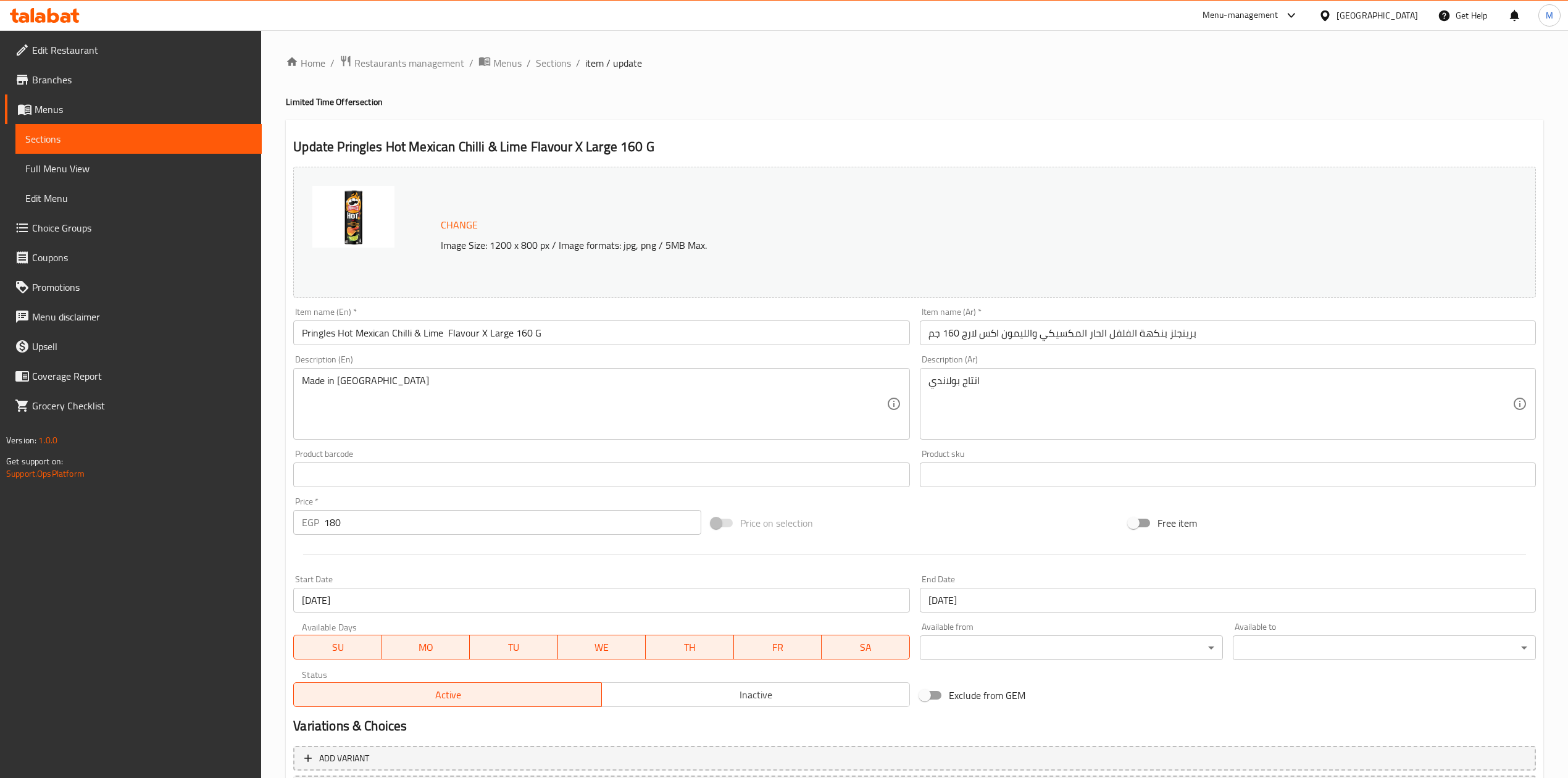
click at [662, 611] on input "[DATE]" at bounding box center [1228, 600] width 616 height 25
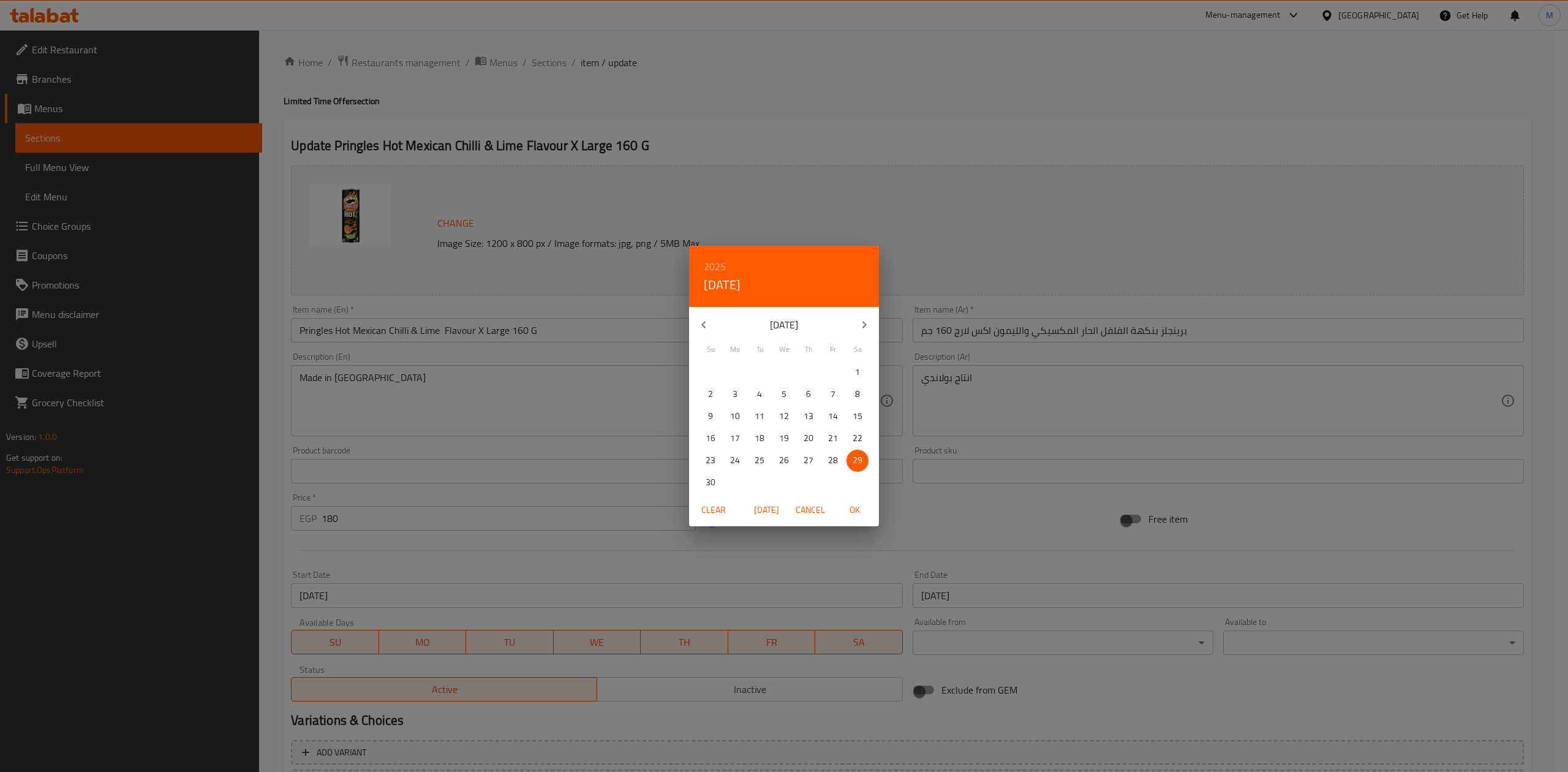
click at [656, 487] on p "30" at bounding box center [710, 482] width 10 height 15
click at [656, 515] on span "OK" at bounding box center [854, 509] width 30 height 15
type input "[DATE]"
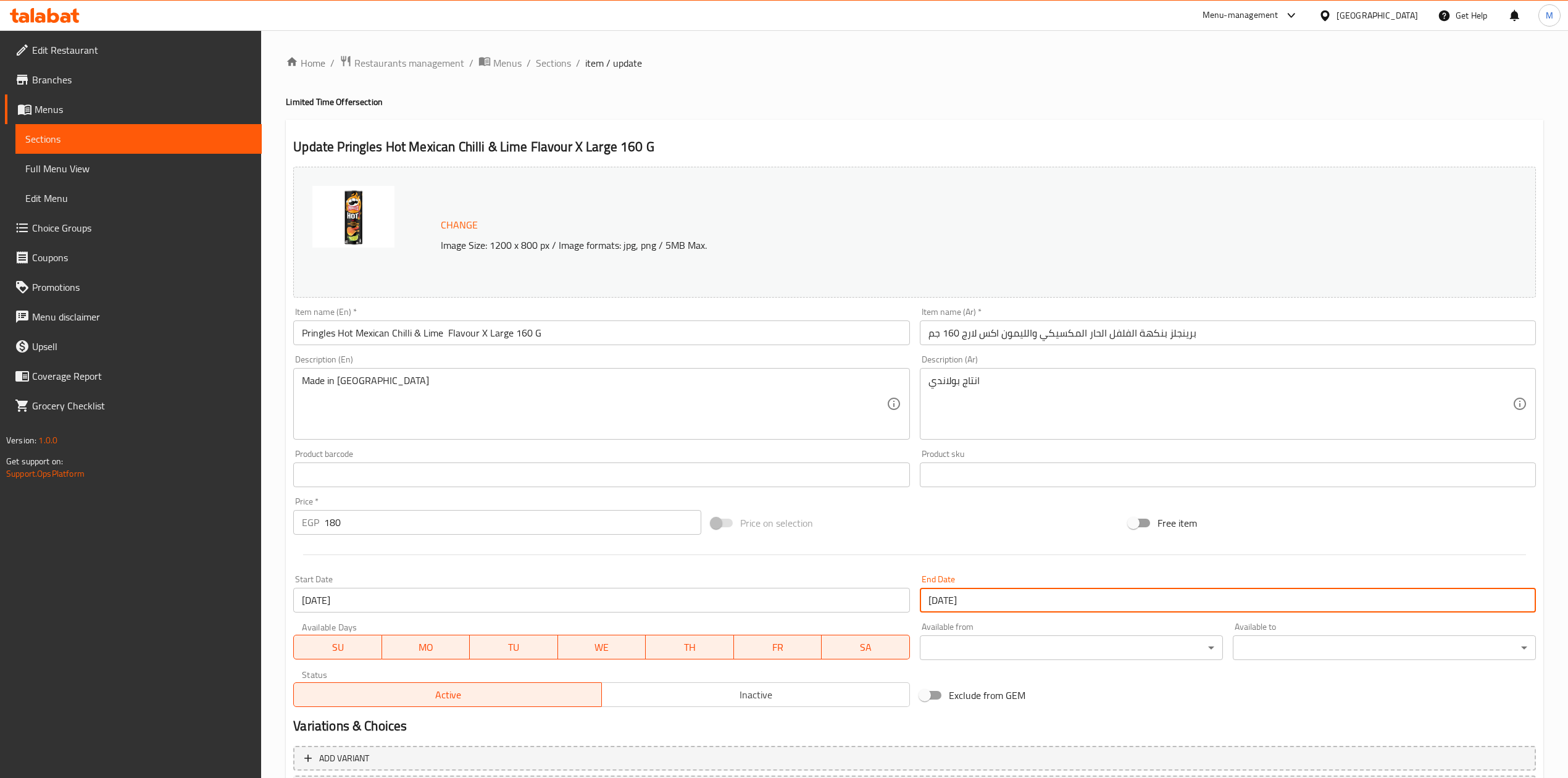
click at [662, 521] on div "Price on selection" at bounding box center [915, 522] width 418 height 34
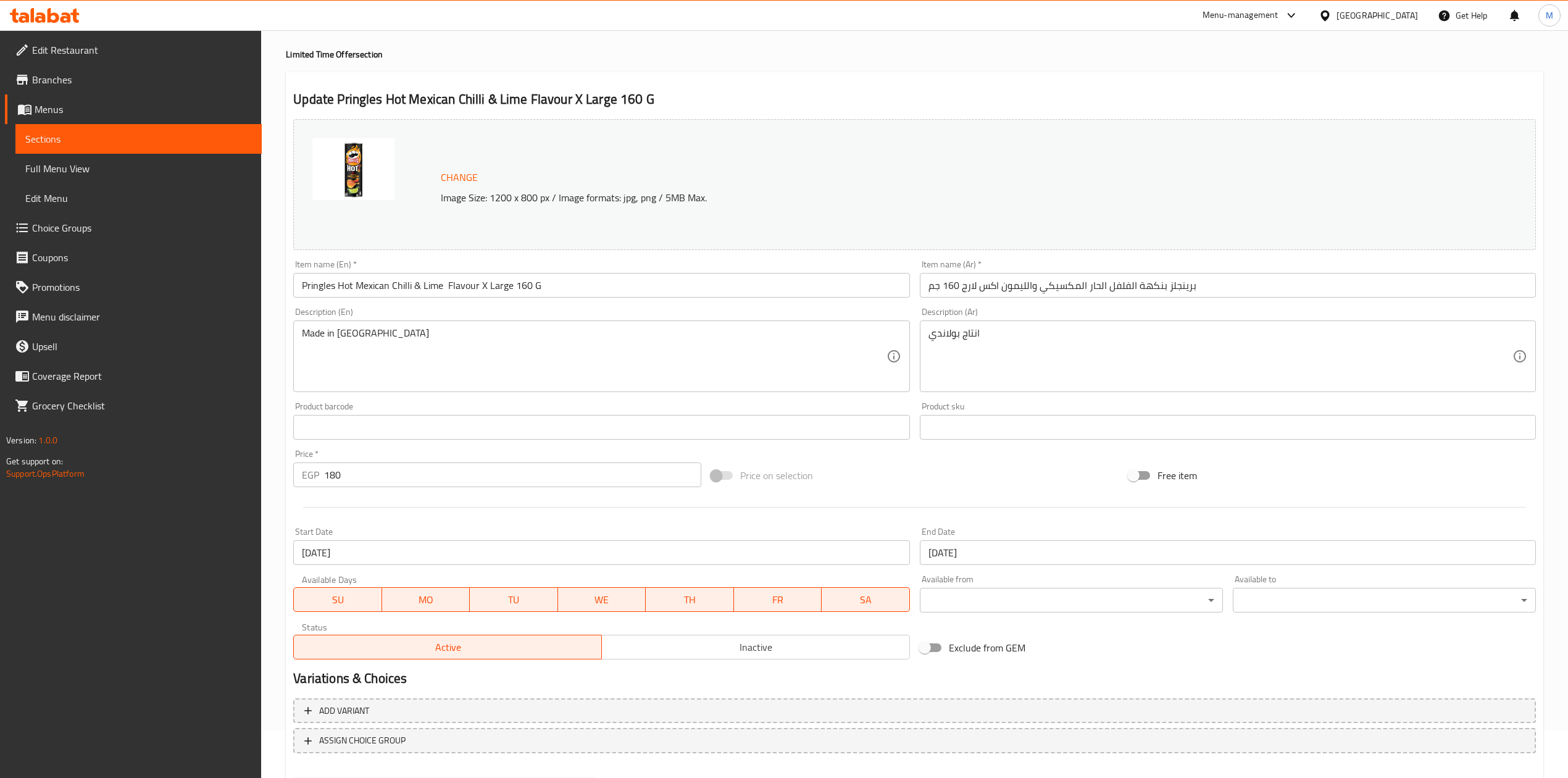
scroll to position [112, 0]
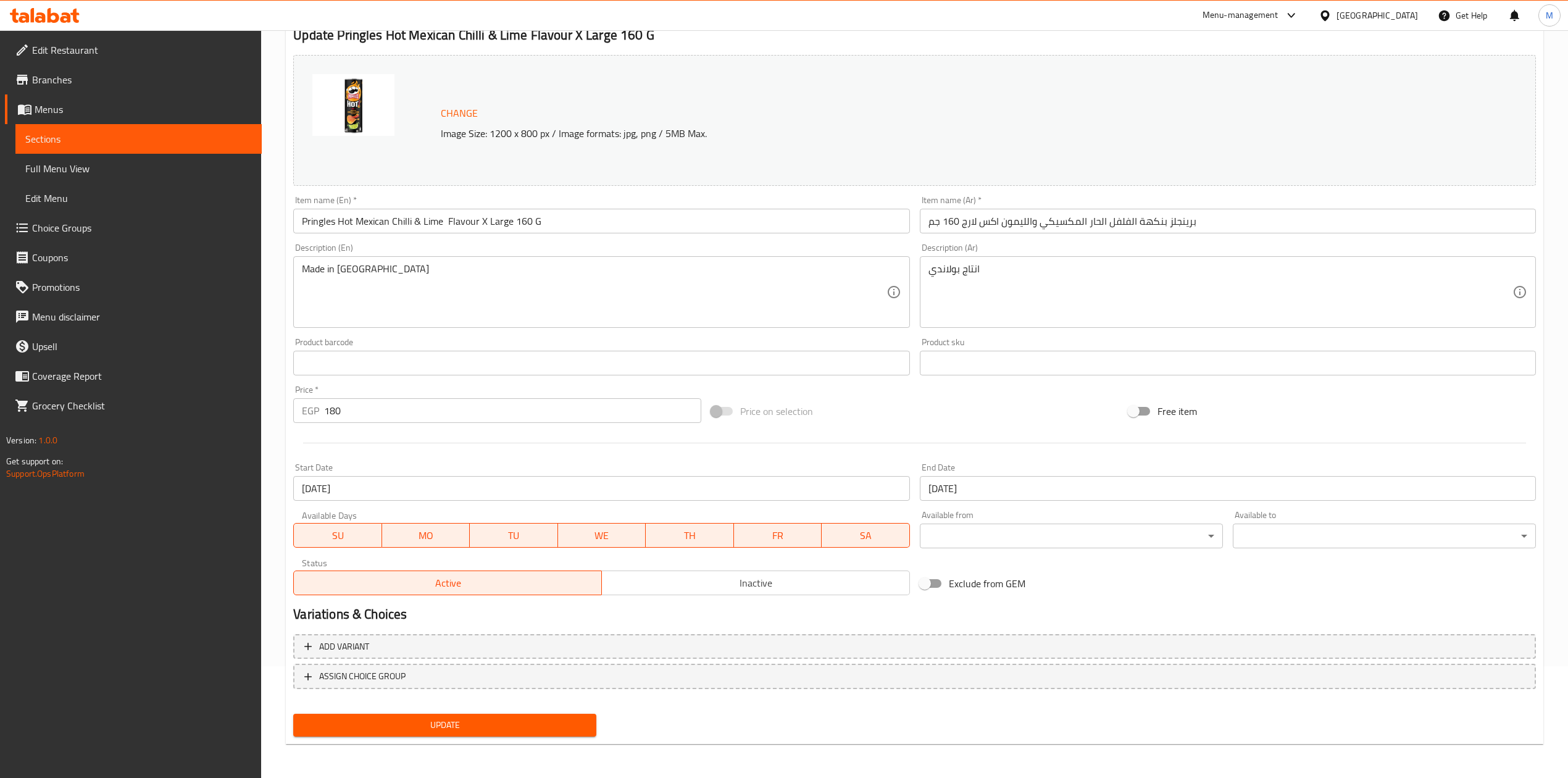
click at [662, 414] on div "Price on selection" at bounding box center [915, 410] width 418 height 34
click at [468, 726] on span "Update" at bounding box center [444, 724] width 283 height 15
click at [527, 715] on button "Update" at bounding box center [444, 724] width 303 height 23
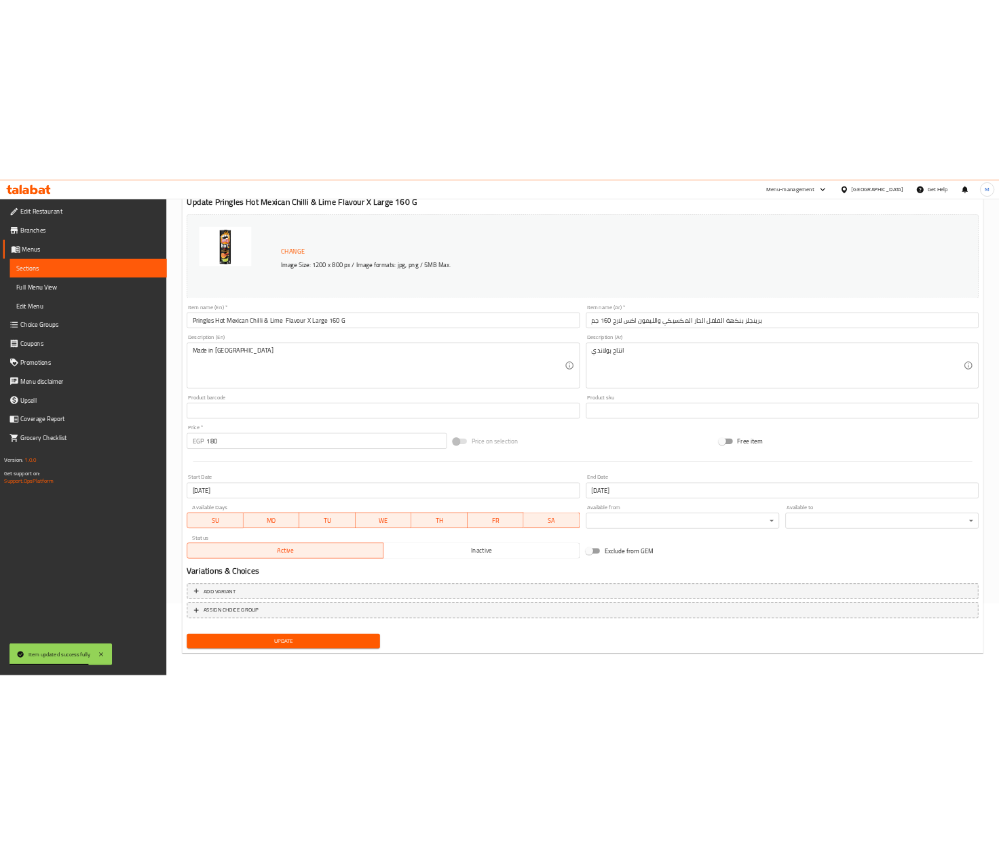
scroll to position [122, 0]
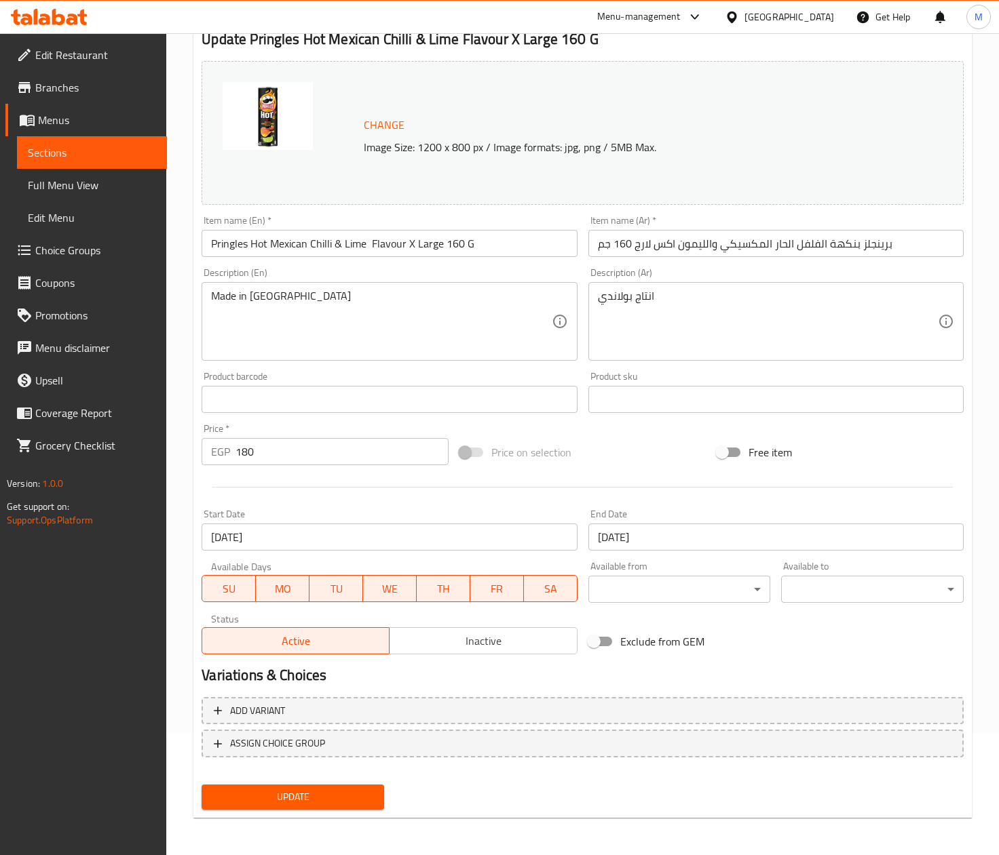
click at [579, 669] on h2 "Variations & Choices" at bounding box center [582, 675] width 762 height 20
click at [285, 798] on span "Update" at bounding box center [292, 797] width 161 height 17
drag, startPoint x: 567, startPoint y: 790, endPoint x: 788, endPoint y: 621, distance: 277.3
click at [567, 790] on div "Update" at bounding box center [582, 797] width 773 height 36
click at [330, 800] on span "Update" at bounding box center [292, 797] width 161 height 17
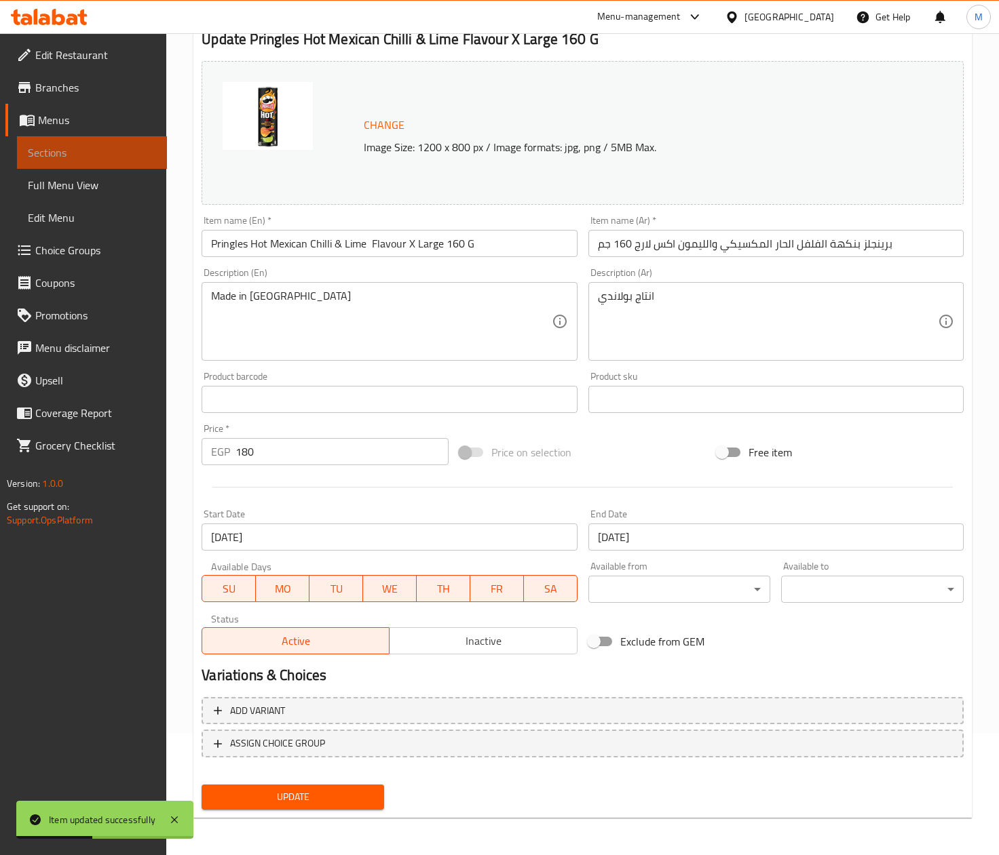
click at [60, 155] on span "Sections" at bounding box center [92, 152] width 128 height 16
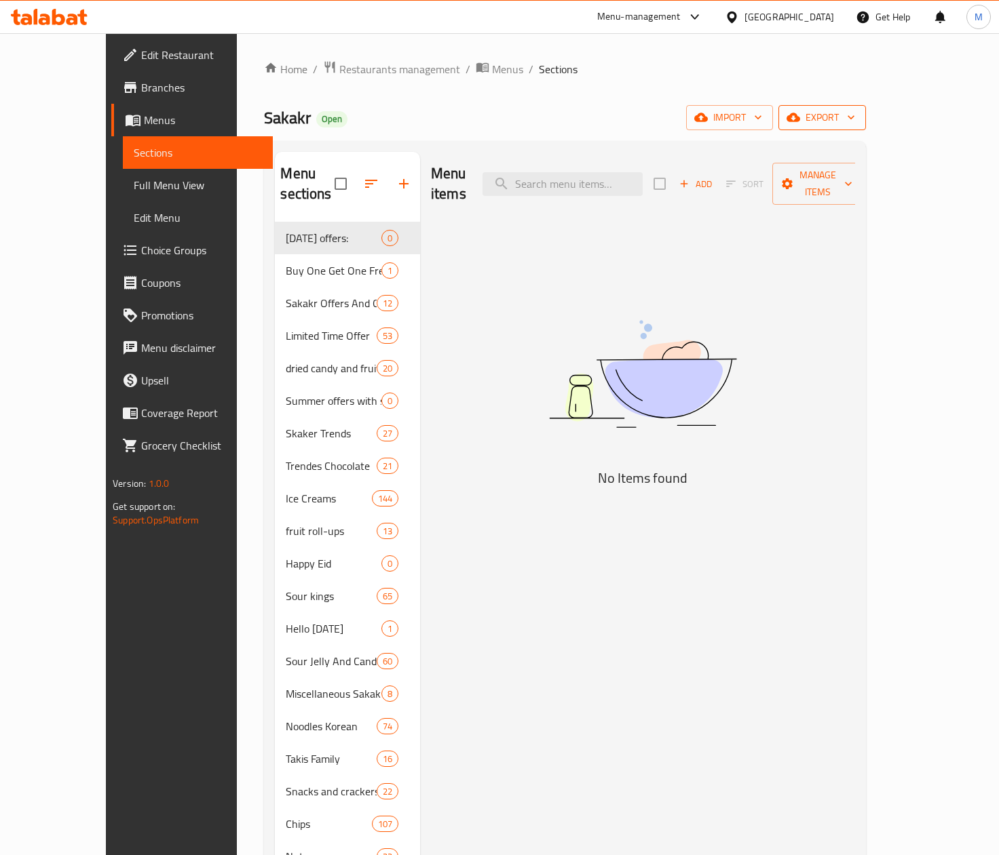
click at [727, 117] on span "export" at bounding box center [822, 117] width 66 height 17
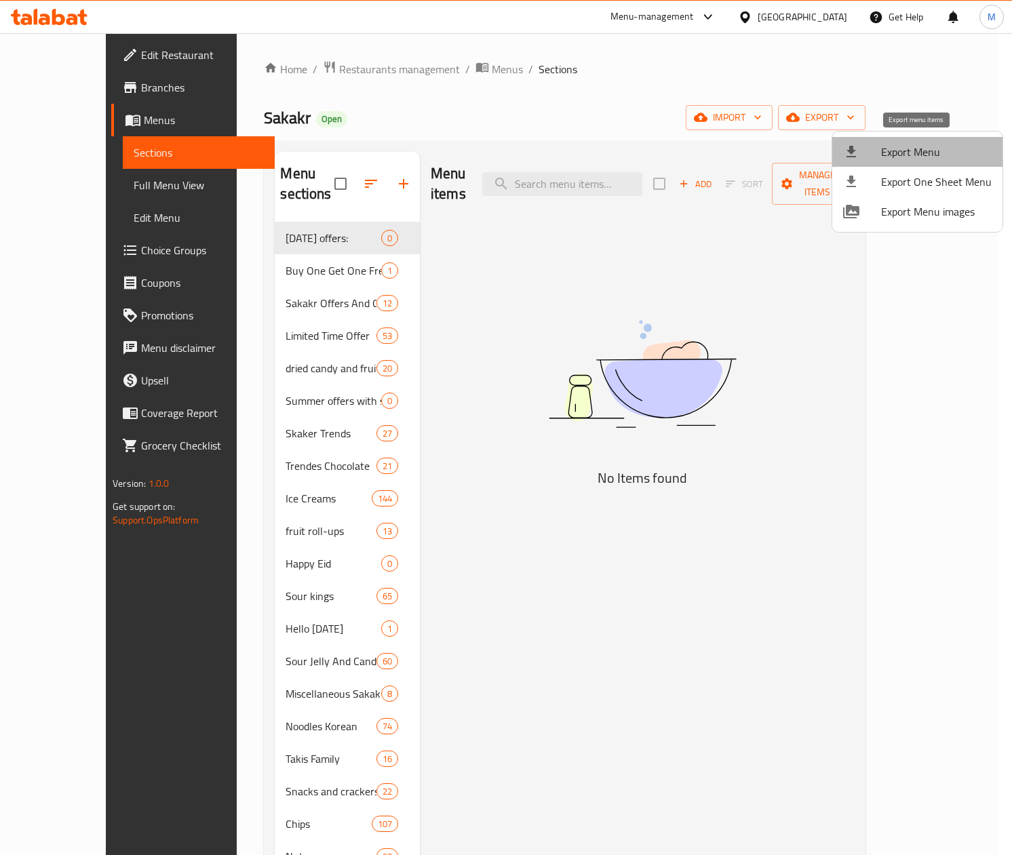
click at [727, 157] on span "Export Menu" at bounding box center [936, 152] width 111 height 16
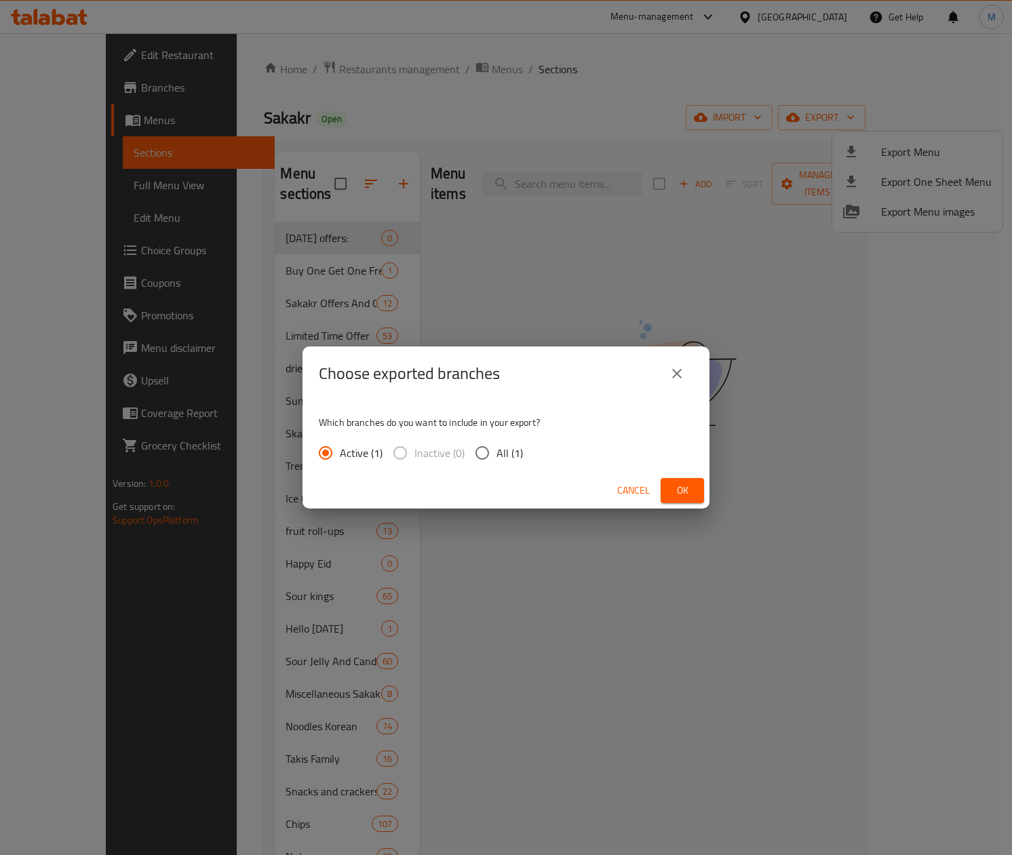
click at [482, 448] on input "All (1)" at bounding box center [482, 453] width 28 height 28
radio input "true"
click at [692, 491] on span "Ok" at bounding box center [683, 490] width 22 height 17
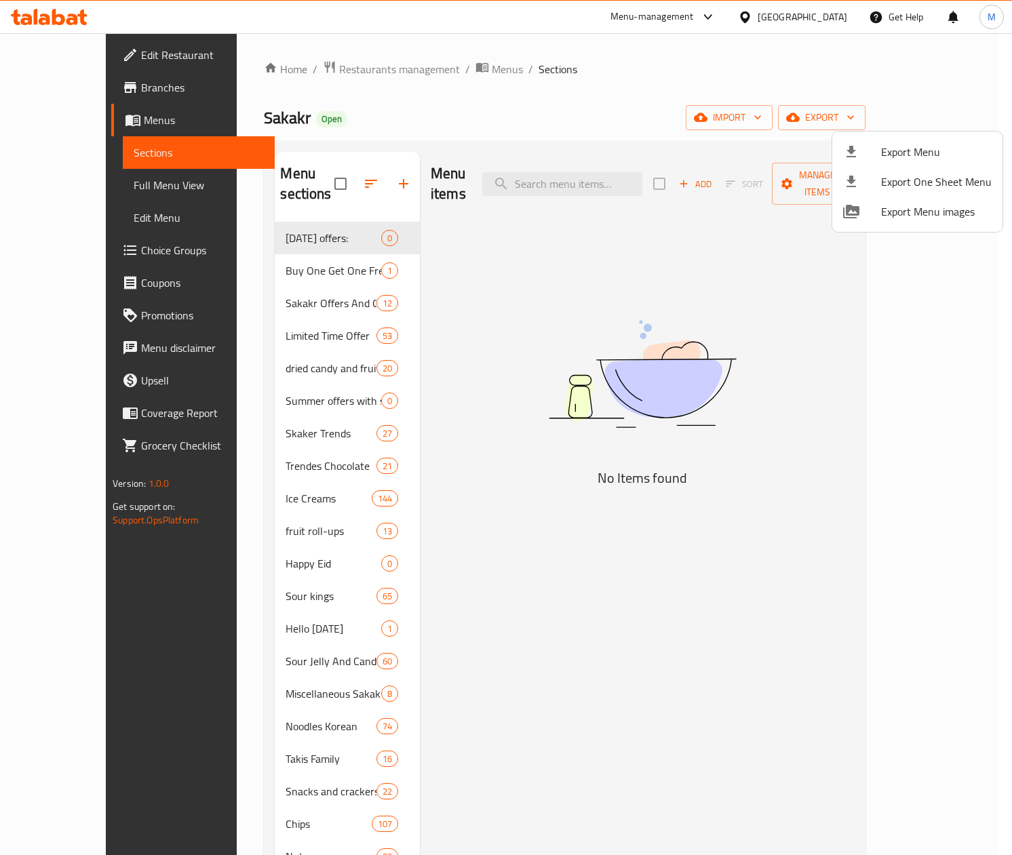
click at [47, 85] on div at bounding box center [506, 427] width 1012 height 855
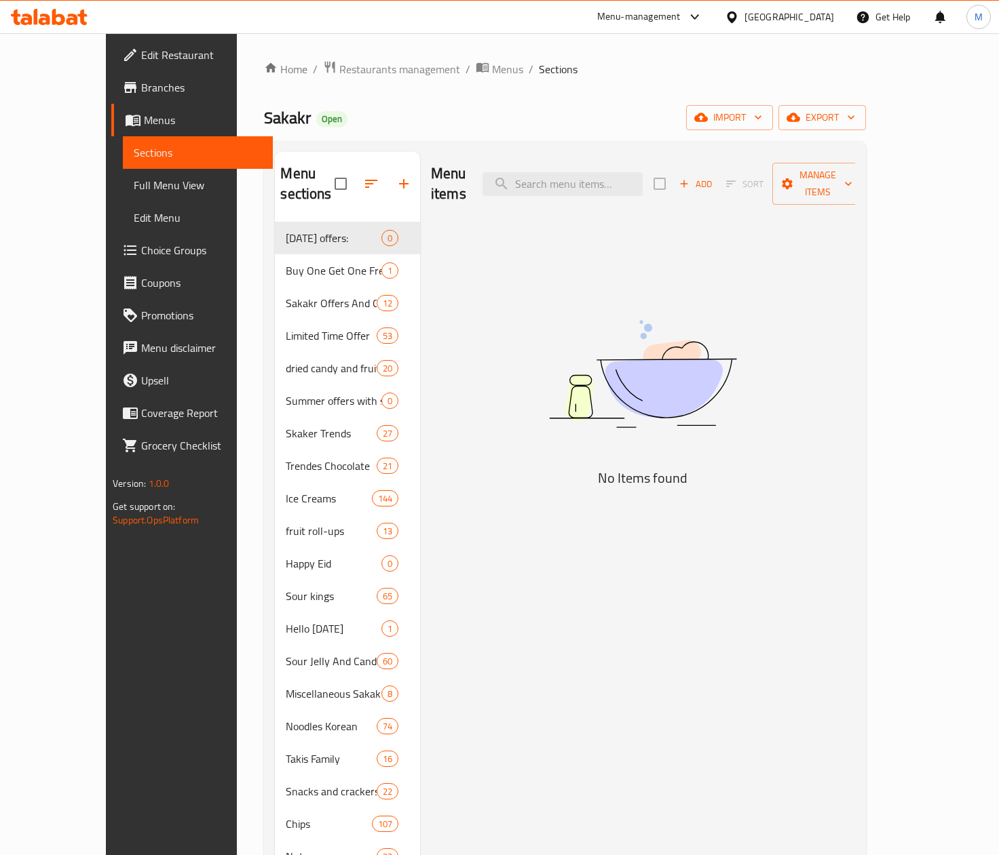
click at [141, 85] on span "Branches" at bounding box center [201, 87] width 121 height 16
